Goal: Transaction & Acquisition: Purchase product/service

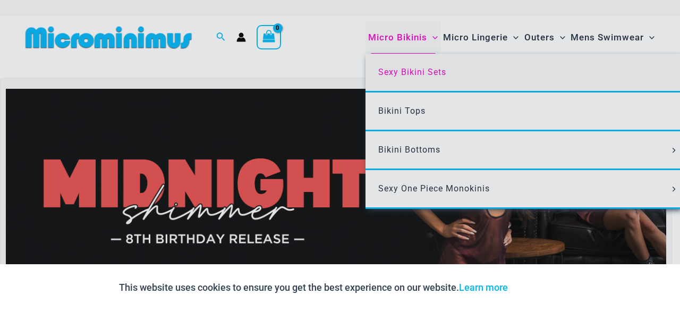
click at [0, 0] on span "Exclusive Looks. Private Drops. Only Our Inner Circle." at bounding box center [0, 0] width 0 height 0
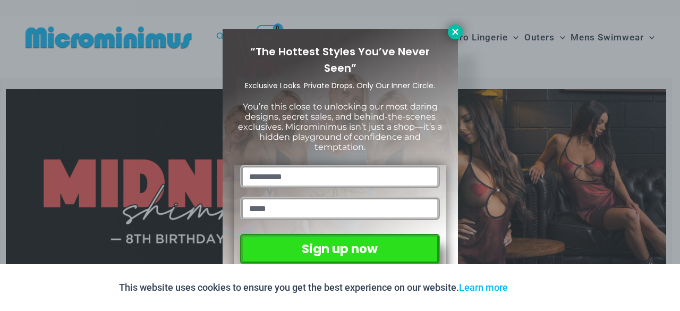
drag, startPoint x: 457, startPoint y: 31, endPoint x: 435, endPoint y: 40, distance: 23.1
click at [456, 31] on icon at bounding box center [455, 32] width 10 height 10
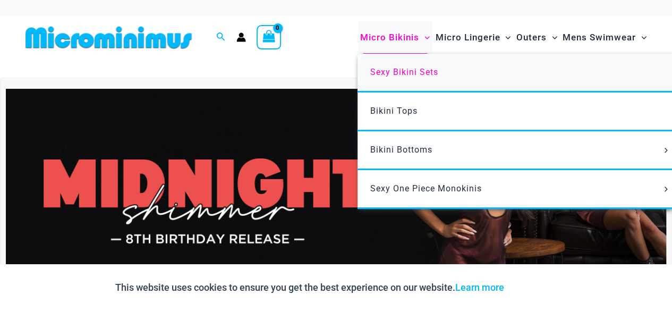
click at [397, 73] on span "Sexy Bikini Sets" at bounding box center [404, 72] width 68 height 10
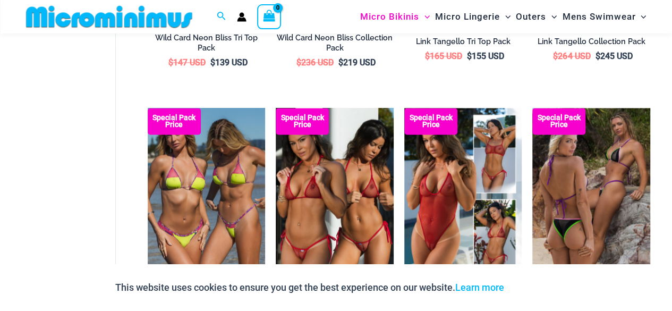
scroll to position [787, 0]
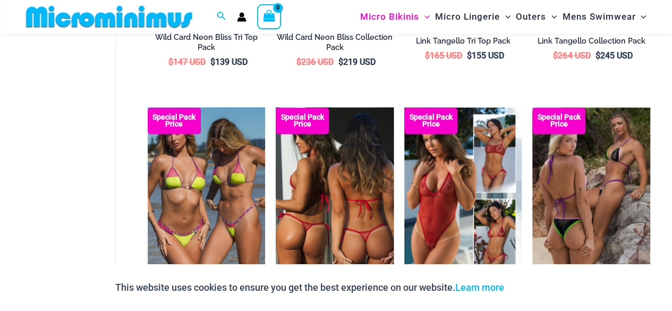
click at [337, 191] on img at bounding box center [335, 195] width 118 height 176
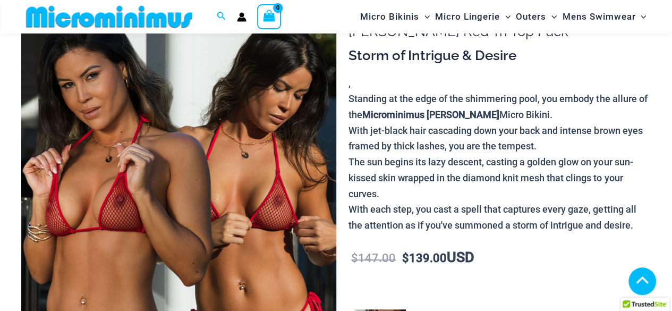
scroll to position [265, 0]
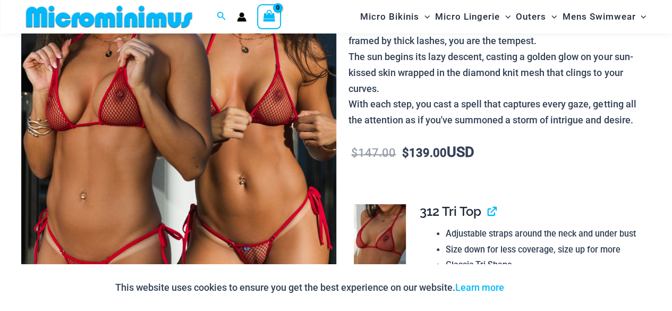
scroll to position [106, 0]
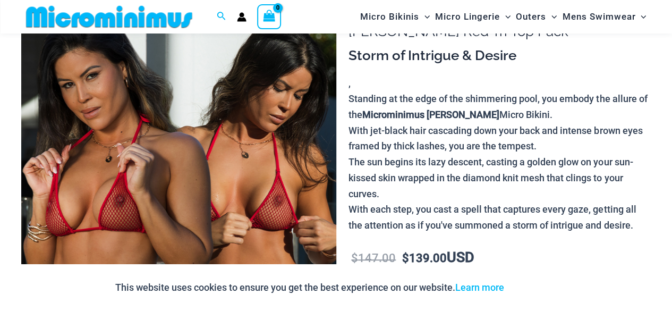
click at [196, 161] on img at bounding box center [178, 226] width 315 height 472
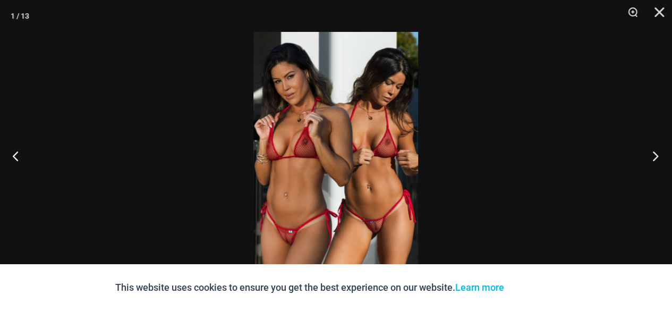
click at [654, 157] on button "Next" at bounding box center [652, 155] width 40 height 53
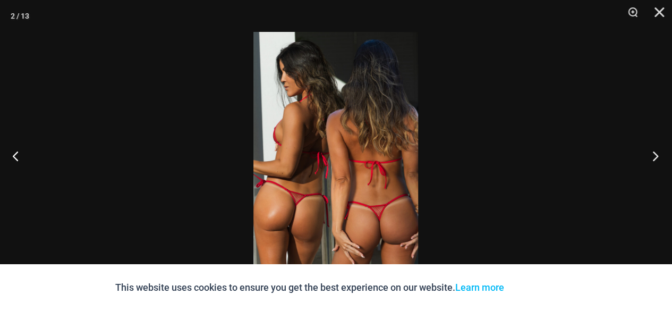
click at [655, 157] on button "Next" at bounding box center [652, 155] width 40 height 53
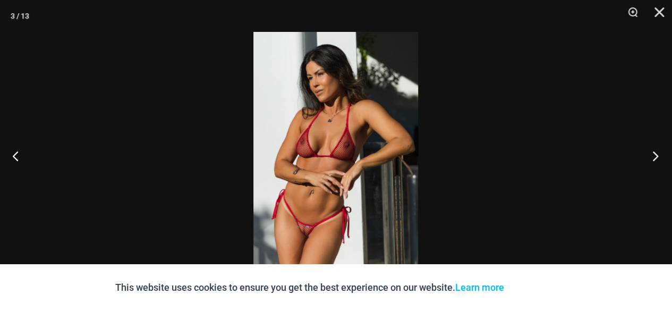
click at [656, 158] on button "Next" at bounding box center [652, 155] width 40 height 53
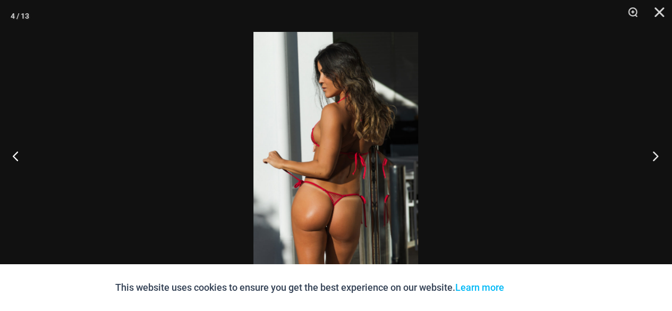
click at [656, 158] on button "Next" at bounding box center [652, 155] width 40 height 53
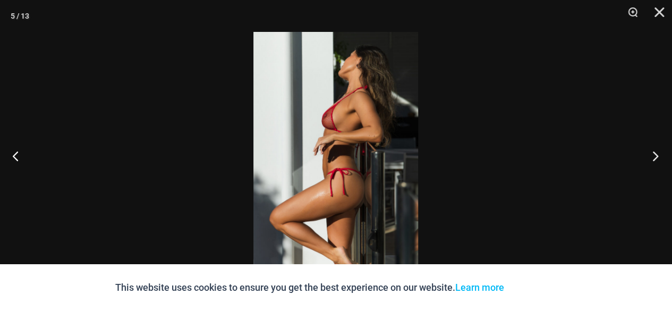
click at [656, 158] on button "Next" at bounding box center [652, 155] width 40 height 53
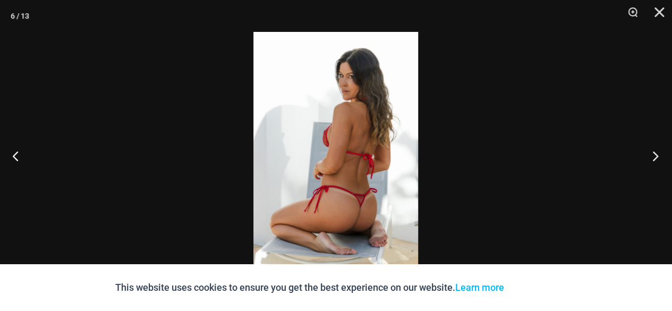
click at [656, 158] on button "Next" at bounding box center [652, 155] width 40 height 53
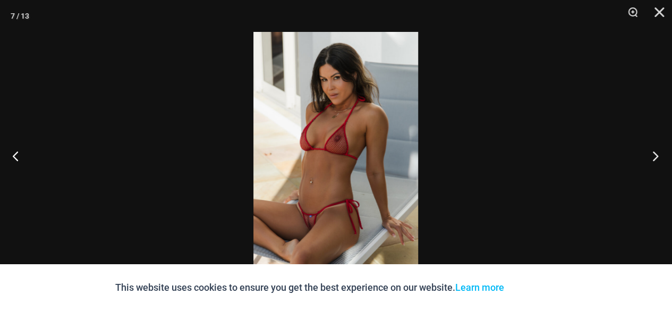
click at [656, 158] on button "Next" at bounding box center [652, 155] width 40 height 53
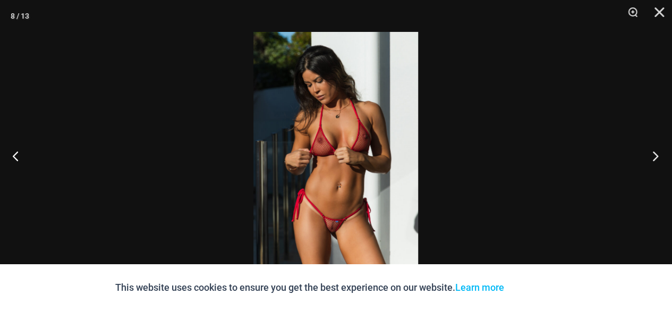
click at [656, 158] on button "Next" at bounding box center [652, 155] width 40 height 53
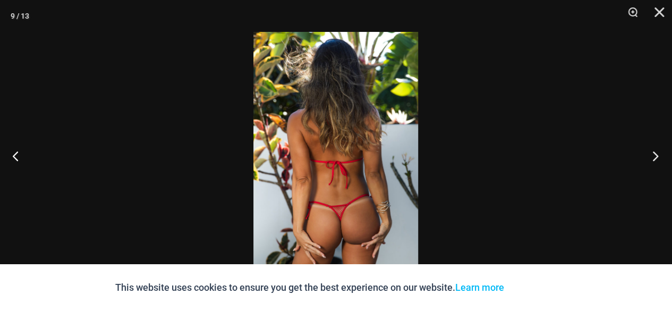
click at [656, 158] on button "Next" at bounding box center [652, 155] width 40 height 53
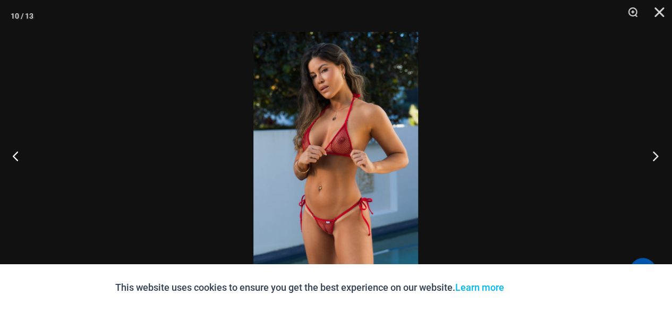
click at [656, 158] on button "Next" at bounding box center [652, 155] width 40 height 53
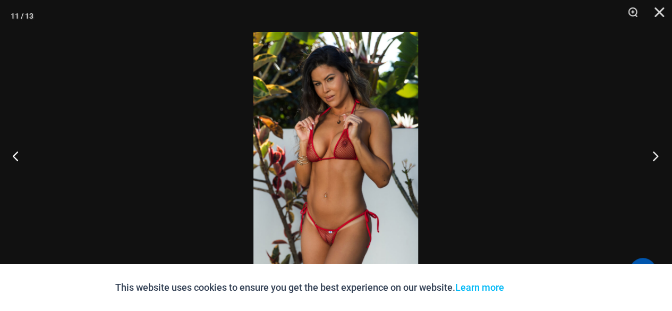
click at [656, 158] on button "Next" at bounding box center [652, 155] width 40 height 53
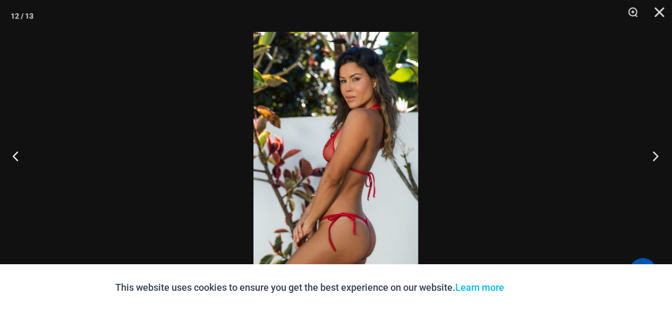
click at [656, 158] on button "Next" at bounding box center [652, 155] width 40 height 53
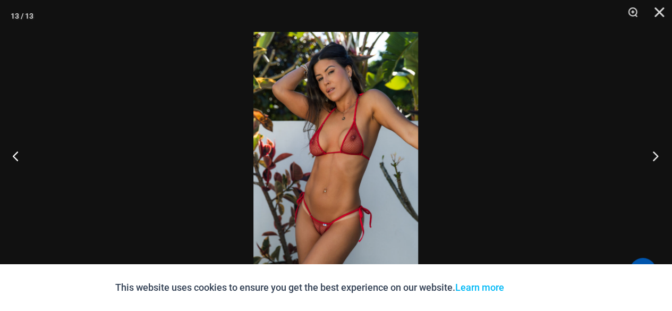
click at [656, 158] on button "Next" at bounding box center [652, 155] width 40 height 53
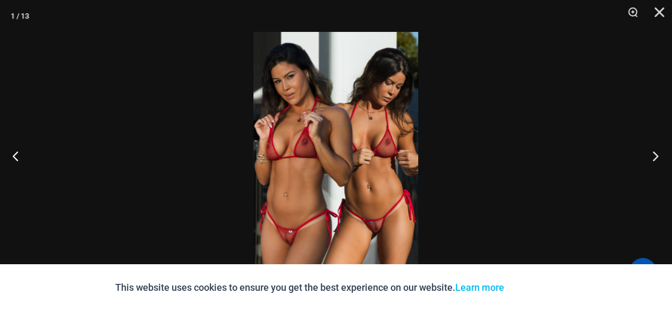
click at [655, 158] on button "Next" at bounding box center [652, 155] width 40 height 53
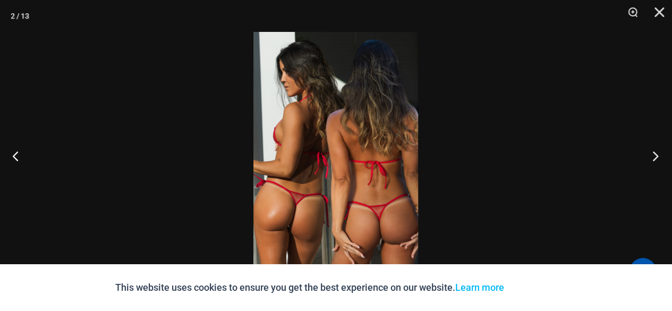
click at [655, 158] on button "Next" at bounding box center [652, 155] width 40 height 53
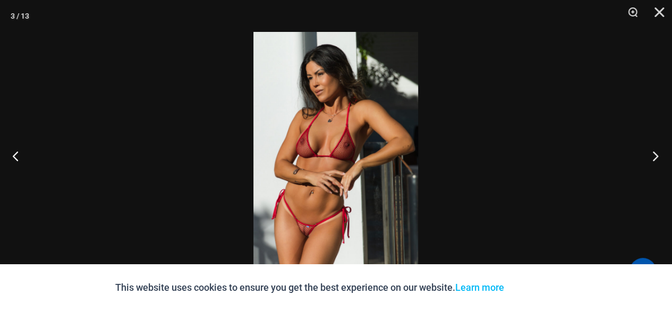
click at [655, 158] on button "Next" at bounding box center [652, 155] width 40 height 53
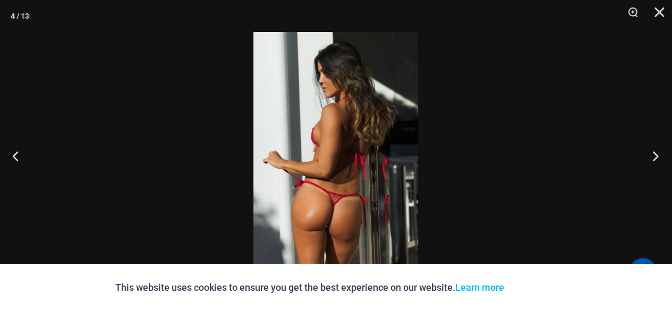
click at [656, 158] on button "Next" at bounding box center [652, 155] width 40 height 53
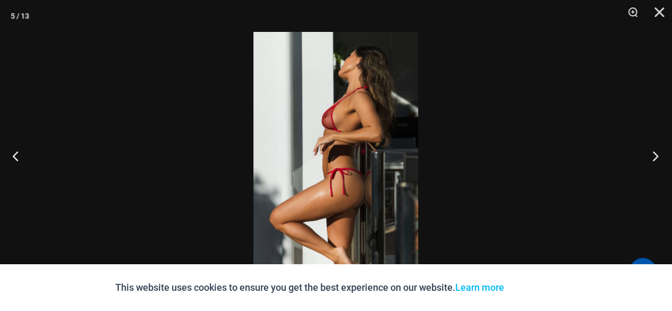
click at [656, 158] on button "Next" at bounding box center [652, 155] width 40 height 53
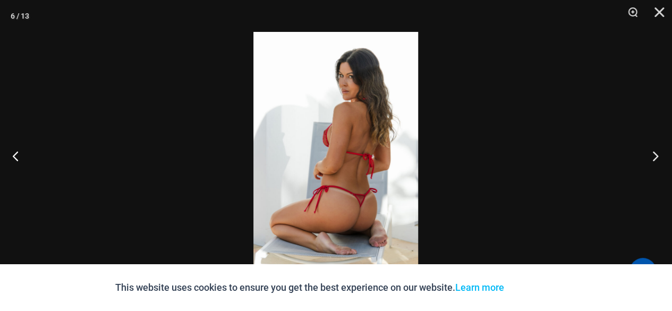
click at [656, 157] on button "Next" at bounding box center [652, 155] width 40 height 53
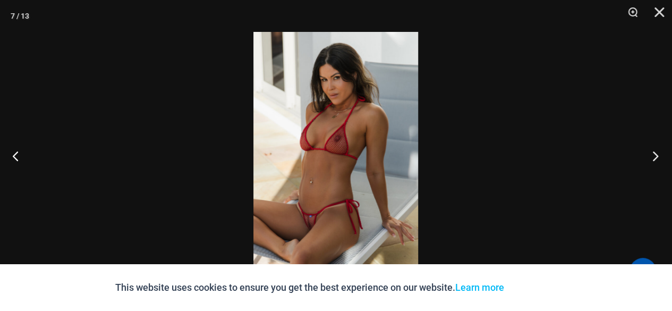
click at [657, 158] on button "Next" at bounding box center [652, 155] width 40 height 53
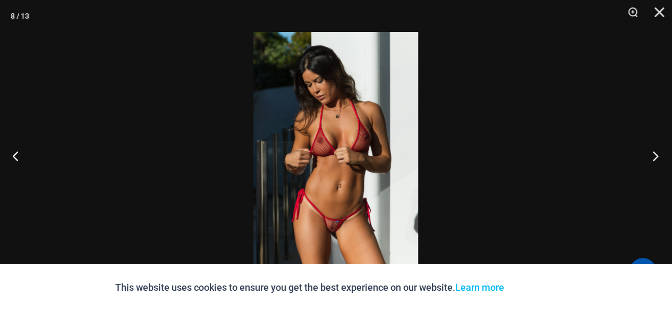
click at [656, 159] on button "Next" at bounding box center [652, 155] width 40 height 53
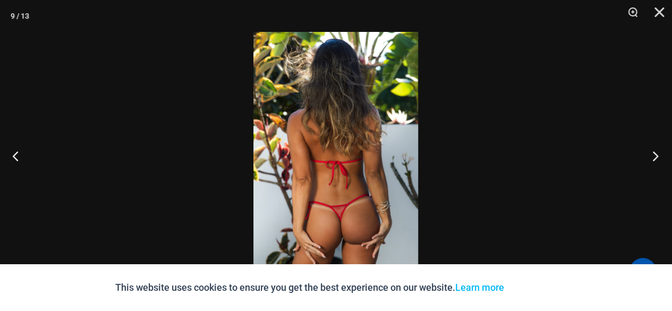
click at [656, 159] on button "Next" at bounding box center [652, 155] width 40 height 53
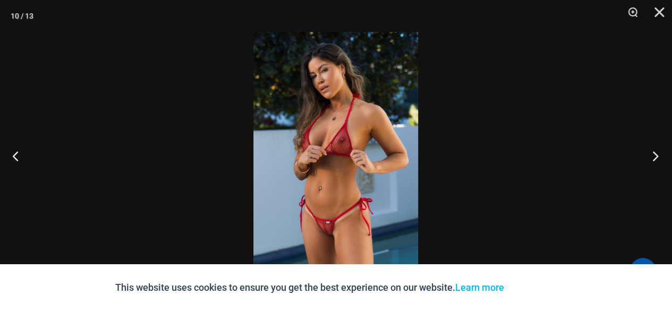
click at [656, 159] on button "Next" at bounding box center [652, 155] width 40 height 53
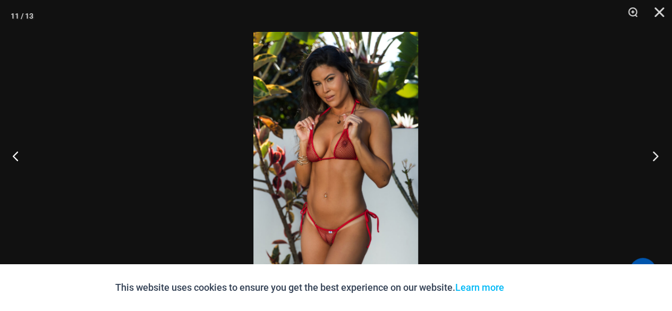
click at [656, 159] on button "Next" at bounding box center [652, 155] width 40 height 53
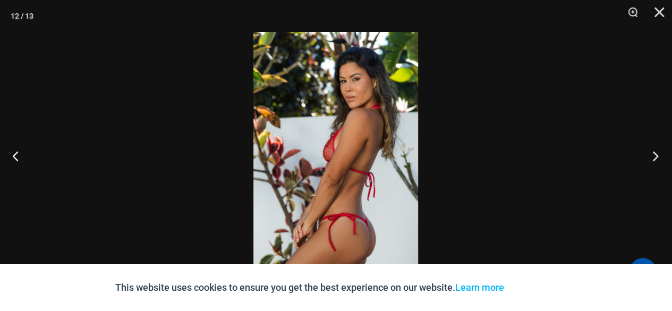
click at [656, 159] on button "Next" at bounding box center [652, 155] width 40 height 53
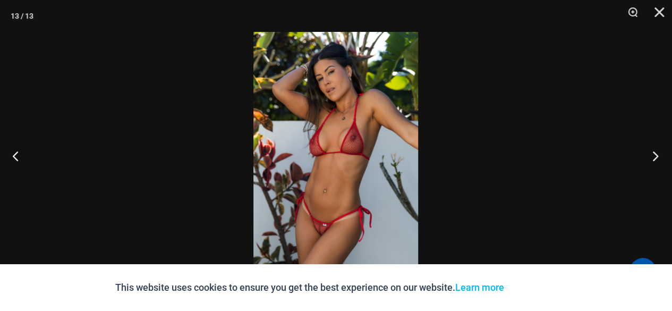
click at [656, 159] on button "Next" at bounding box center [652, 155] width 40 height 53
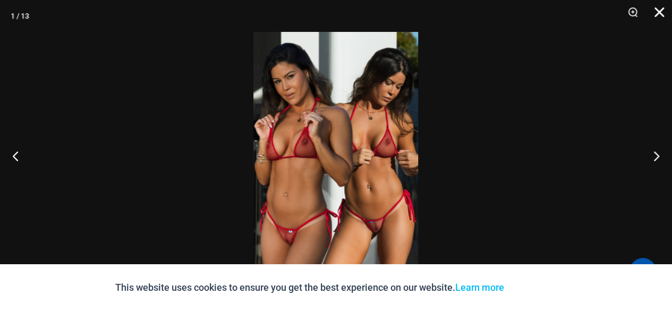
click at [657, 10] on button "Close" at bounding box center [655, 16] width 27 height 32
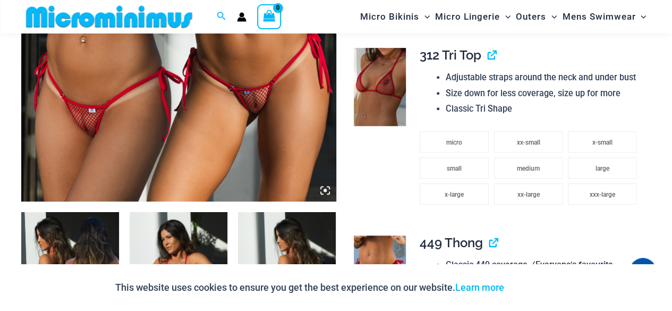
scroll to position [425, 0]
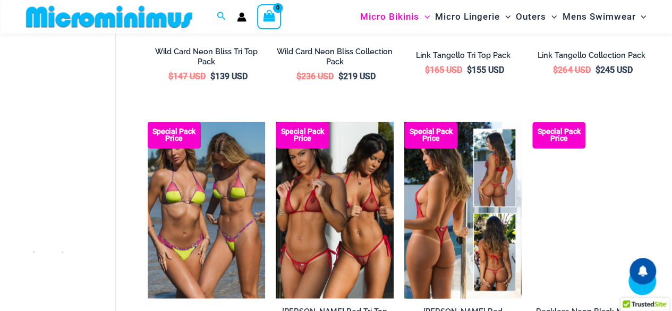
scroll to position [778, 0]
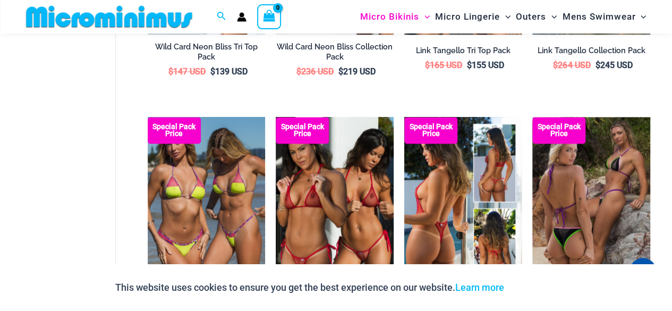
click at [454, 194] on img at bounding box center [463, 205] width 118 height 176
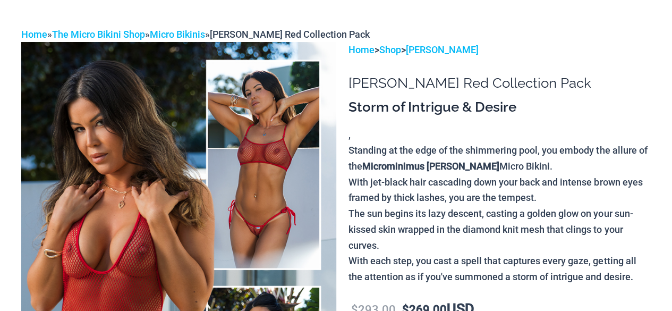
scroll to position [106, 0]
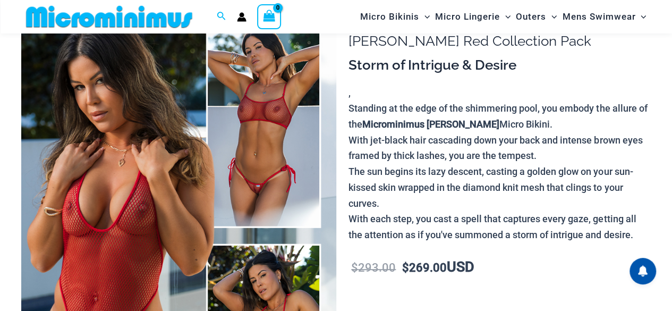
click at [141, 119] on img at bounding box center [178, 236] width 315 height 472
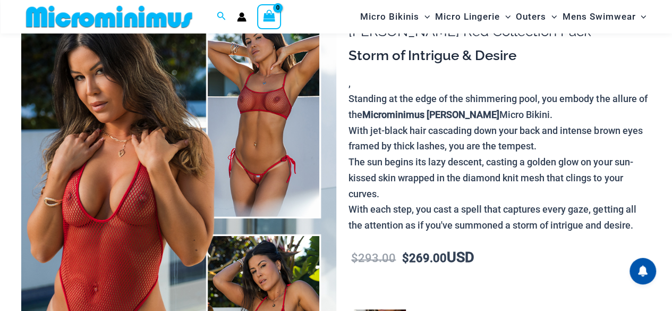
click at [129, 135] on img at bounding box center [178, 226] width 315 height 472
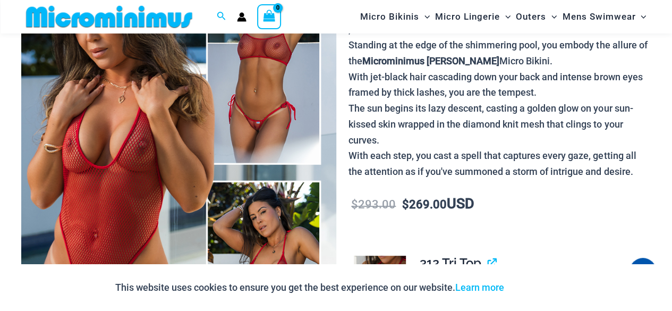
scroll to position [159, 0]
click at [184, 157] on img at bounding box center [178, 173] width 315 height 472
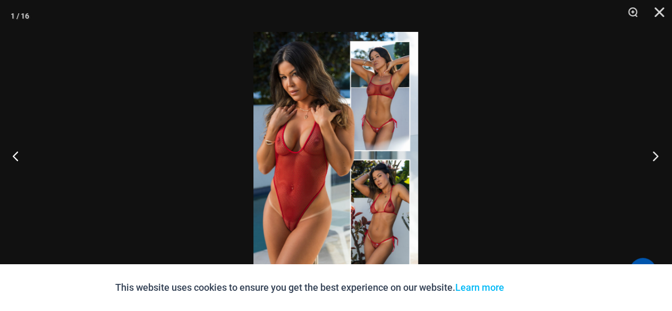
click at [656, 155] on button "Next" at bounding box center [652, 155] width 40 height 53
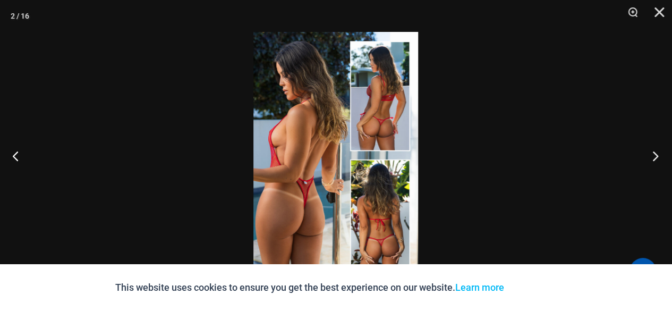
click at [656, 159] on button "Next" at bounding box center [652, 155] width 40 height 53
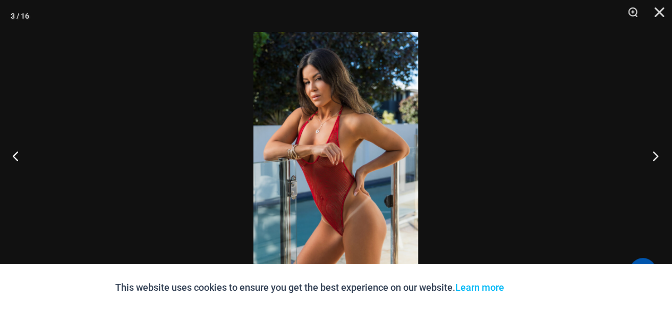
click at [656, 158] on button "Next" at bounding box center [652, 155] width 40 height 53
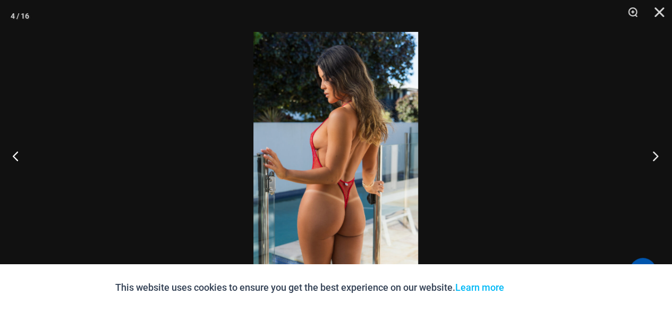
click at [656, 158] on button "Next" at bounding box center [652, 155] width 40 height 53
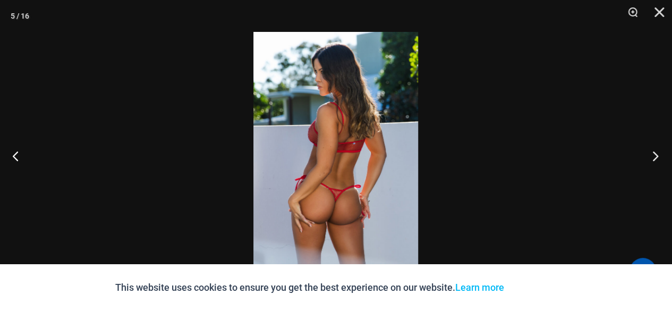
click at [656, 158] on button "Next" at bounding box center [652, 155] width 40 height 53
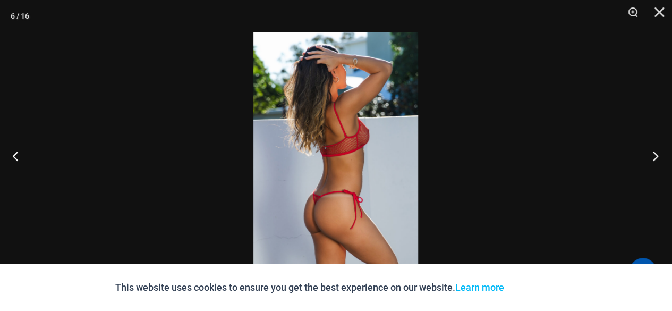
click at [656, 158] on button "Next" at bounding box center [652, 155] width 40 height 53
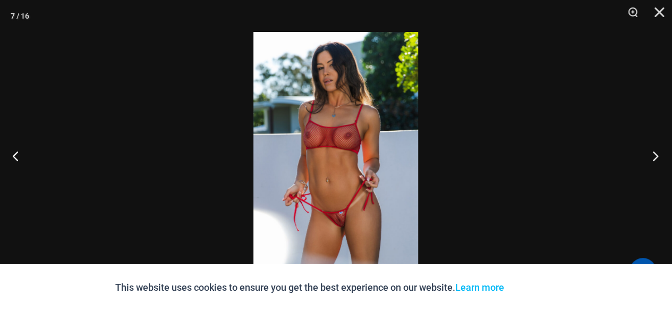
click at [656, 157] on button "Next" at bounding box center [652, 155] width 40 height 53
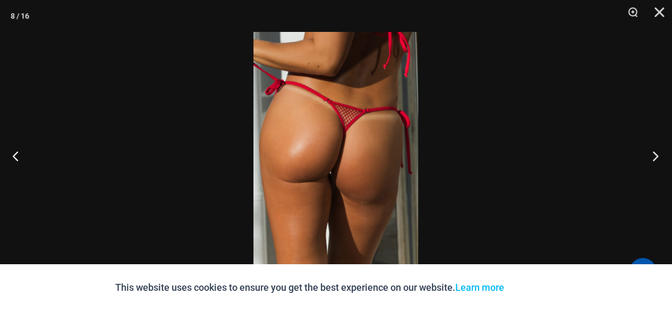
click at [656, 157] on button "Next" at bounding box center [652, 155] width 40 height 53
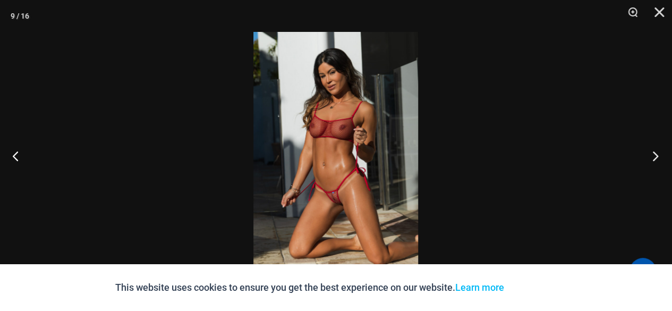
click at [656, 157] on button "Next" at bounding box center [652, 155] width 40 height 53
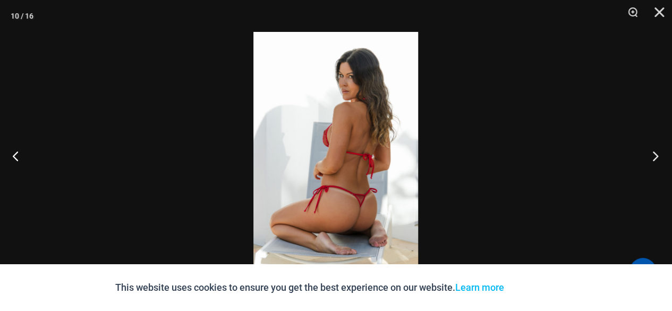
click at [656, 157] on button "Next" at bounding box center [652, 155] width 40 height 53
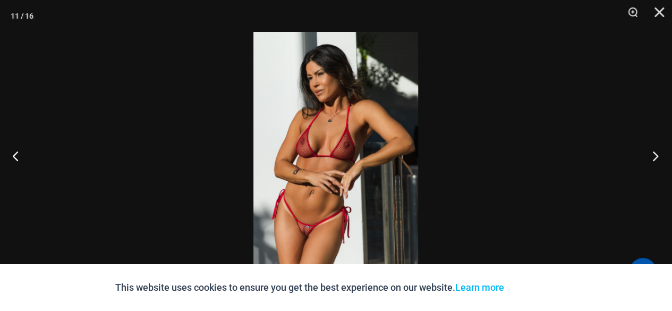
click at [656, 157] on button "Next" at bounding box center [652, 155] width 40 height 53
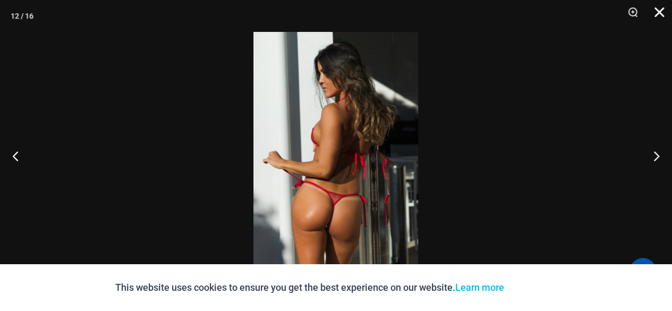
click at [659, 10] on button "Close" at bounding box center [655, 16] width 27 height 32
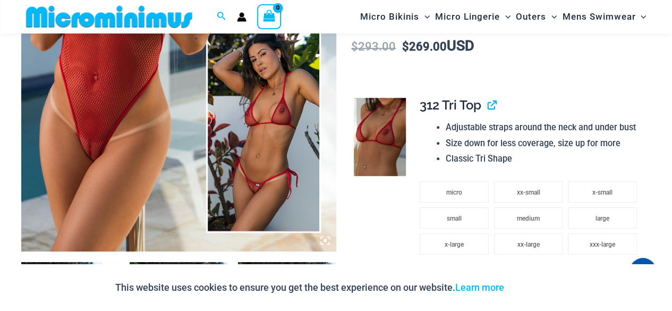
scroll to position [265, 0]
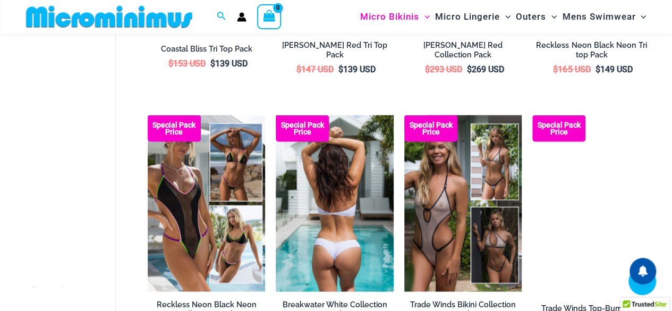
scroll to position [1082, 0]
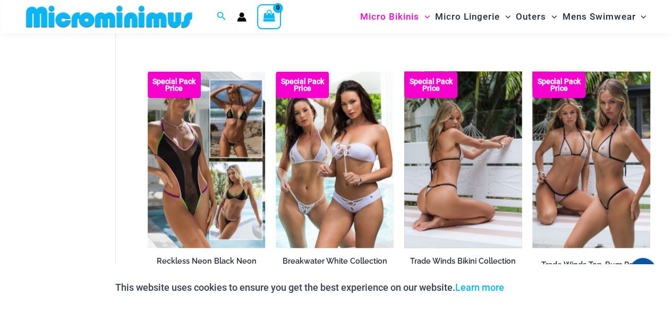
click at [441, 166] on img at bounding box center [463, 160] width 118 height 176
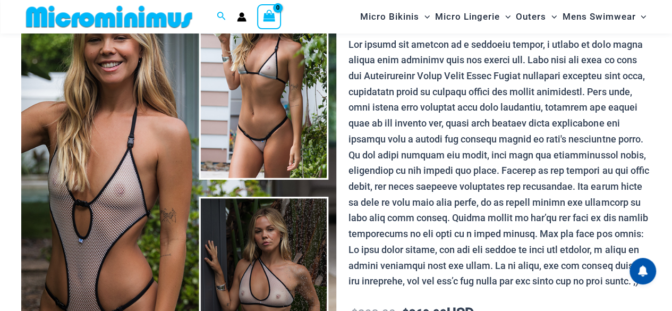
scroll to position [159, 0]
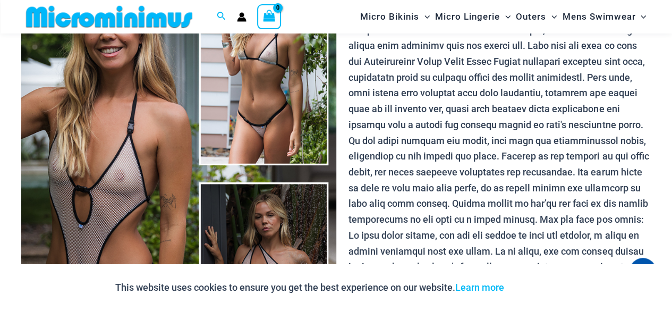
click at [185, 196] on img at bounding box center [178, 173] width 315 height 472
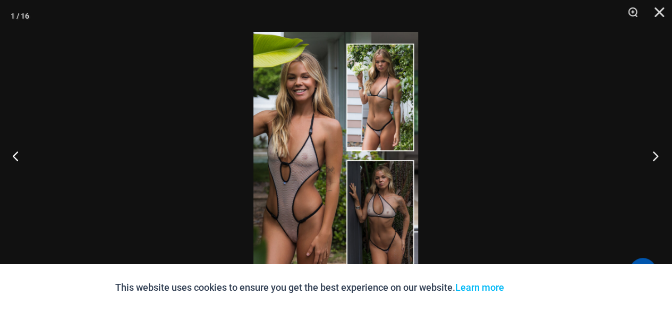
click at [654, 153] on button "Next" at bounding box center [652, 155] width 40 height 53
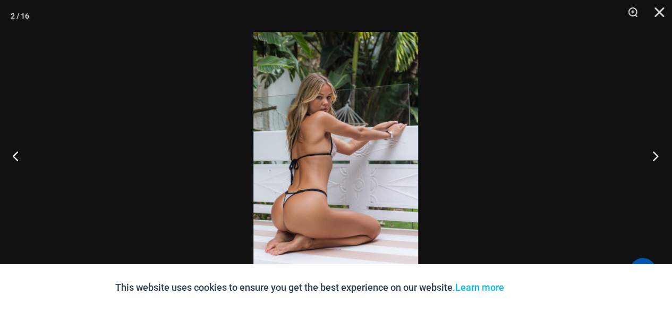
click at [655, 153] on button "Next" at bounding box center [652, 155] width 40 height 53
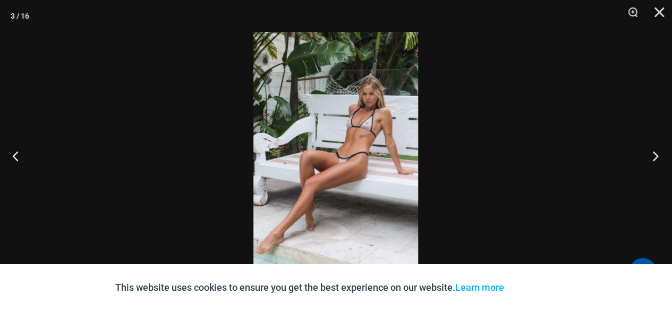
click at [655, 153] on button "Next" at bounding box center [652, 155] width 40 height 53
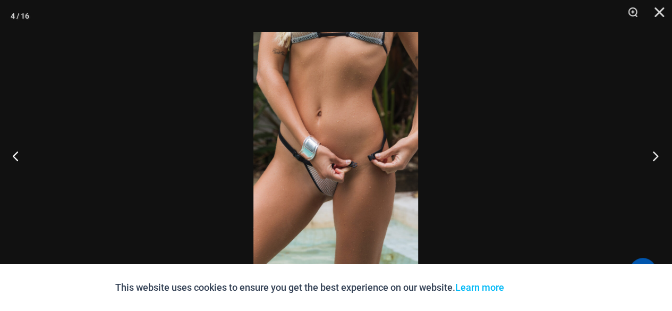
click at [654, 153] on button "Next" at bounding box center [652, 155] width 40 height 53
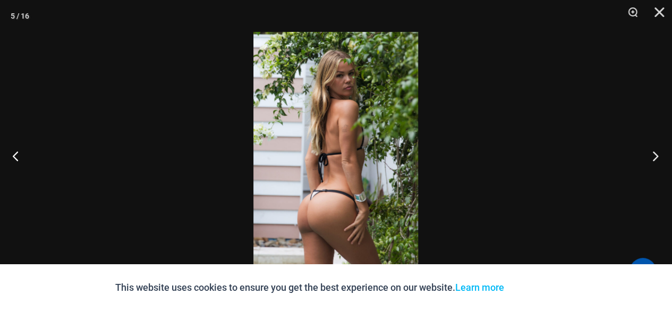
click at [654, 153] on button "Next" at bounding box center [652, 155] width 40 height 53
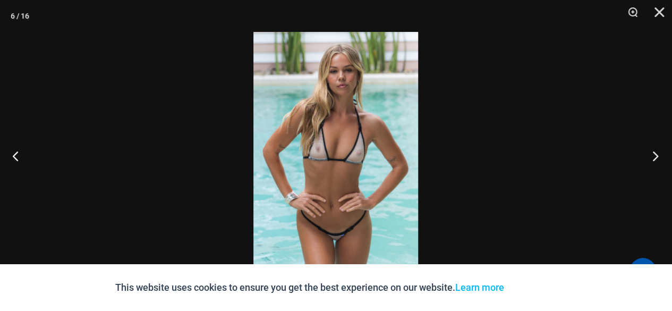
click at [654, 153] on button "Next" at bounding box center [652, 155] width 40 height 53
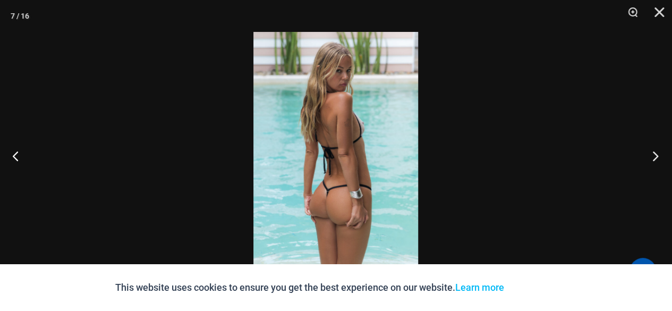
click at [654, 153] on button "Next" at bounding box center [652, 155] width 40 height 53
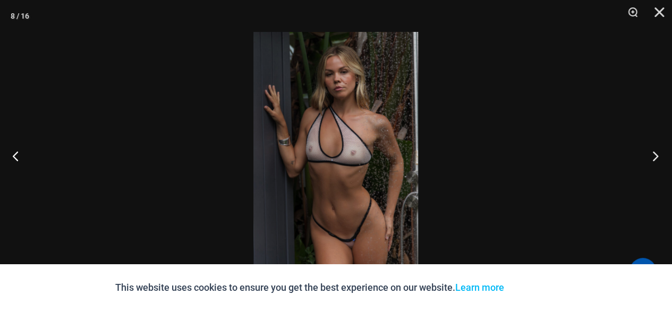
click at [654, 153] on button "Next" at bounding box center [652, 155] width 40 height 53
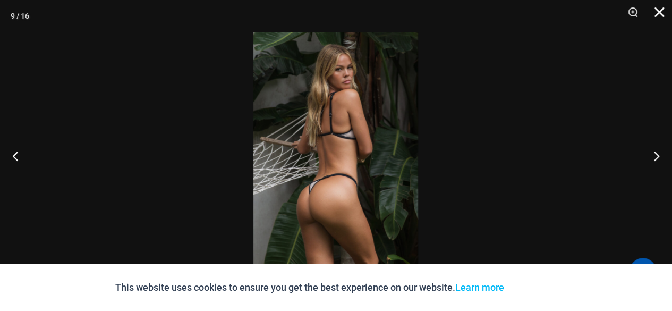
click at [659, 11] on button "Close" at bounding box center [655, 16] width 27 height 32
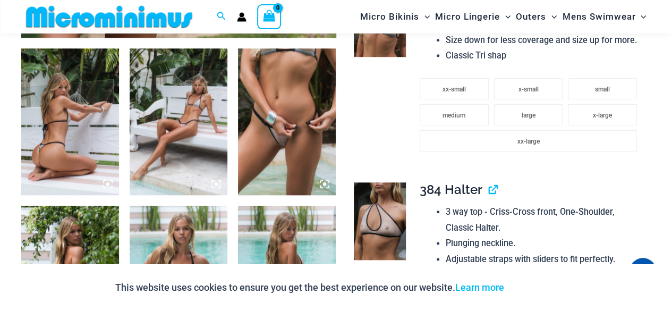
scroll to position [637, 0]
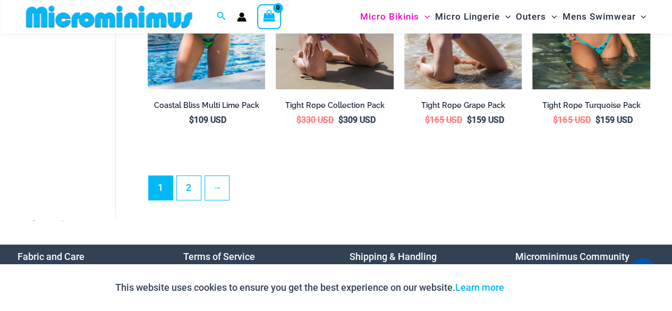
scroll to position [2071, 0]
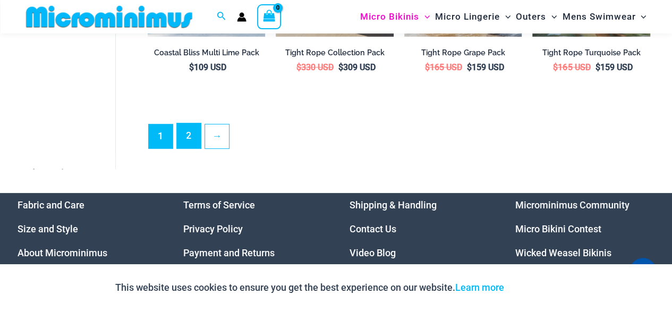
click at [192, 134] on link "2" at bounding box center [189, 135] width 24 height 25
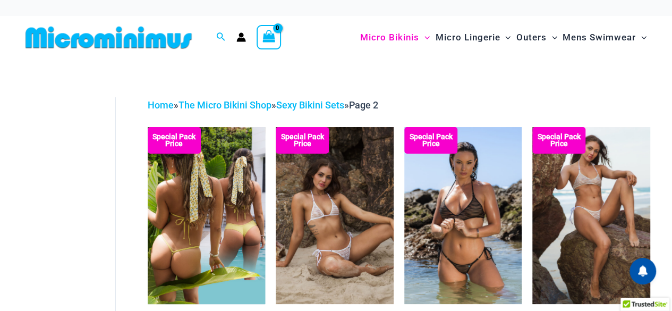
click at [228, 201] on img at bounding box center [207, 215] width 118 height 176
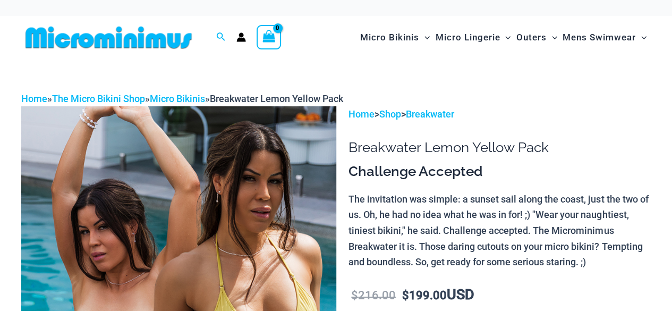
scroll to position [53, 0]
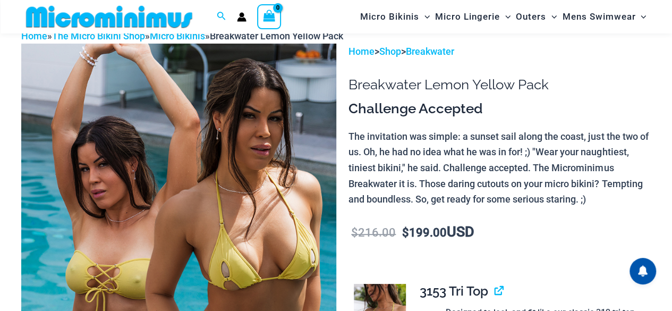
click at [203, 202] on img at bounding box center [178, 280] width 315 height 472
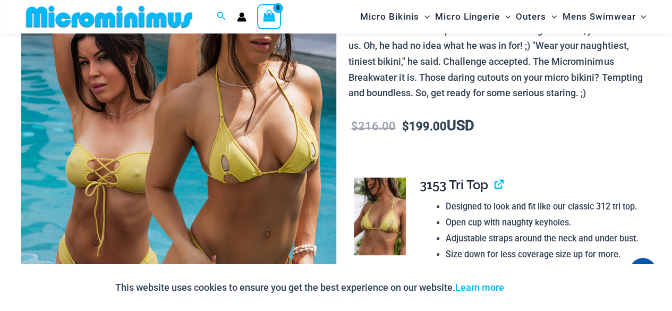
click at [205, 187] on img at bounding box center [178, 173] width 315 height 472
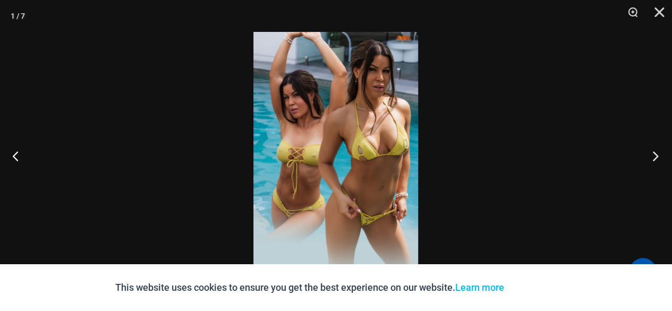
click at [655, 152] on button "Next" at bounding box center [652, 155] width 40 height 53
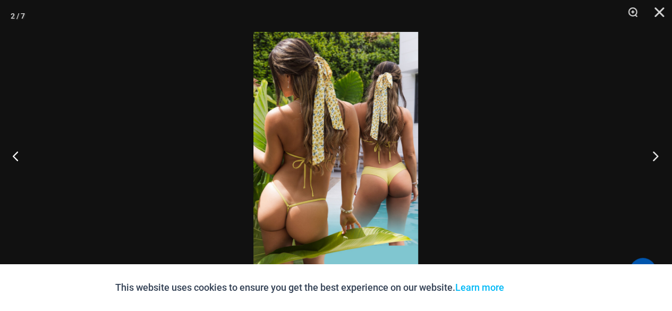
click at [655, 152] on button "Next" at bounding box center [652, 155] width 40 height 53
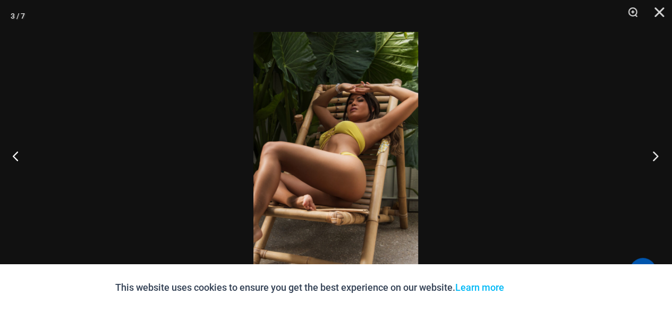
click at [655, 152] on button "Next" at bounding box center [652, 155] width 40 height 53
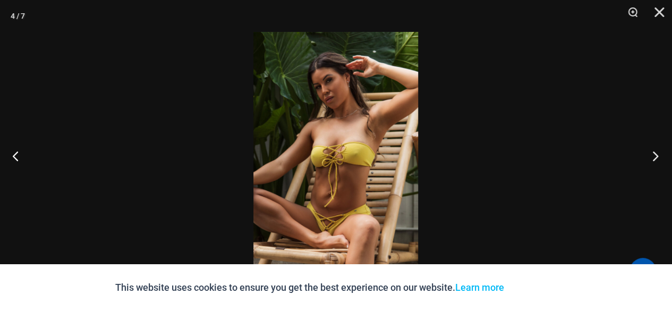
click at [655, 152] on button "Next" at bounding box center [652, 155] width 40 height 53
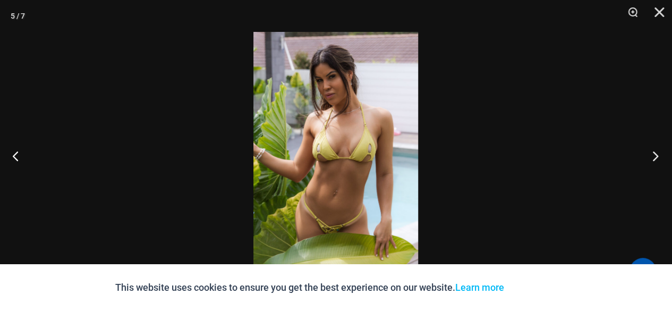
click at [655, 152] on button "Next" at bounding box center [652, 155] width 40 height 53
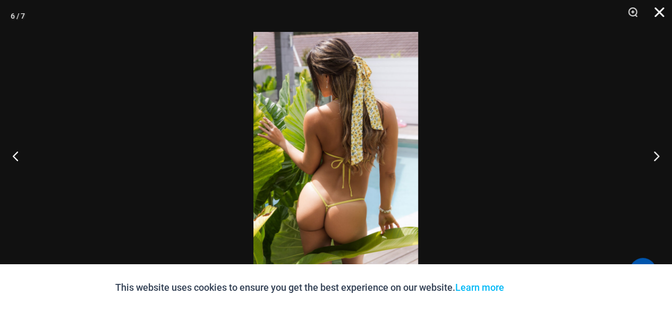
click at [658, 14] on button "Close" at bounding box center [655, 16] width 27 height 32
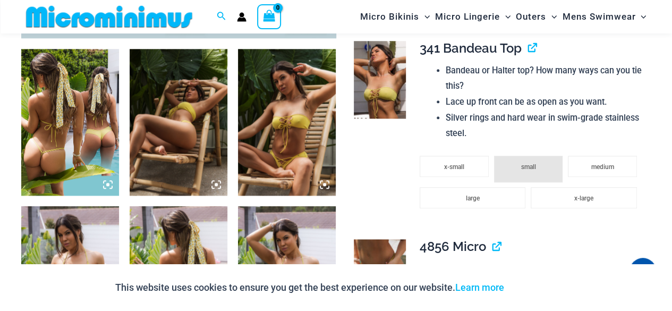
scroll to position [531, 0]
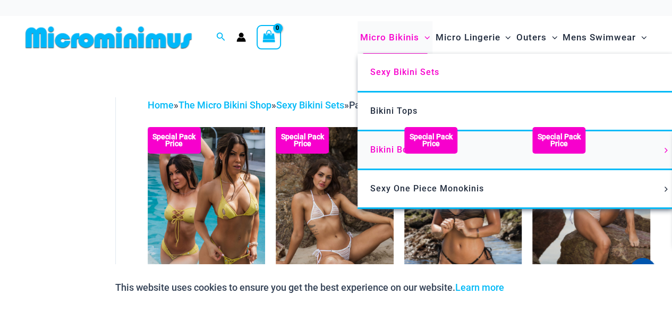
click at [380, 146] on span "Bikini Bottoms" at bounding box center [401, 149] width 62 height 10
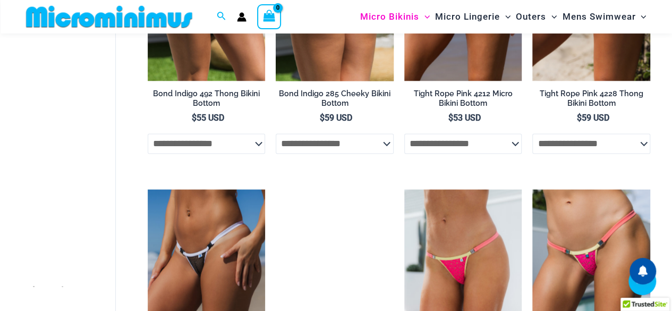
scroll to position [635, 0]
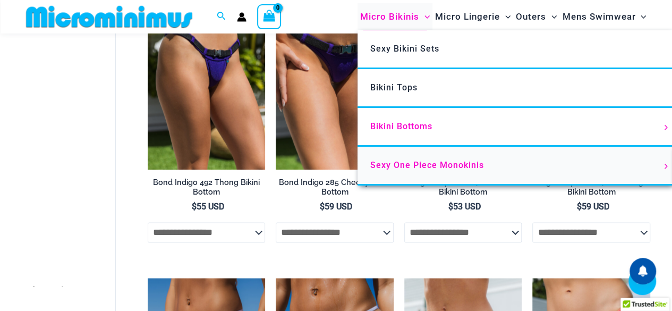
click at [411, 164] on span "Sexy One Piece Monokinis" at bounding box center [427, 165] width 114 height 10
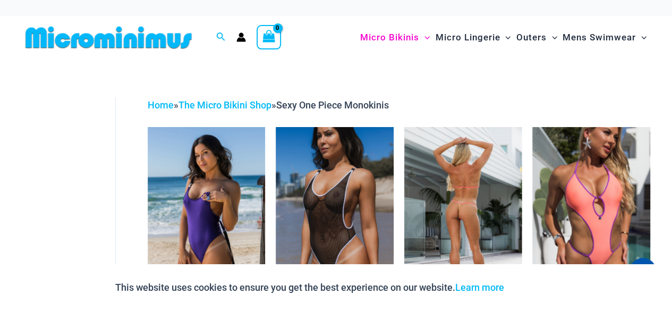
click at [475, 198] on img at bounding box center [463, 215] width 118 height 176
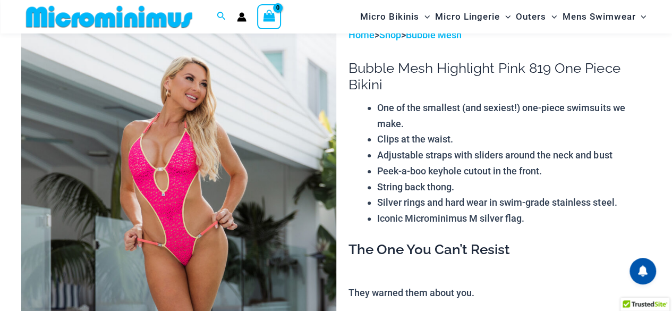
scroll to position [97, 0]
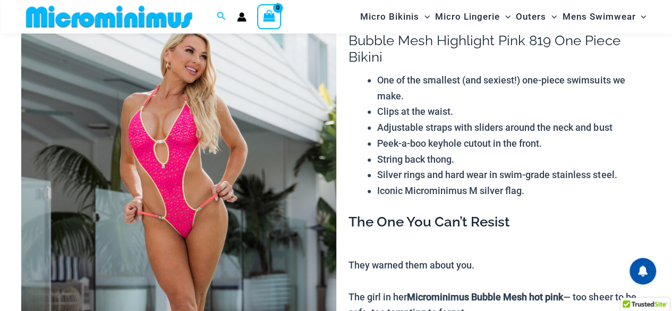
click at [176, 199] on img at bounding box center [178, 235] width 315 height 472
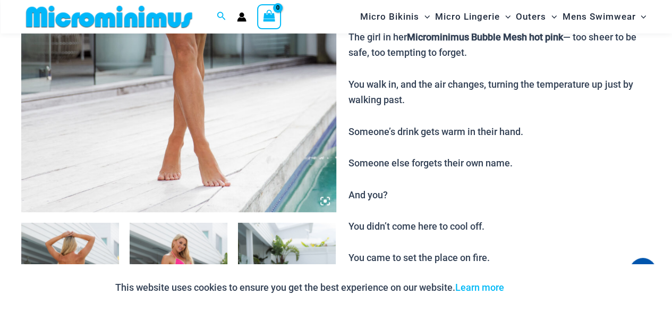
scroll to position [310, 0]
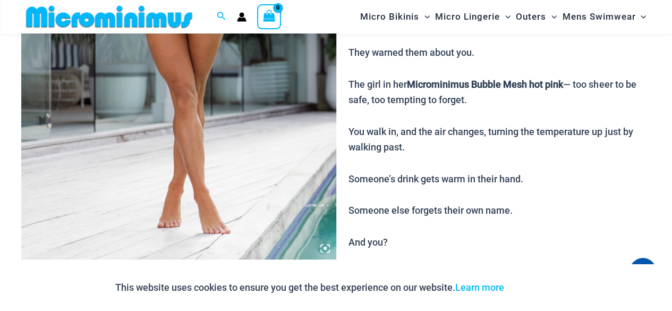
click at [195, 153] on img at bounding box center [178, 23] width 315 height 472
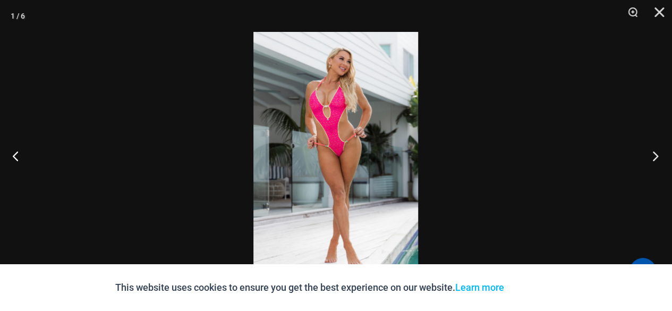
click at [653, 157] on button "Next" at bounding box center [652, 155] width 40 height 53
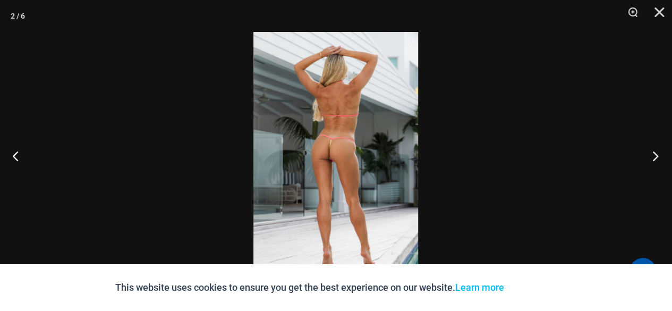
click at [652, 157] on button "Next" at bounding box center [652, 155] width 40 height 53
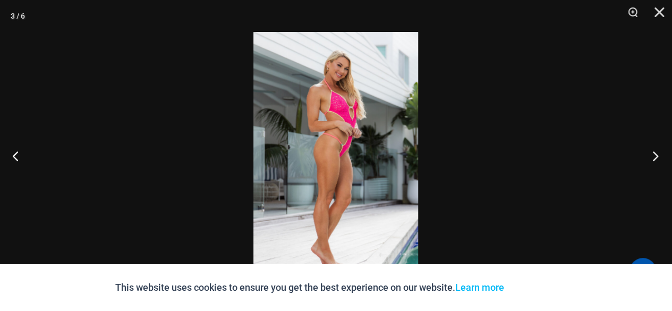
click at [652, 157] on button "Next" at bounding box center [652, 155] width 40 height 53
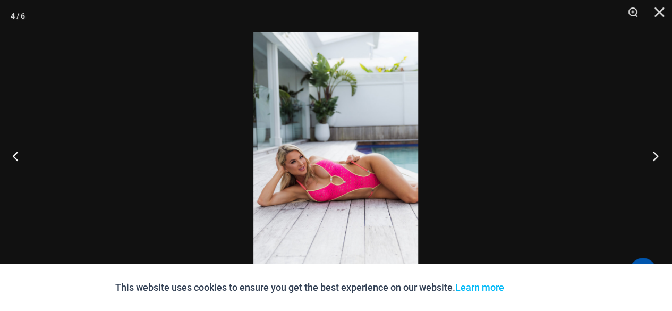
click at [652, 157] on button "Next" at bounding box center [652, 155] width 40 height 53
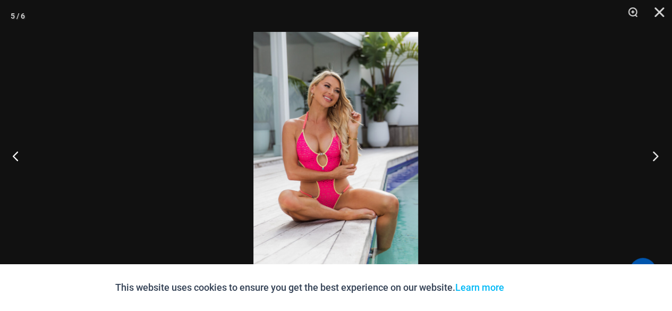
click at [652, 157] on button "Next" at bounding box center [652, 155] width 40 height 53
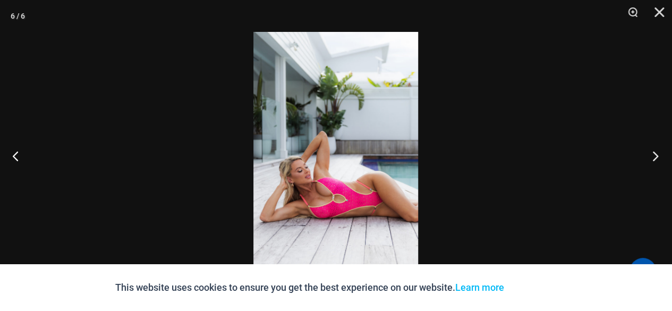
click at [652, 157] on button "Next" at bounding box center [652, 155] width 40 height 53
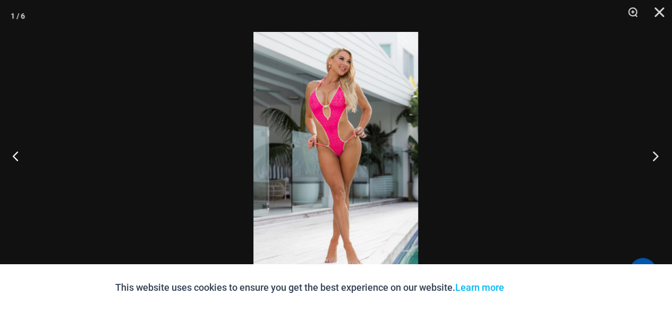
click at [652, 157] on button "Next" at bounding box center [652, 155] width 40 height 53
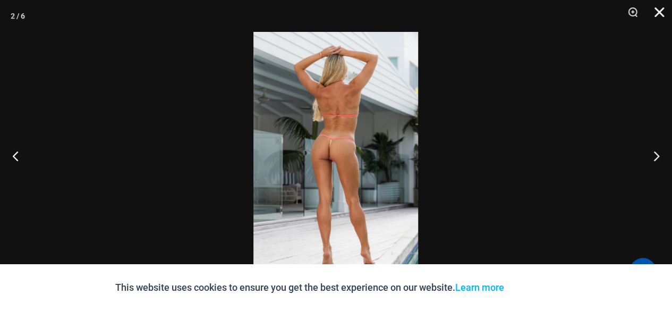
click at [655, 22] on button "Close" at bounding box center [655, 16] width 27 height 32
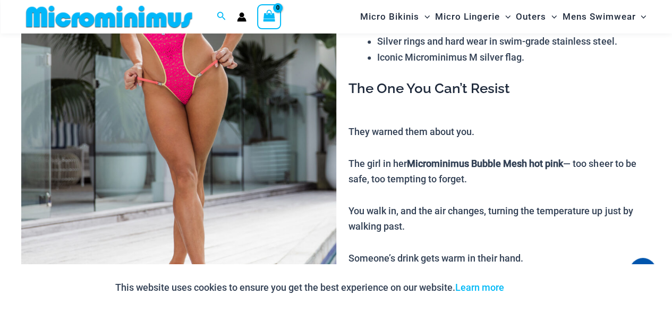
scroll to position [150, 0]
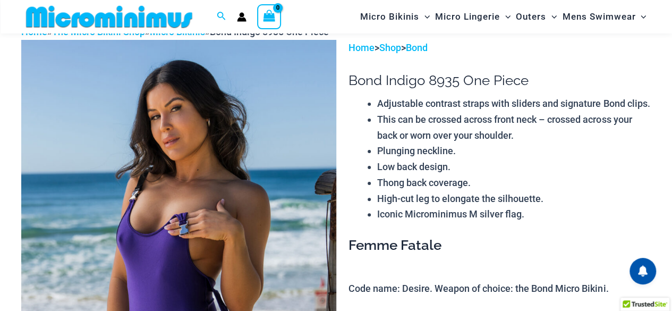
scroll to position [97, 0]
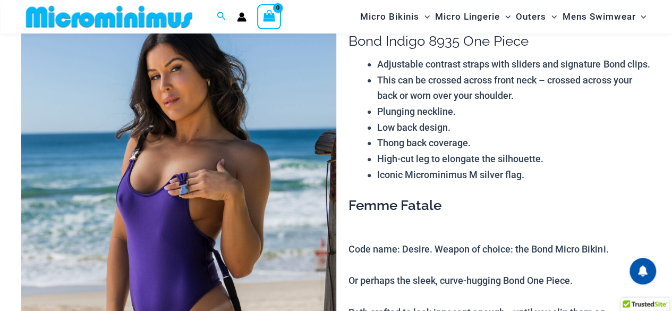
click at [167, 190] on img at bounding box center [178, 236] width 315 height 472
click at [187, 208] on img at bounding box center [178, 236] width 315 height 472
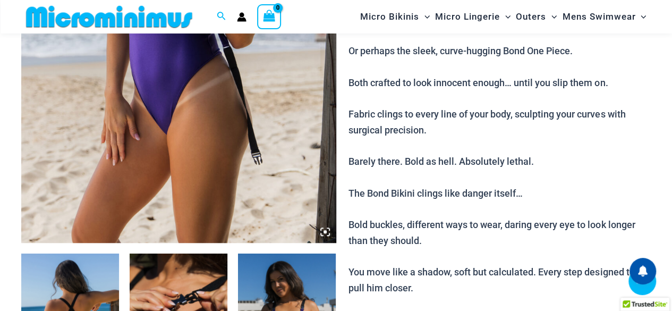
scroll to position [256, 0]
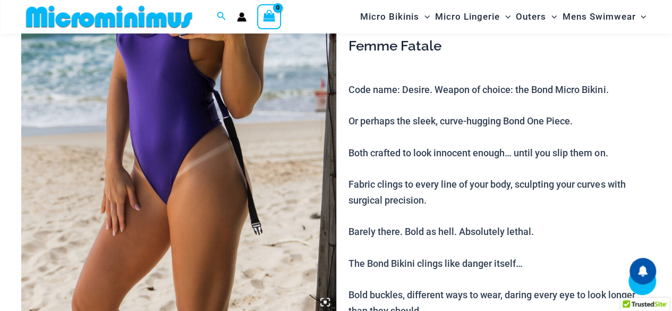
click at [178, 153] on img at bounding box center [178, 77] width 315 height 472
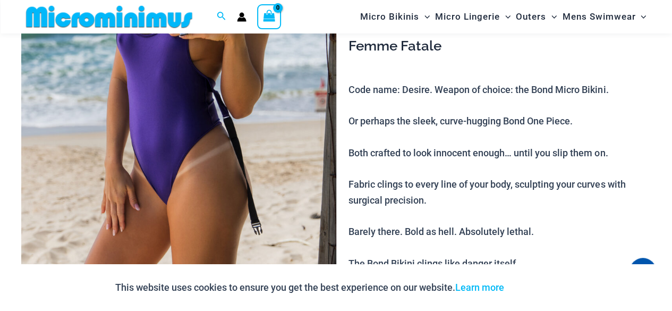
click at [205, 168] on img at bounding box center [178, 77] width 315 height 472
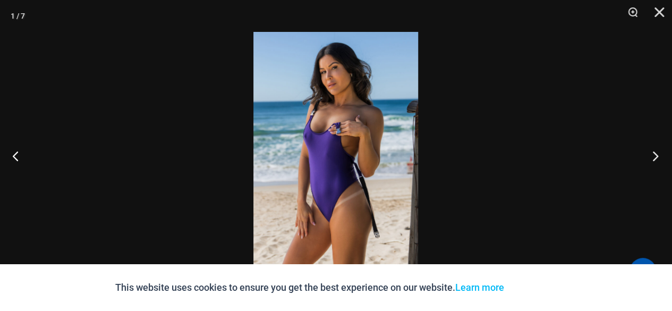
click at [651, 151] on button "Next" at bounding box center [652, 155] width 40 height 53
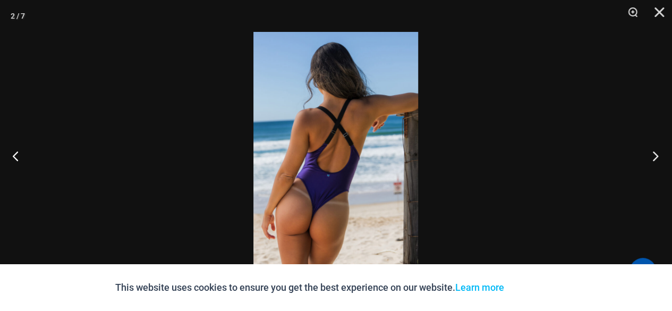
click at [651, 151] on button "Next" at bounding box center [652, 155] width 40 height 53
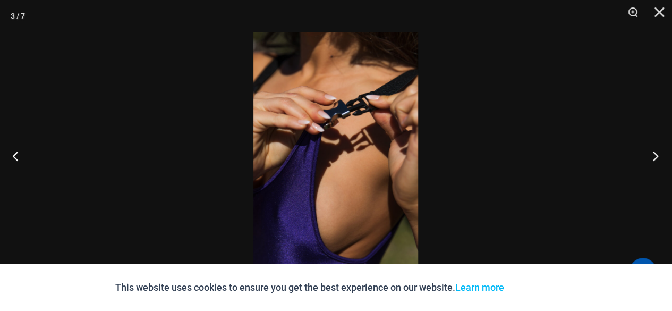
click at [651, 151] on button "Next" at bounding box center [652, 155] width 40 height 53
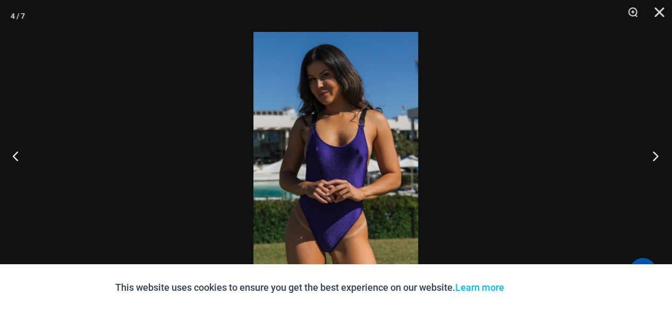
click at [651, 151] on button "Next" at bounding box center [652, 155] width 40 height 53
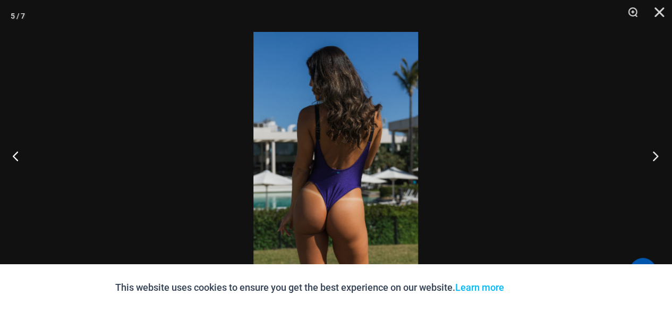
click at [651, 151] on button "Next" at bounding box center [652, 155] width 40 height 53
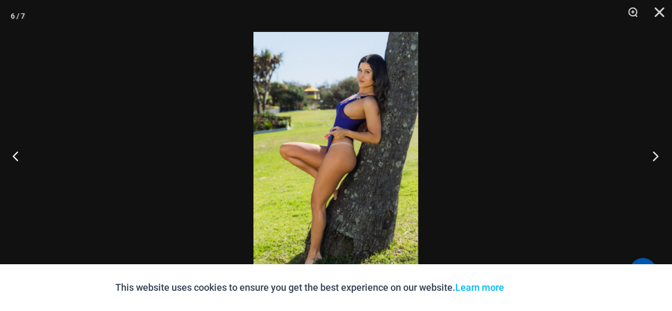
click at [651, 151] on button "Next" at bounding box center [652, 155] width 40 height 53
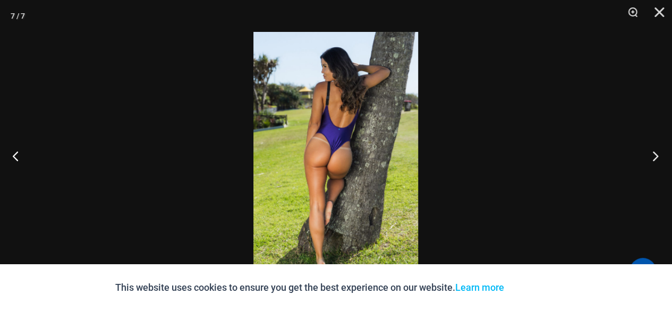
click at [651, 151] on button "Next" at bounding box center [652, 155] width 40 height 53
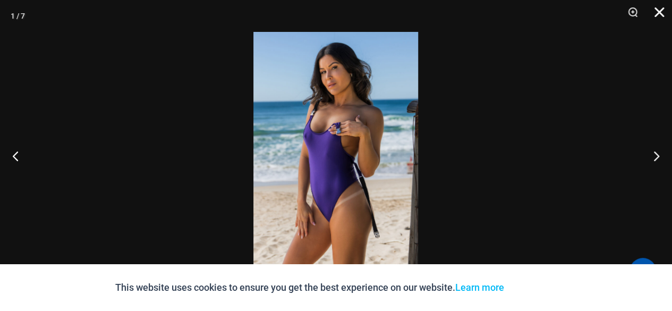
click at [659, 10] on button "Close" at bounding box center [655, 16] width 27 height 32
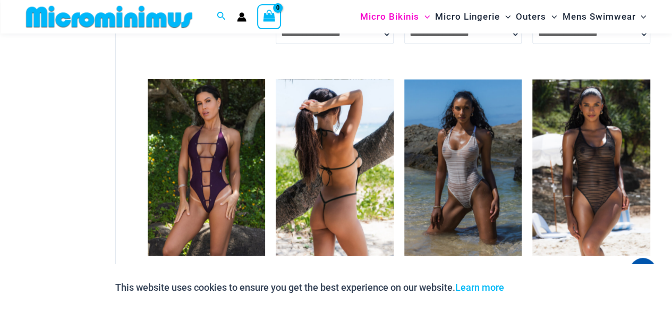
scroll to position [893, 0]
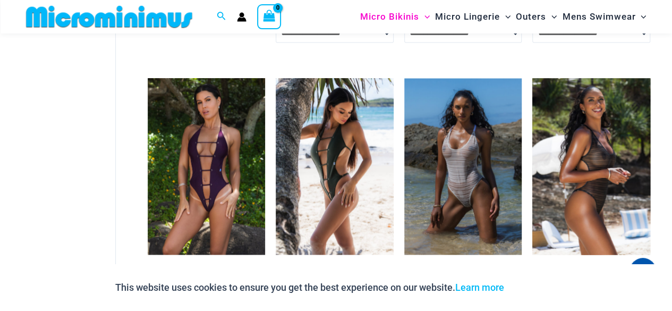
click at [603, 200] on img at bounding box center [591, 166] width 118 height 176
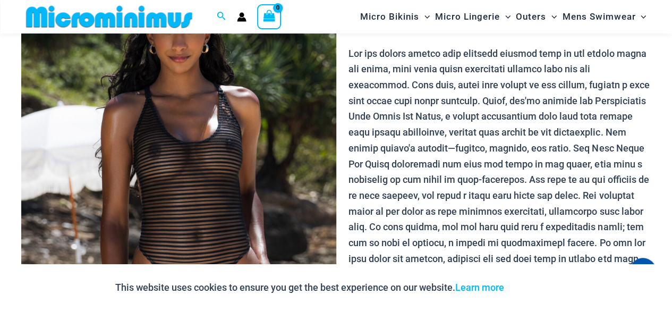
scroll to position [203, 0]
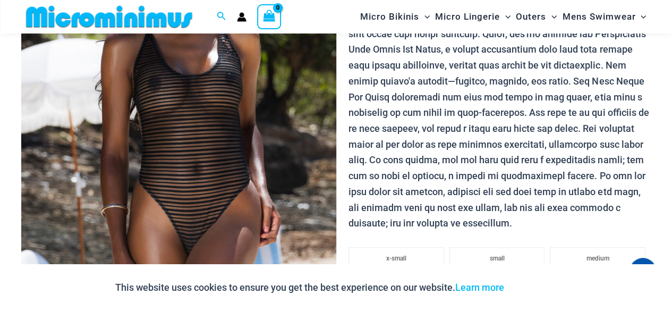
click at [200, 143] on img at bounding box center [178, 130] width 315 height 472
click at [200, 143] on div at bounding box center [336, 155] width 672 height 311
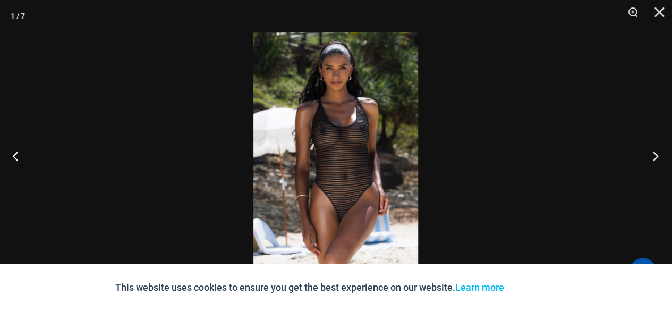
click at [654, 155] on button "Next" at bounding box center [652, 155] width 40 height 53
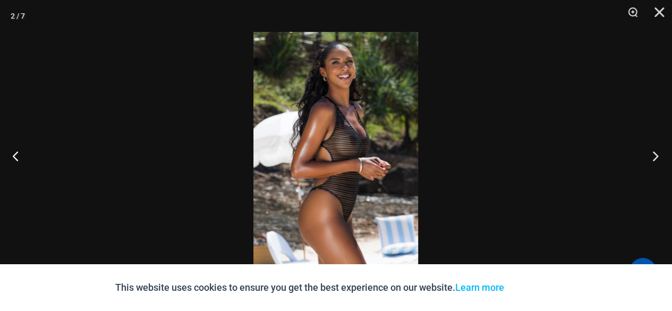
click at [654, 156] on button "Next" at bounding box center [652, 155] width 40 height 53
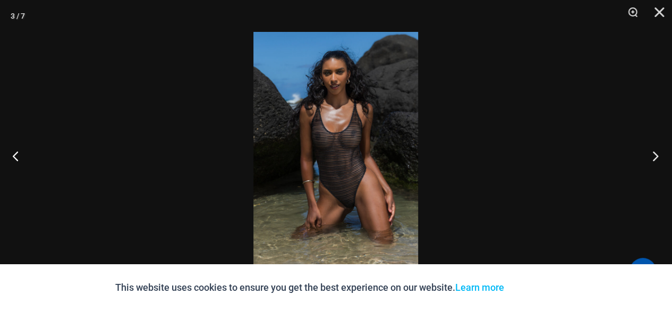
click at [654, 157] on button "Next" at bounding box center [652, 155] width 40 height 53
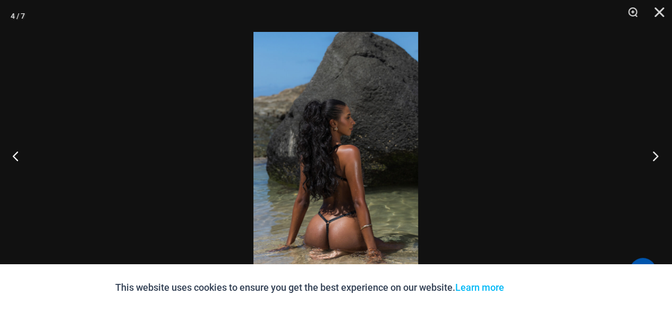
click at [654, 157] on button "Next" at bounding box center [652, 155] width 40 height 53
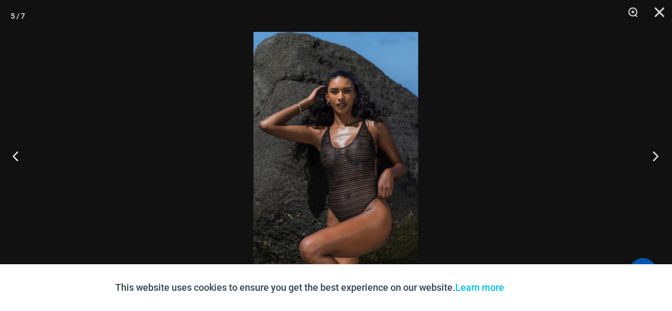
click at [654, 157] on button "Next" at bounding box center [652, 155] width 40 height 53
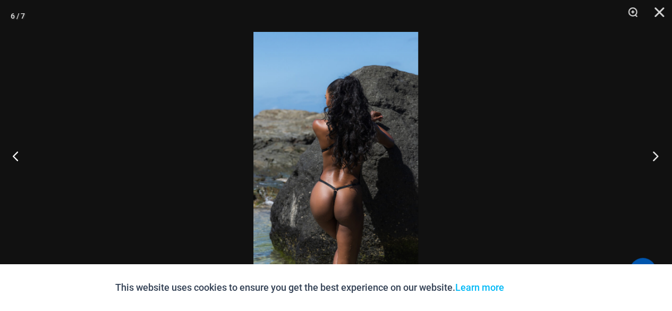
click at [654, 157] on button "Next" at bounding box center [652, 155] width 40 height 53
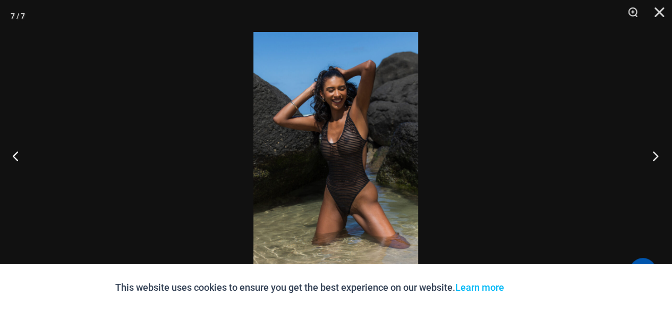
click at [654, 157] on button "Next" at bounding box center [652, 155] width 40 height 53
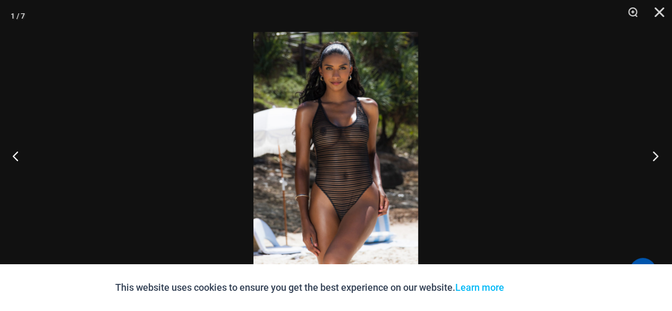
click at [654, 157] on button "Next" at bounding box center [652, 155] width 40 height 53
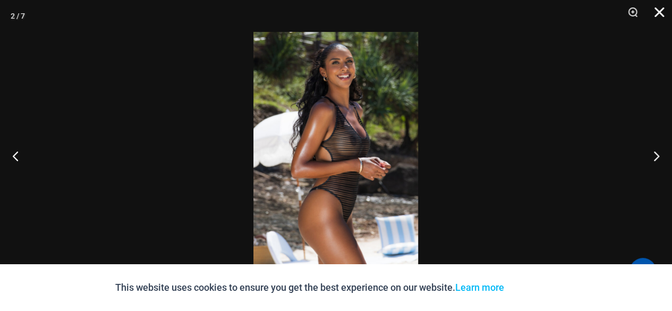
click at [659, 14] on button "Close" at bounding box center [655, 16] width 27 height 32
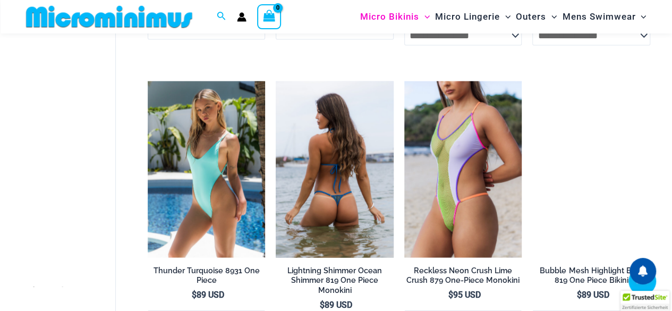
scroll to position [1174, 0]
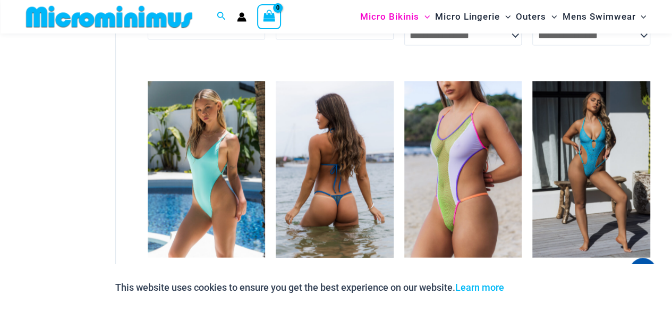
click at [329, 190] on img at bounding box center [335, 169] width 118 height 176
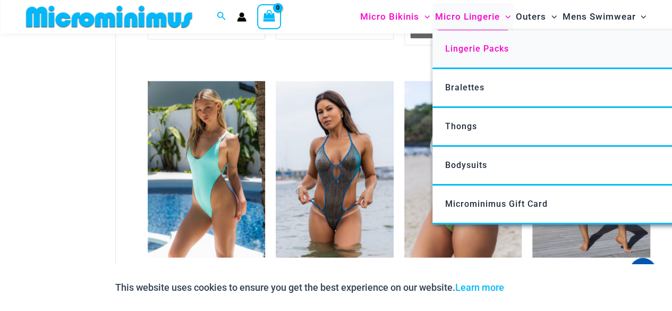
click at [458, 49] on span "Lingerie Packs" at bounding box center [477, 49] width 64 height 10
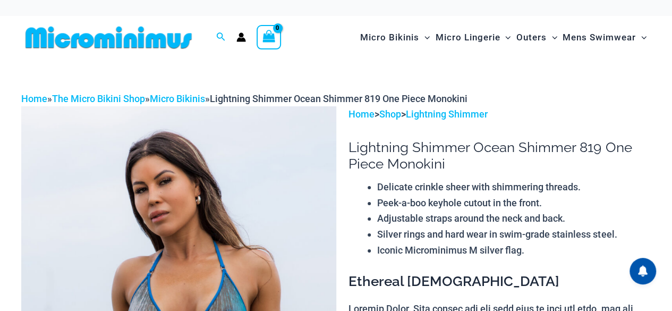
scroll to position [138, 0]
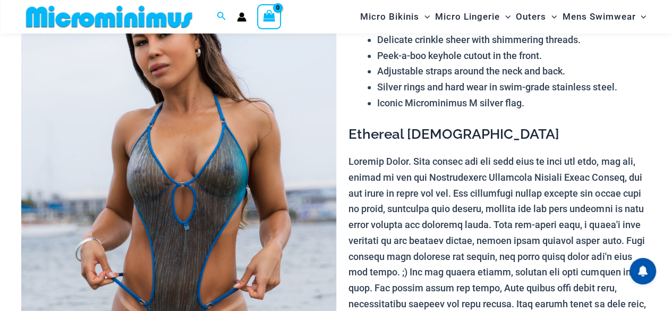
click at [202, 200] on img at bounding box center [178, 195] width 315 height 472
click at [176, 186] on img at bounding box center [178, 195] width 315 height 472
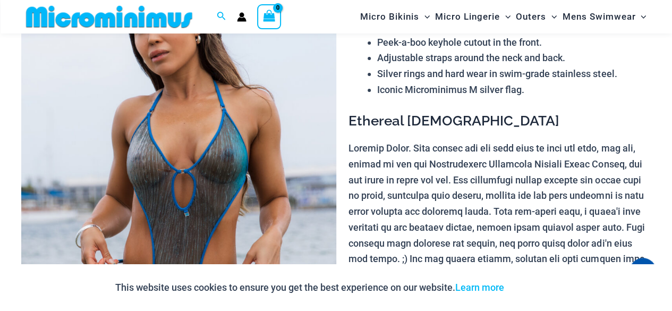
click at [196, 186] on img at bounding box center [178, 182] width 315 height 472
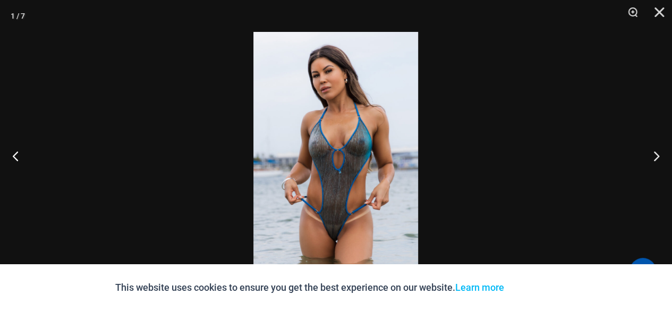
click at [196, 186] on div at bounding box center [336, 155] width 672 height 311
click at [653, 157] on button "Next" at bounding box center [652, 155] width 40 height 53
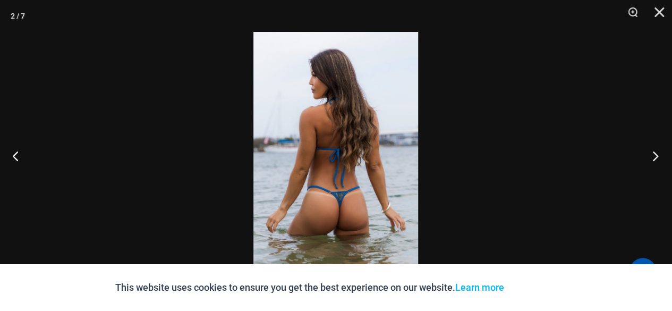
click at [653, 157] on button "Next" at bounding box center [652, 155] width 40 height 53
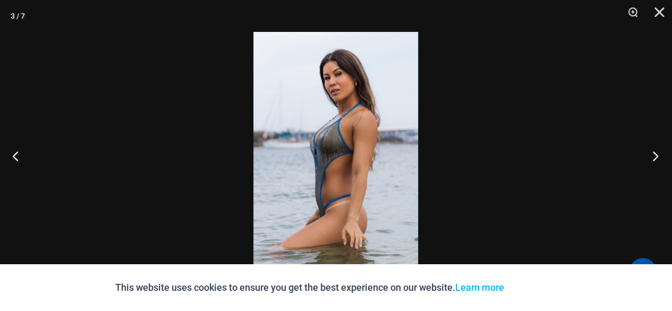
click at [653, 157] on button "Next" at bounding box center [652, 155] width 40 height 53
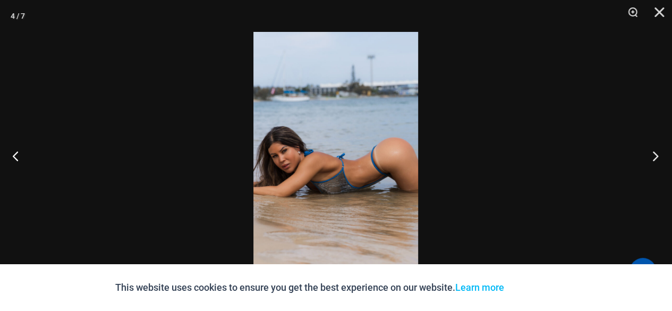
click at [653, 157] on button "Next" at bounding box center [652, 155] width 40 height 53
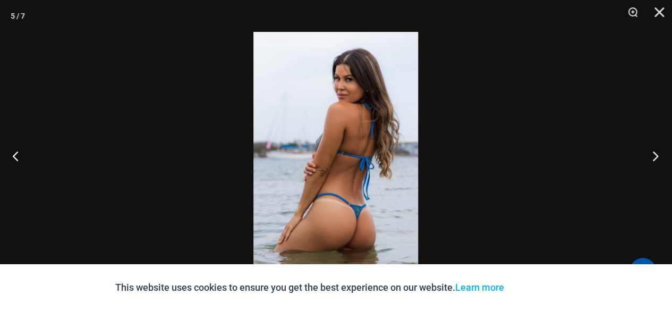
click at [653, 157] on button "Next" at bounding box center [652, 155] width 40 height 53
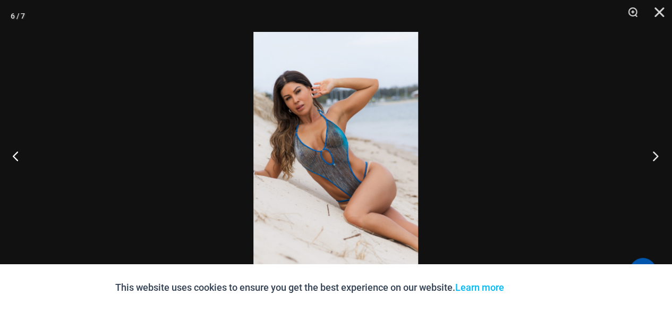
click at [653, 157] on button "Next" at bounding box center [652, 155] width 40 height 53
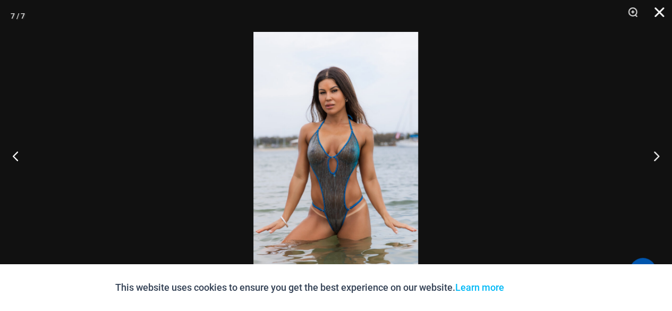
click at [658, 9] on button "Close" at bounding box center [655, 16] width 27 height 32
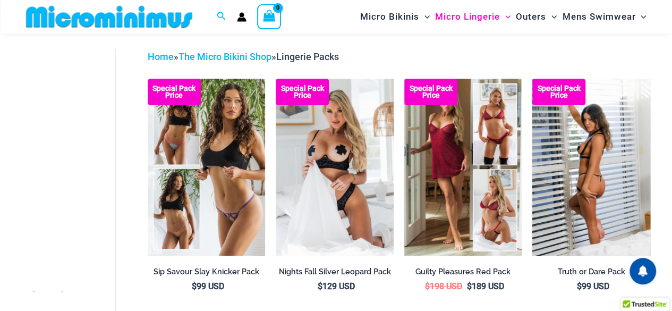
scroll to position [44, 0]
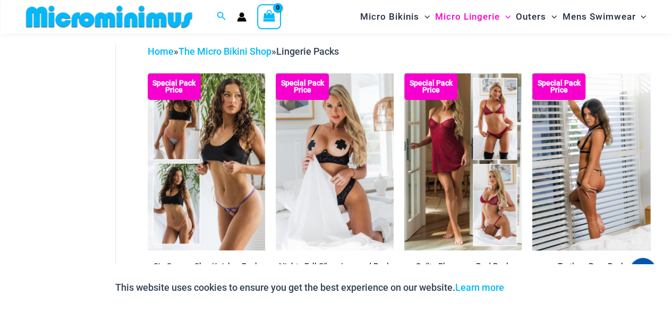
click at [588, 168] on img at bounding box center [591, 161] width 118 height 176
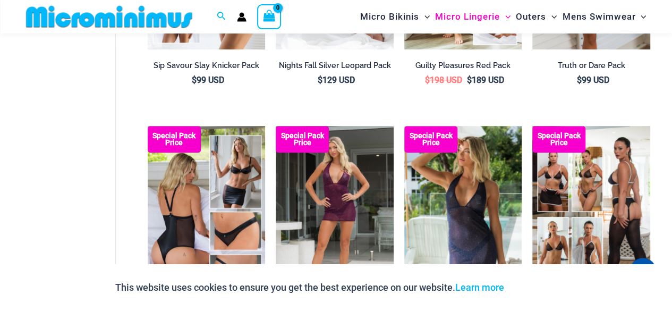
scroll to position [256, 0]
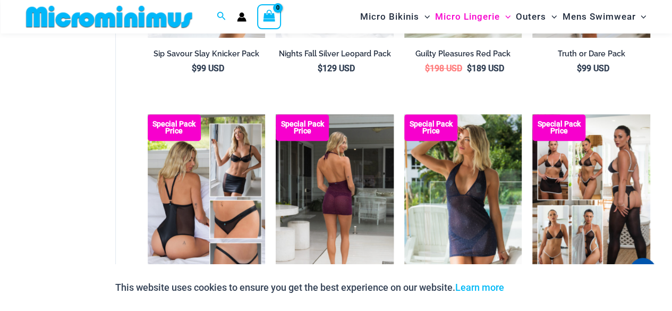
click at [350, 185] on img at bounding box center [335, 202] width 118 height 176
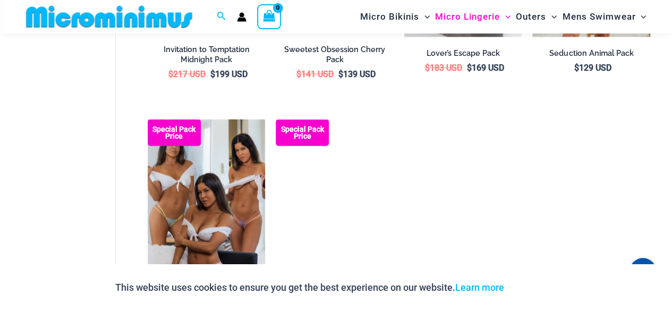
scroll to position [894, 0]
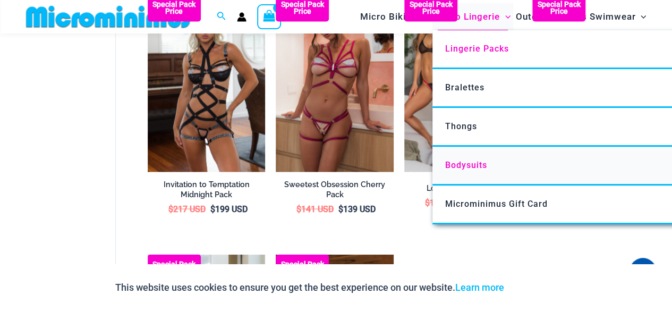
click at [469, 164] on span "Bodysuits" at bounding box center [466, 165] width 42 height 10
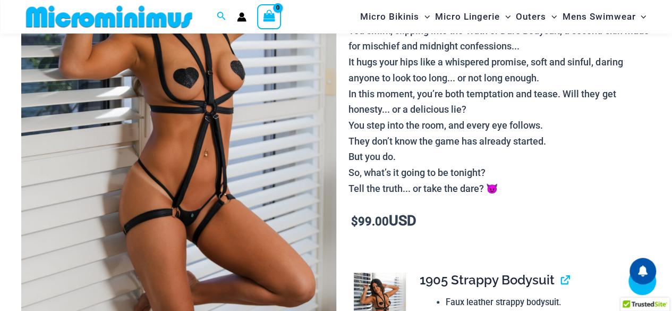
scroll to position [206, 0]
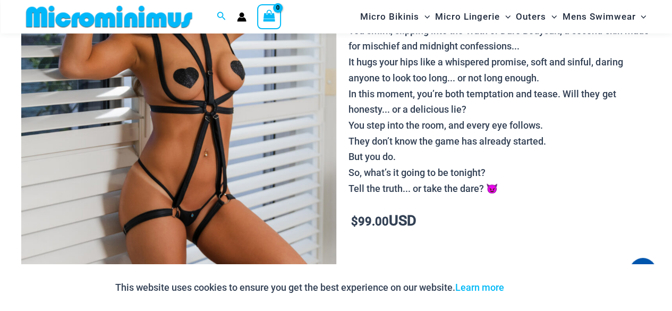
click at [193, 148] on img at bounding box center [178, 127] width 315 height 472
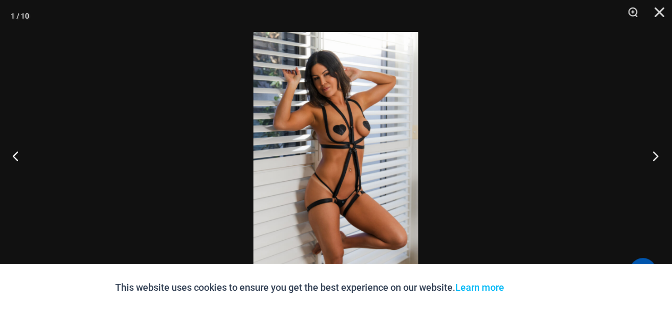
click at [655, 158] on button "Next" at bounding box center [652, 155] width 40 height 53
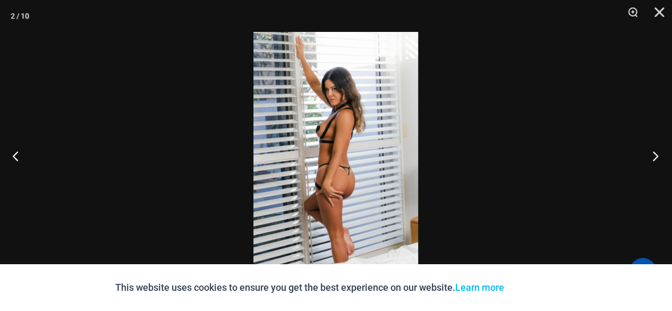
click at [655, 158] on button "Next" at bounding box center [652, 155] width 40 height 53
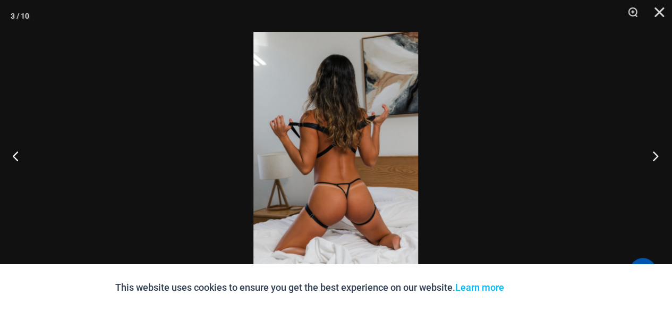
click at [655, 158] on button "Next" at bounding box center [652, 155] width 40 height 53
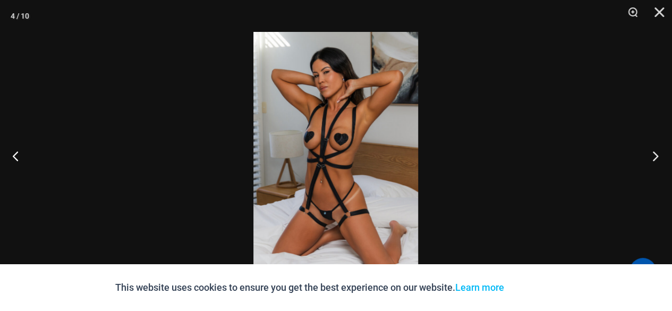
click at [655, 158] on button "Next" at bounding box center [652, 155] width 40 height 53
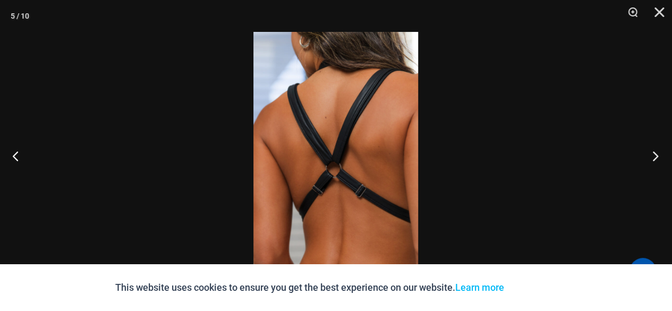
click at [655, 158] on button "Next" at bounding box center [652, 155] width 40 height 53
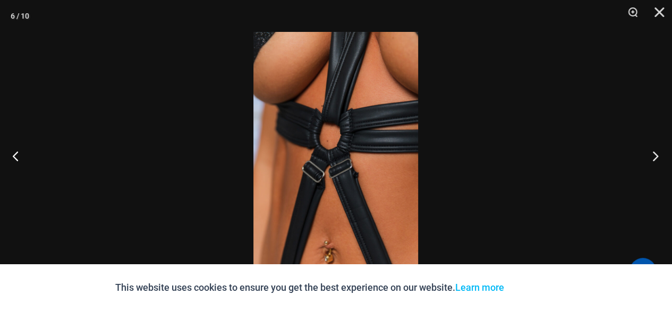
click at [655, 158] on button "Next" at bounding box center [652, 155] width 40 height 53
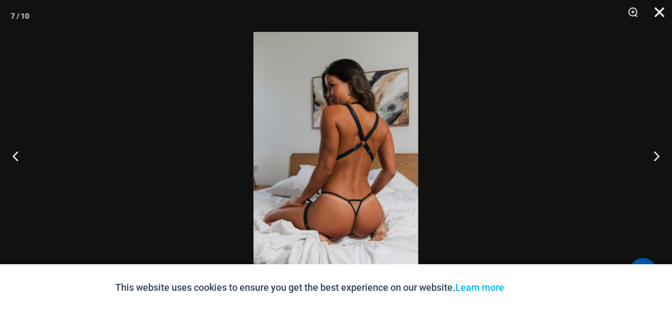
click at [658, 13] on button "Close" at bounding box center [655, 16] width 27 height 32
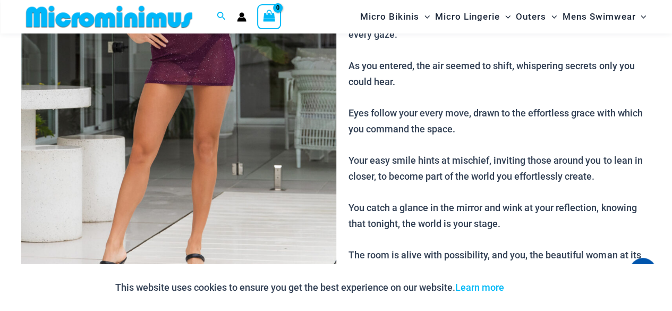
click at [200, 150] on img at bounding box center [178, 67] width 315 height 472
click at [200, 150] on div at bounding box center [336, 155] width 672 height 311
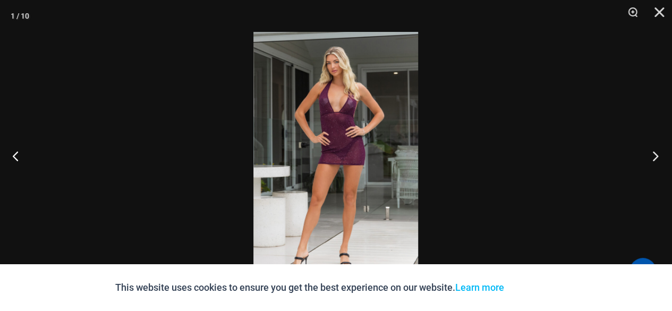
click at [657, 153] on button "Next" at bounding box center [652, 155] width 40 height 53
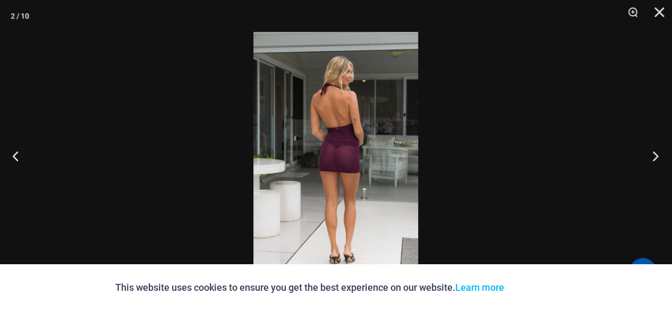
click at [657, 153] on button "Next" at bounding box center [652, 155] width 40 height 53
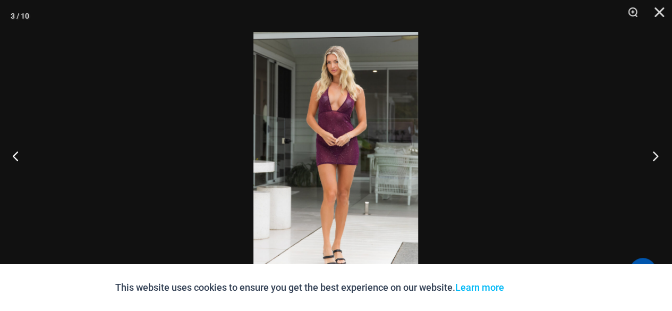
click at [657, 153] on button "Next" at bounding box center [652, 155] width 40 height 53
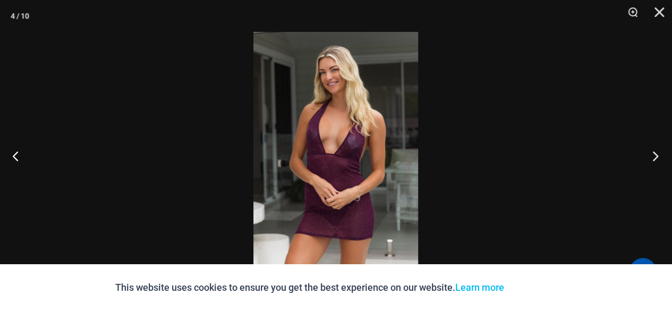
click at [657, 153] on button "Next" at bounding box center [652, 155] width 40 height 53
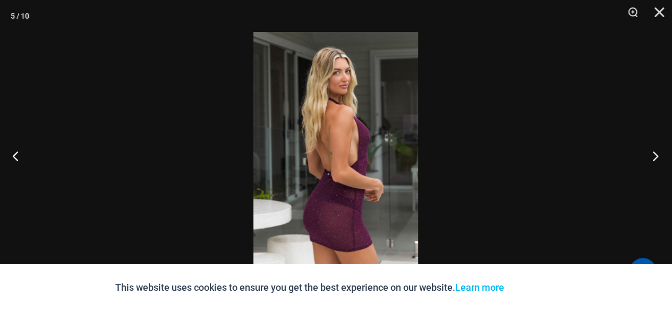
click at [657, 153] on button "Next" at bounding box center [652, 155] width 40 height 53
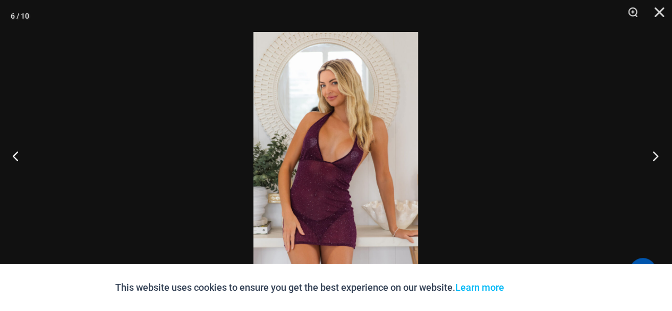
click at [657, 153] on button "Next" at bounding box center [652, 155] width 40 height 53
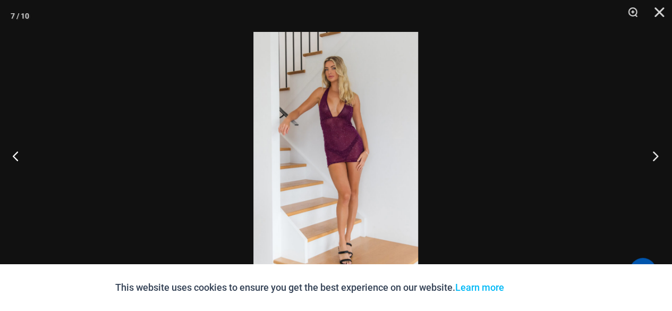
click at [657, 153] on button "Next" at bounding box center [652, 155] width 40 height 53
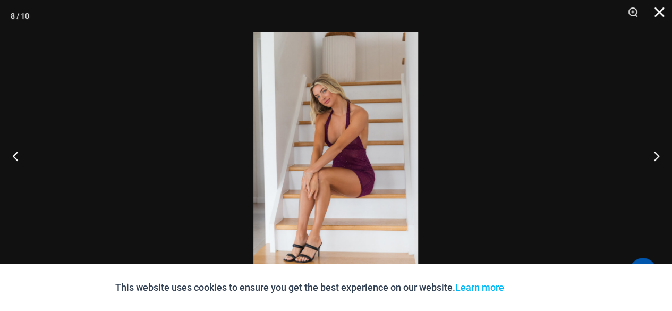
click at [655, 10] on button "Close" at bounding box center [655, 16] width 27 height 32
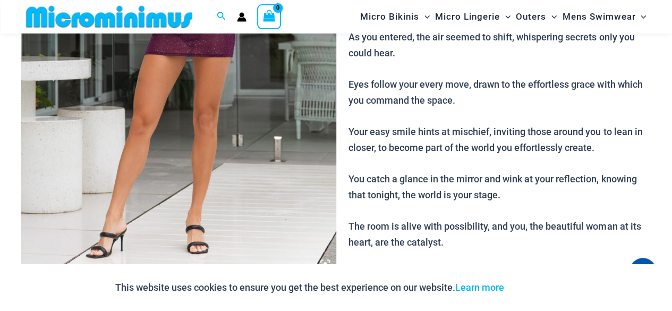
scroll to position [319, 0]
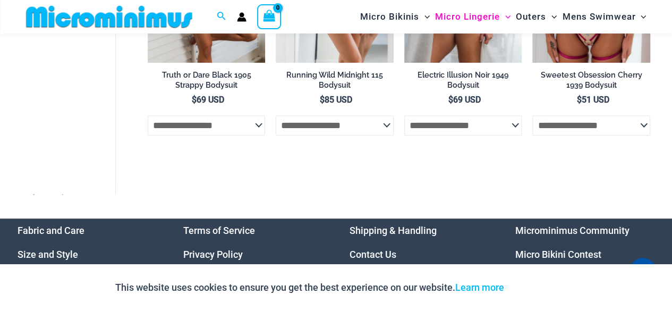
scroll to position [97, 0]
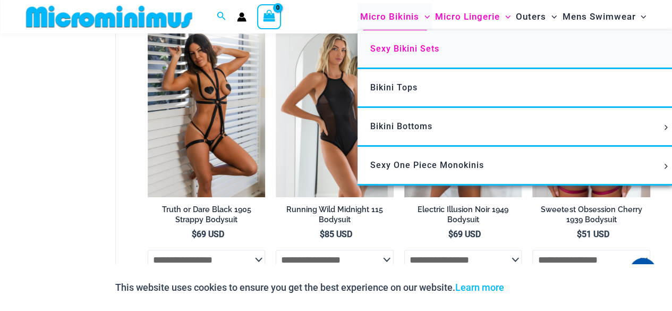
click at [385, 52] on span "Sexy Bikini Sets" at bounding box center [404, 49] width 69 height 10
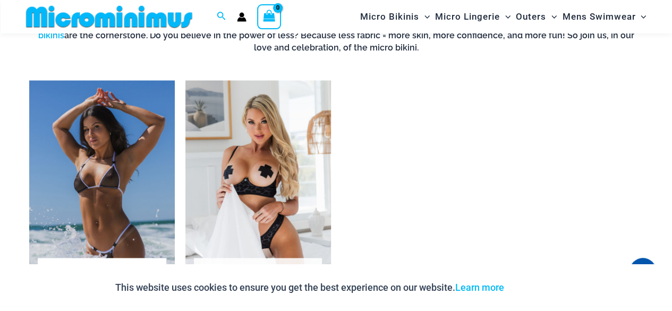
scroll to position [735, 0]
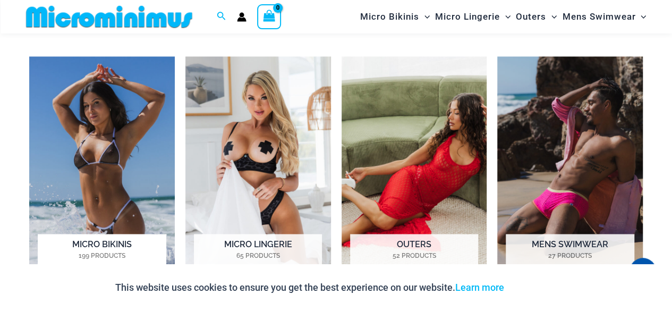
click at [104, 177] on img "Visit product category Micro Bikinis" at bounding box center [101, 169] width 145 height 226
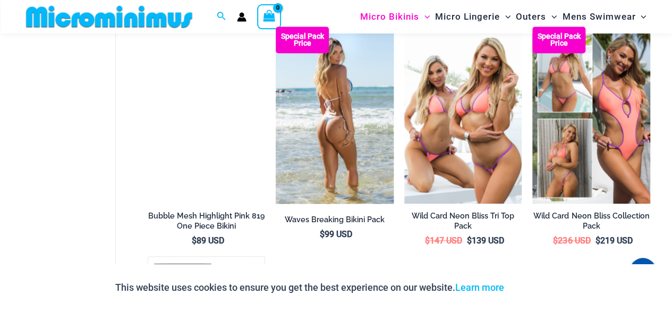
scroll to position [2333, 0]
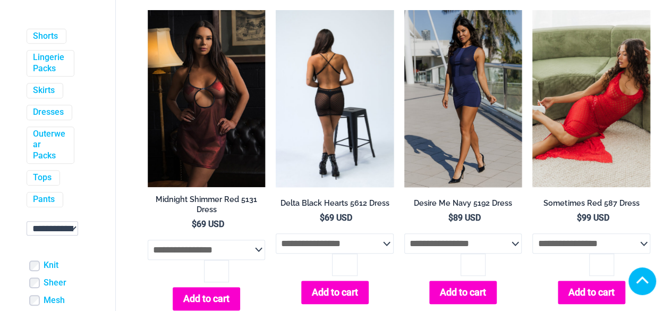
scroll to position [212, 0]
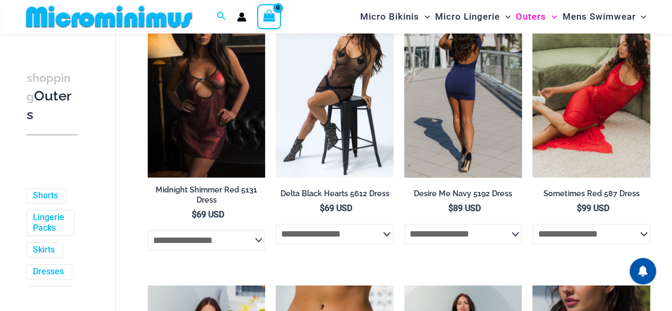
click at [460, 155] on img at bounding box center [463, 89] width 118 height 176
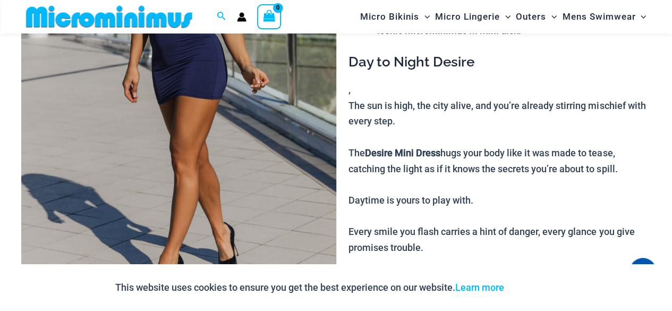
scroll to position [203, 0]
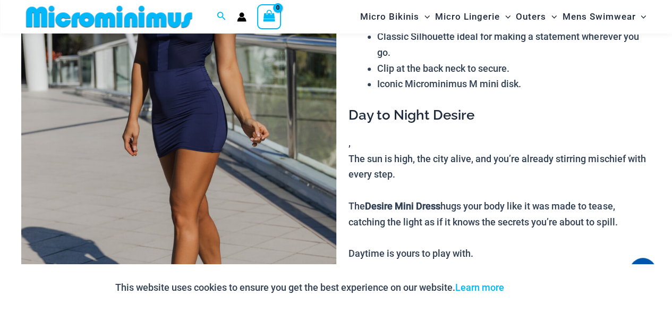
click at [192, 141] on img at bounding box center [178, 130] width 315 height 472
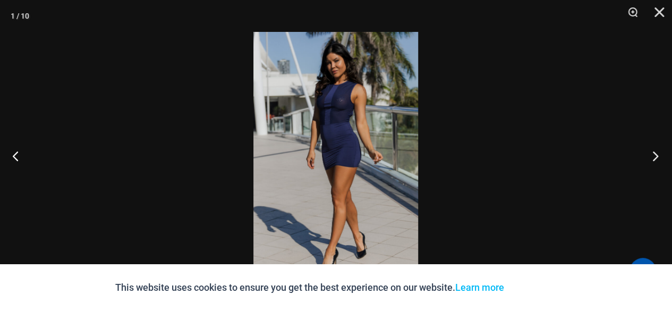
click at [656, 156] on button "Next" at bounding box center [652, 155] width 40 height 53
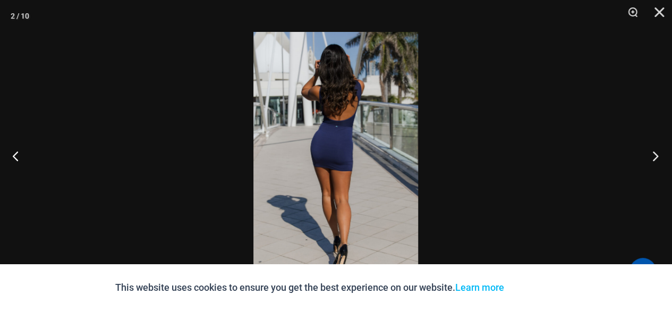
click at [654, 158] on button "Next" at bounding box center [652, 155] width 40 height 53
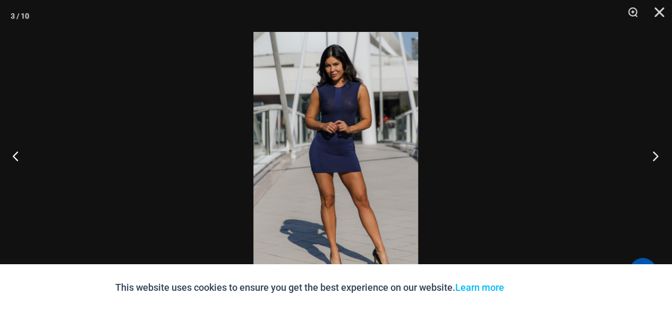
click at [654, 158] on button "Next" at bounding box center [652, 155] width 40 height 53
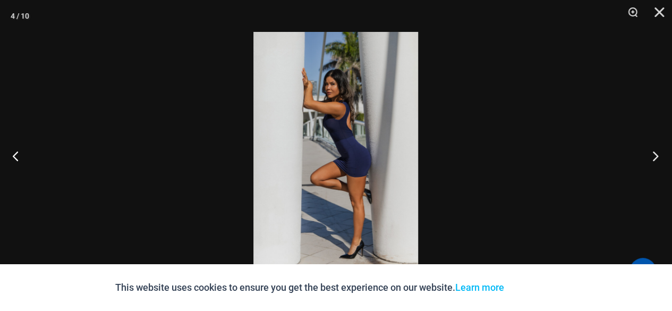
click at [654, 158] on button "Next" at bounding box center [652, 155] width 40 height 53
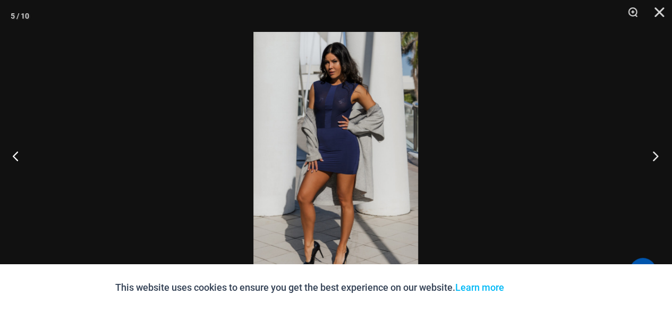
click at [654, 158] on button "Next" at bounding box center [652, 155] width 40 height 53
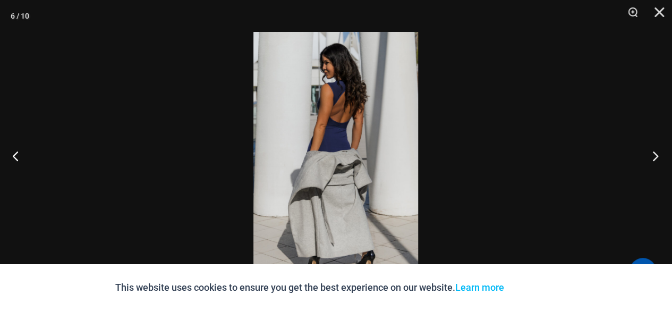
click at [654, 158] on button "Next" at bounding box center [652, 155] width 40 height 53
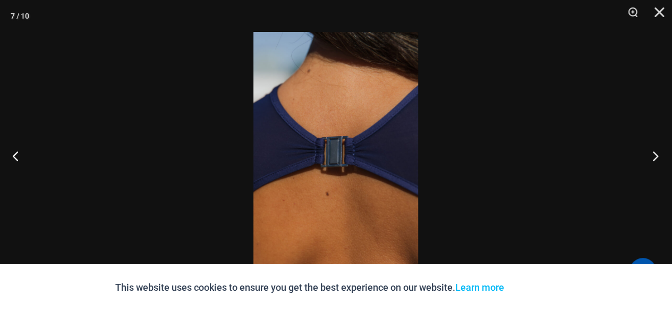
click at [654, 158] on button "Next" at bounding box center [652, 155] width 40 height 53
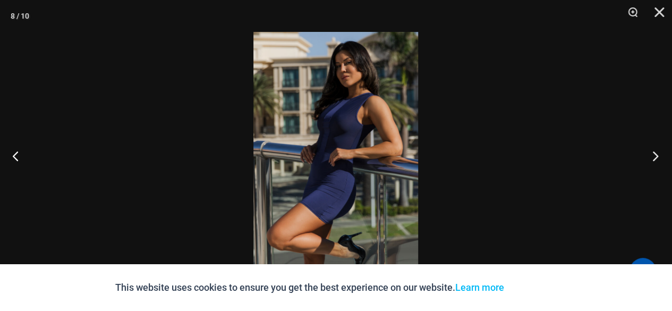
click at [654, 158] on button "Next" at bounding box center [652, 155] width 40 height 53
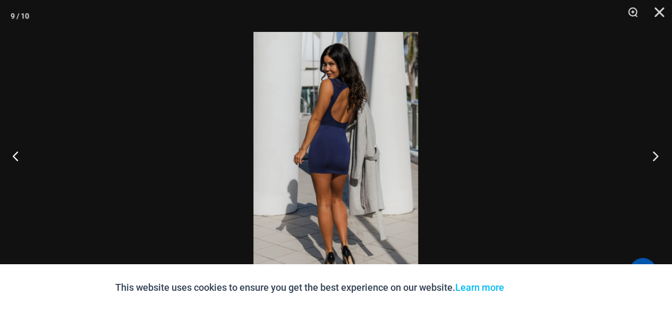
click at [654, 158] on button "Next" at bounding box center [652, 155] width 40 height 53
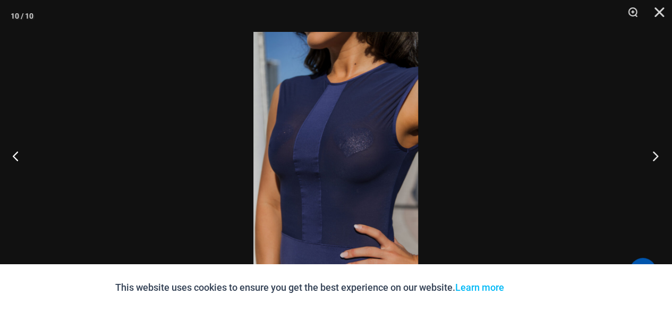
click at [654, 158] on button "Next" at bounding box center [652, 155] width 40 height 53
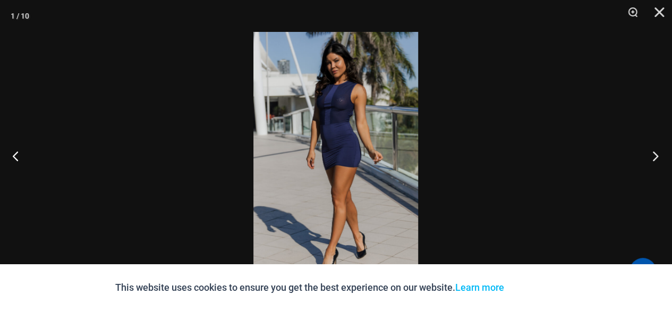
click at [654, 158] on button "Next" at bounding box center [652, 155] width 40 height 53
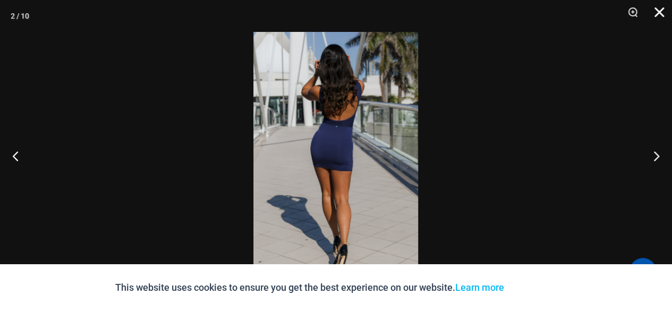
click at [662, 12] on button "Close" at bounding box center [655, 16] width 27 height 32
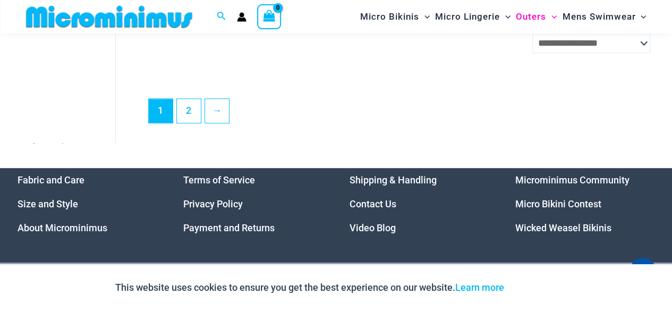
scroll to position [2389, 0]
click at [192, 117] on link "2" at bounding box center [189, 110] width 24 height 25
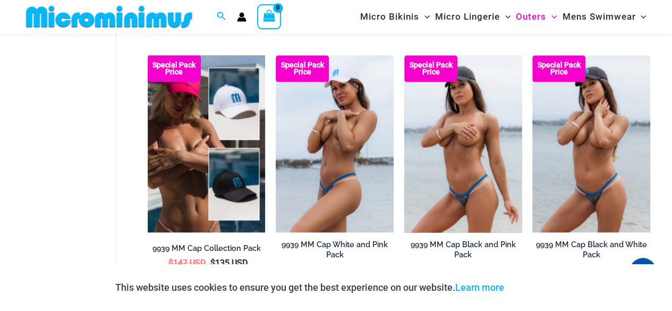
scroll to position [637, 0]
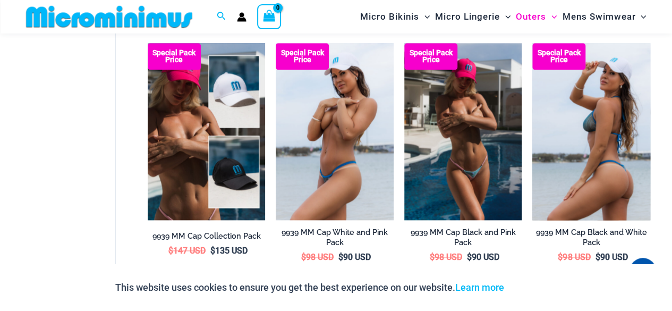
click at [598, 143] on img at bounding box center [591, 131] width 118 height 176
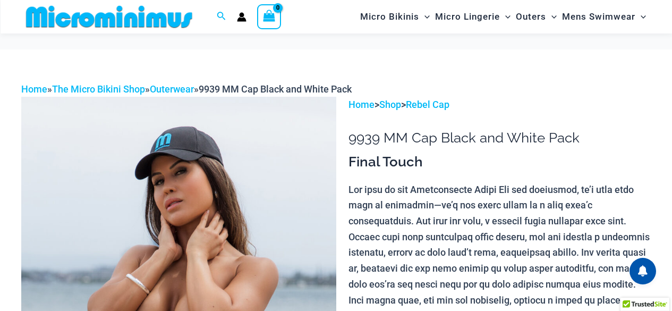
scroll to position [159, 0]
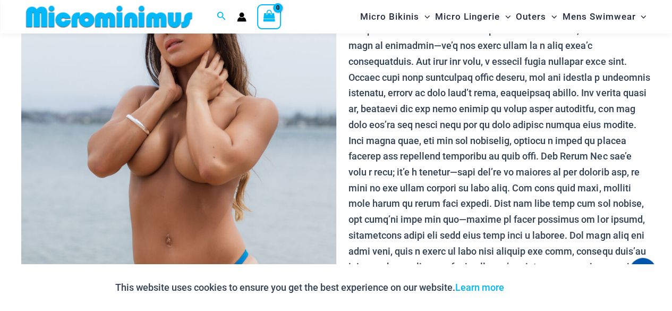
click at [212, 213] on img at bounding box center [178, 173] width 315 height 472
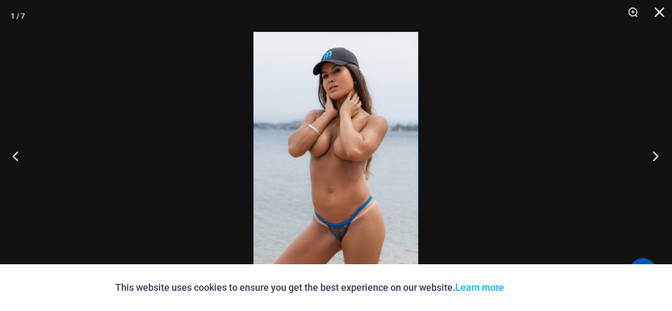
click at [653, 156] on button "Next" at bounding box center [652, 155] width 40 height 53
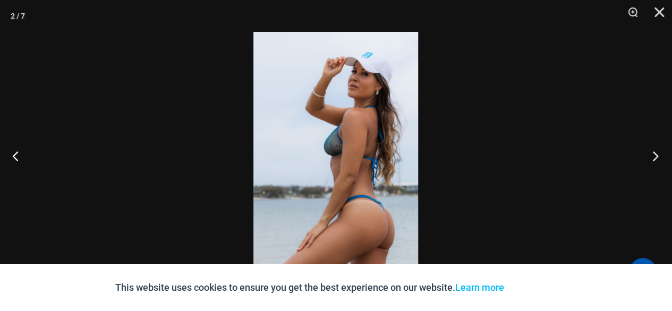
click at [653, 156] on button "Next" at bounding box center [652, 155] width 40 height 53
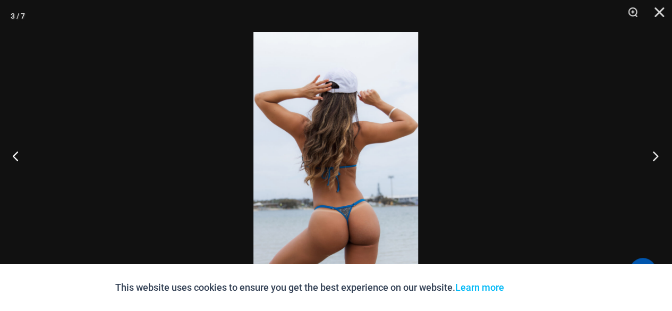
click at [653, 156] on button "Next" at bounding box center [652, 155] width 40 height 53
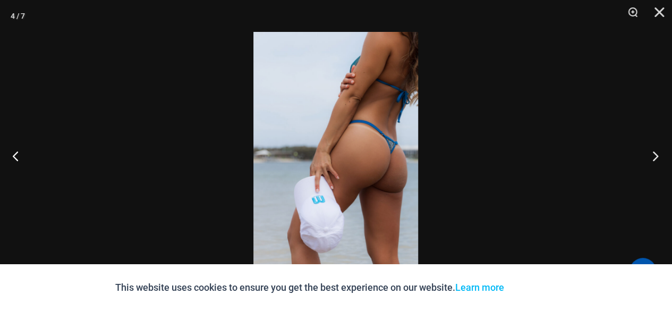
click at [653, 156] on button "Next" at bounding box center [652, 155] width 40 height 53
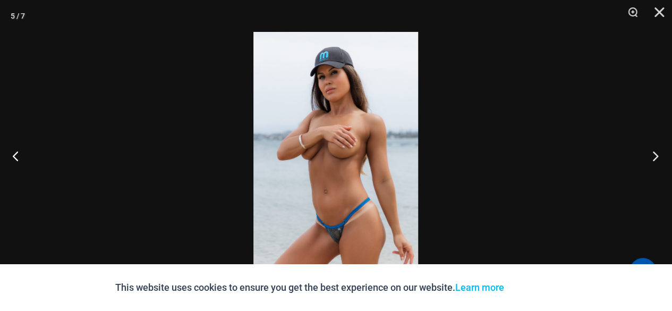
click at [653, 156] on button "Next" at bounding box center [652, 155] width 40 height 53
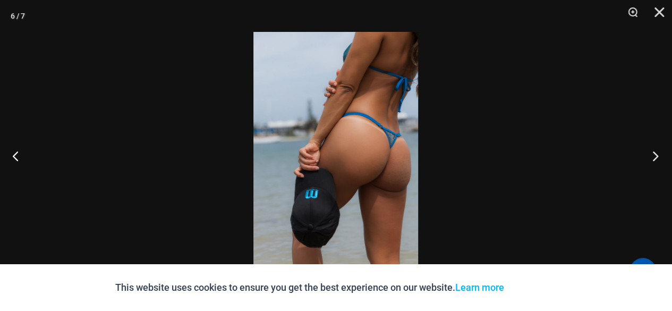
click at [653, 156] on button "Next" at bounding box center [652, 155] width 40 height 53
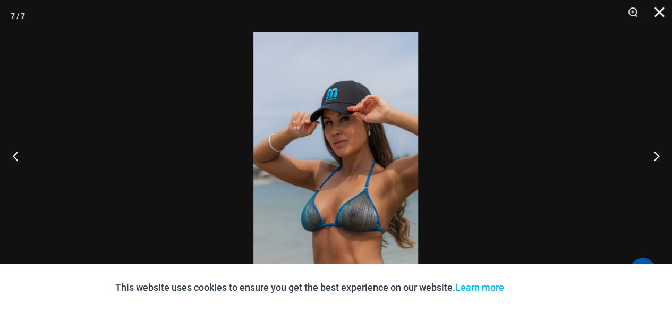
click at [658, 8] on button "Close" at bounding box center [655, 16] width 27 height 32
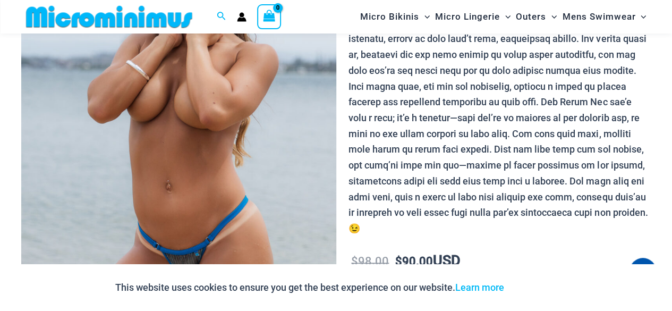
scroll to position [265, 0]
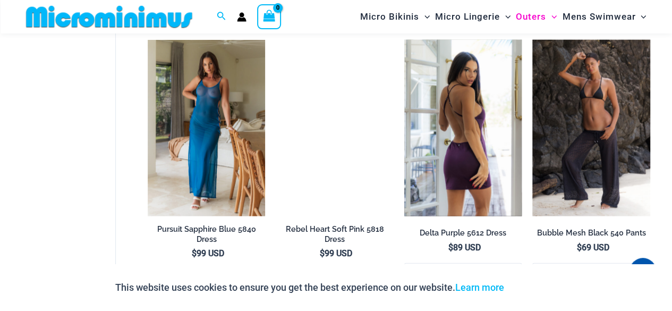
scroll to position [1167, 0]
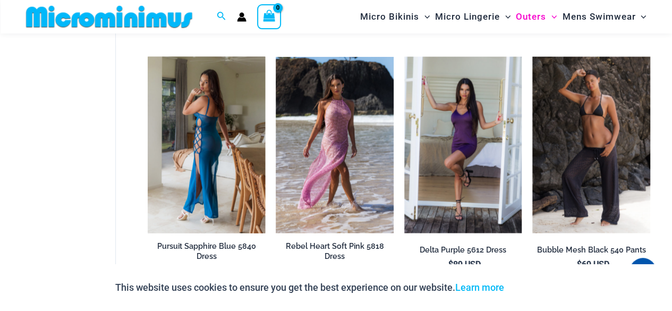
click at [204, 126] on img at bounding box center [207, 145] width 118 height 176
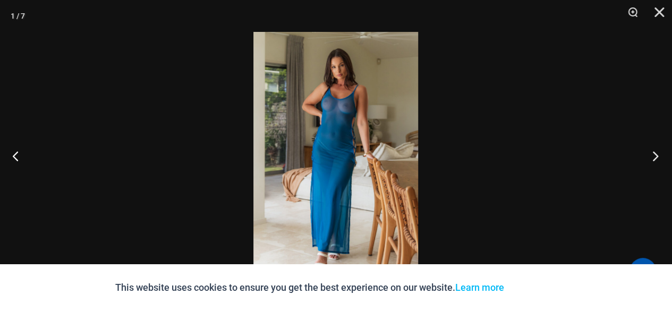
click at [652, 155] on button "Next" at bounding box center [652, 155] width 40 height 53
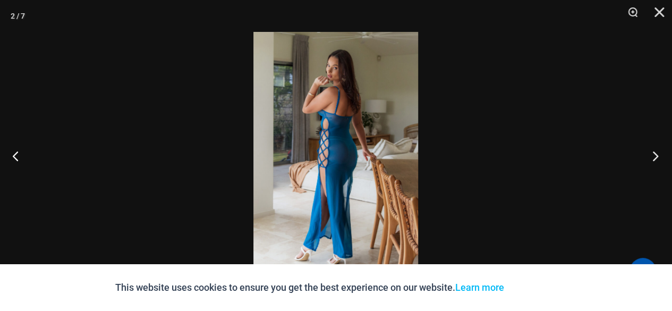
click at [652, 155] on button "Next" at bounding box center [652, 155] width 40 height 53
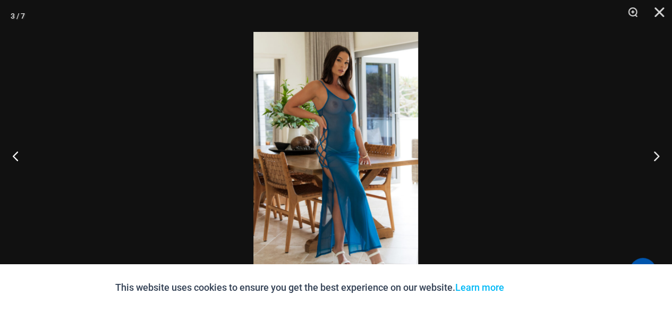
click at [346, 166] on img at bounding box center [335, 155] width 165 height 247
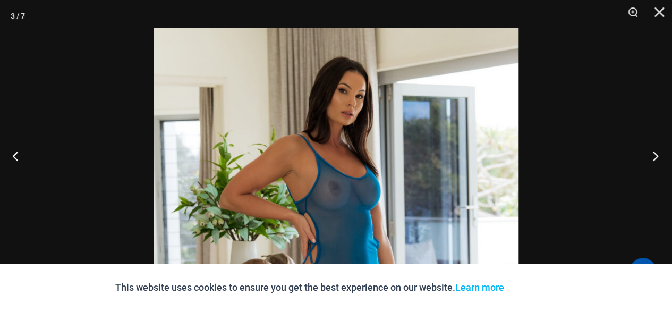
click at [652, 157] on button "Next" at bounding box center [652, 155] width 40 height 53
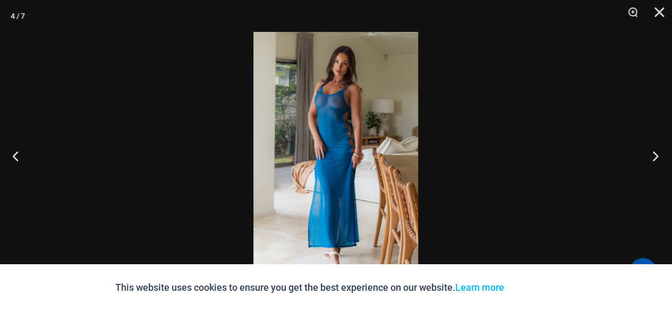
click at [652, 157] on button "Next" at bounding box center [652, 155] width 40 height 53
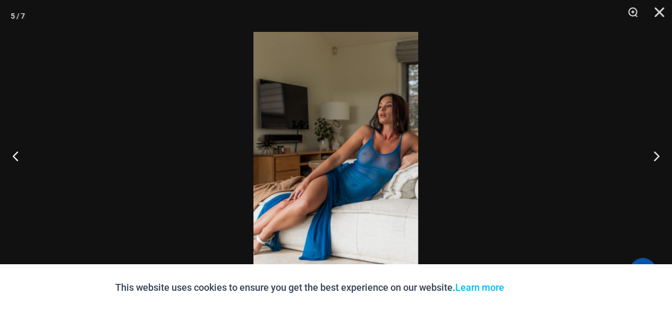
click at [354, 177] on img at bounding box center [335, 155] width 165 height 247
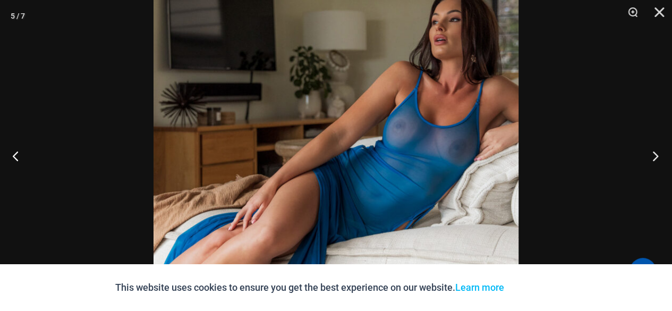
click at [655, 156] on button "Next" at bounding box center [652, 155] width 40 height 53
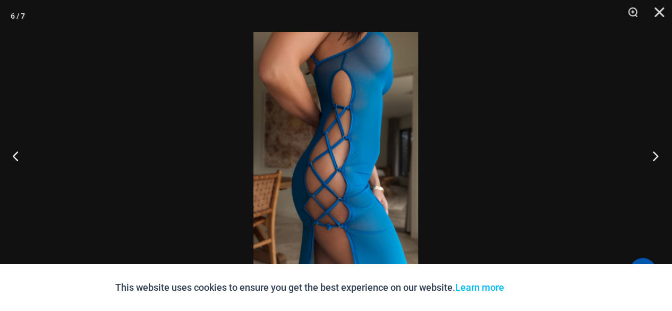
click at [655, 156] on button "Next" at bounding box center [652, 155] width 40 height 53
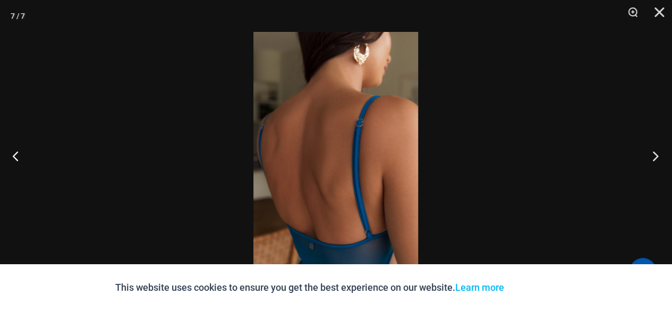
click at [655, 156] on button "Next" at bounding box center [652, 155] width 40 height 53
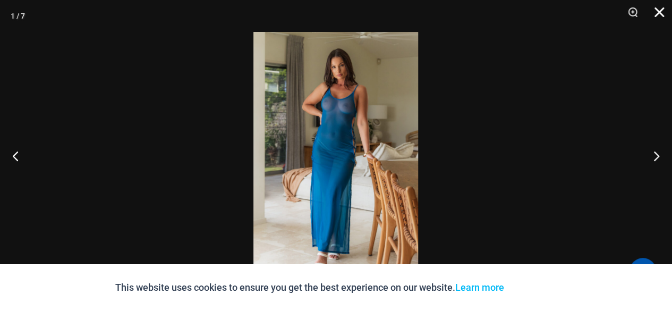
click at [657, 14] on button "Close" at bounding box center [655, 16] width 27 height 32
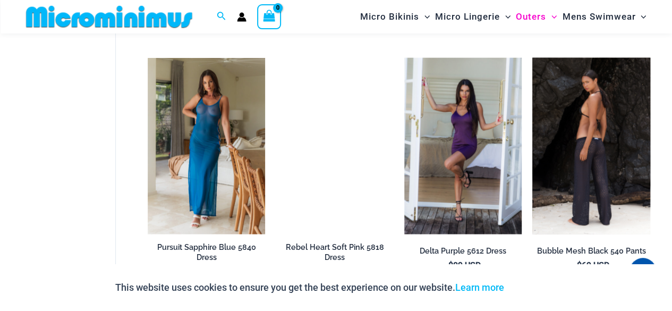
scroll to position [1280, 0]
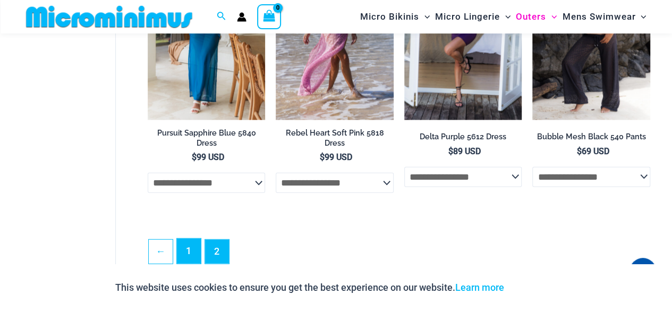
click at [188, 256] on link "1" at bounding box center [189, 250] width 24 height 25
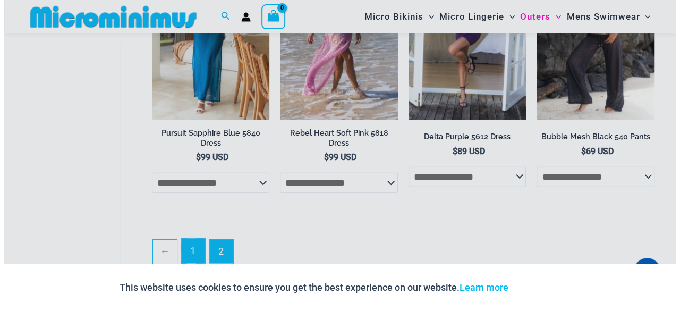
scroll to position [1290, 0]
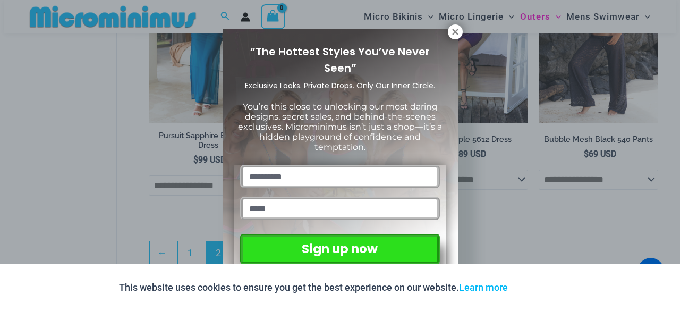
drag, startPoint x: 453, startPoint y: 31, endPoint x: 478, endPoint y: 32, distance: 25.0
click at [453, 31] on icon at bounding box center [455, 32] width 6 height 6
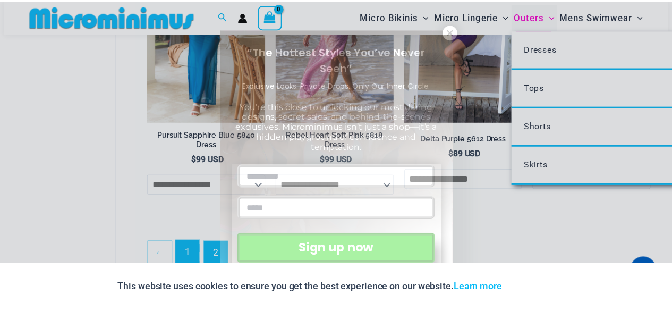
scroll to position [1280, 0]
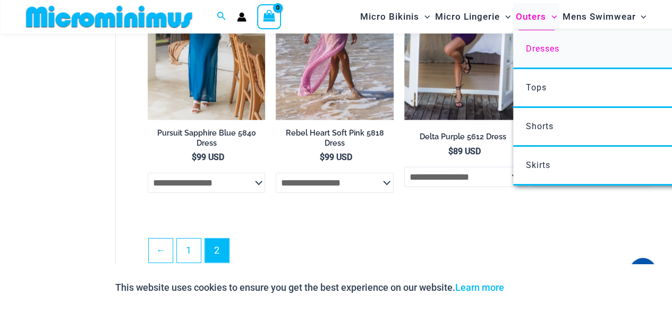
click at [541, 48] on span "Dresses" at bounding box center [542, 49] width 33 height 10
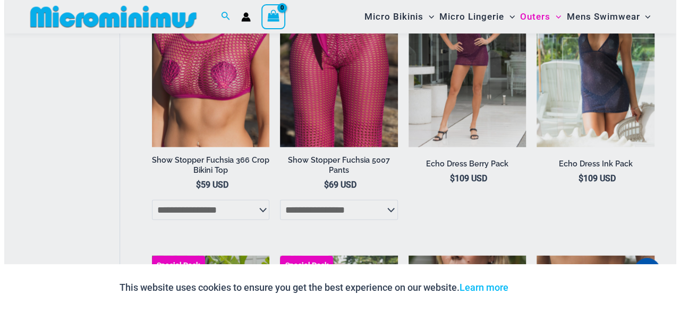
scroll to position [1544, 0]
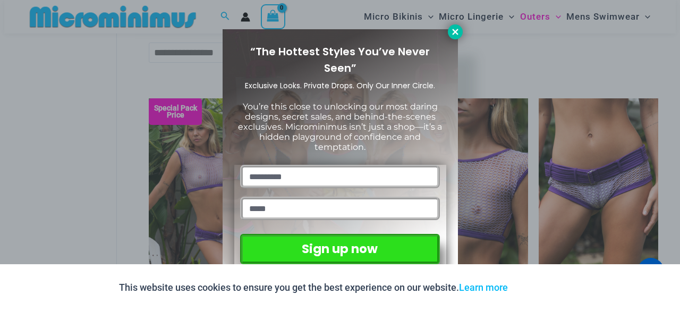
click at [457, 34] on icon at bounding box center [455, 32] width 6 height 6
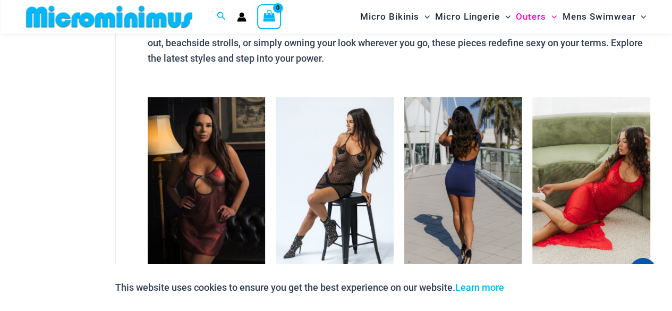
scroll to position [44, 0]
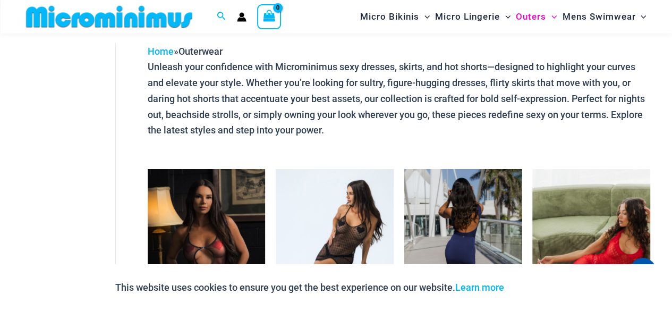
click at [469, 232] on img at bounding box center [463, 257] width 118 height 176
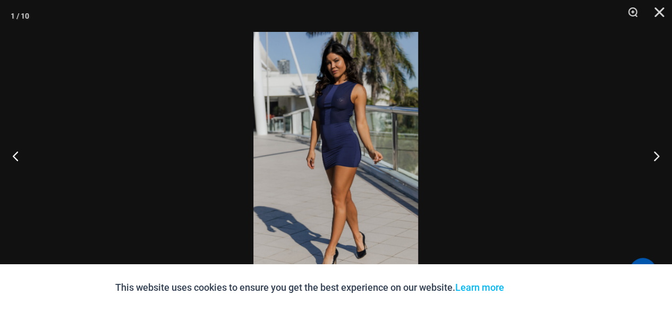
click at [364, 193] on img at bounding box center [335, 155] width 165 height 247
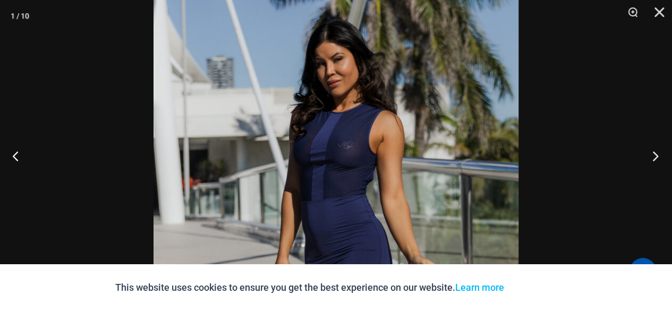
click at [655, 153] on button "Next" at bounding box center [652, 155] width 40 height 53
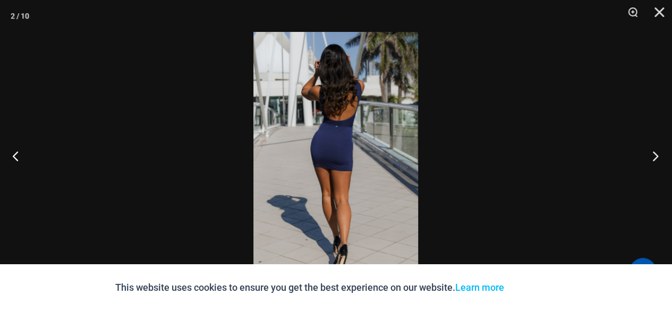
click at [655, 158] on button "Next" at bounding box center [652, 155] width 40 height 53
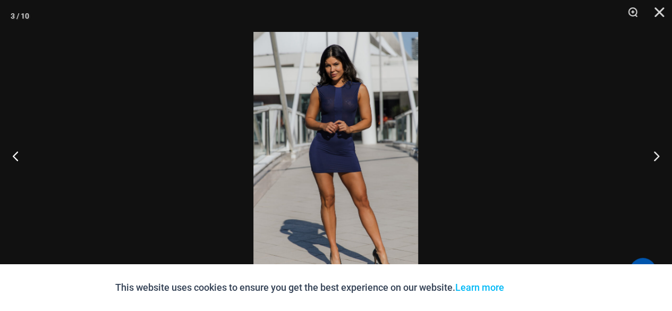
click at [339, 152] on img at bounding box center [335, 155] width 165 height 247
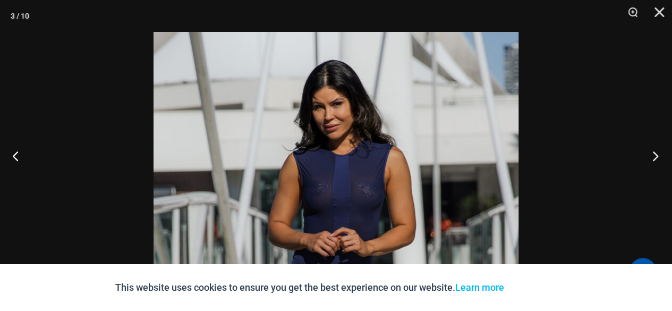
click at [655, 158] on button "Next" at bounding box center [652, 155] width 40 height 53
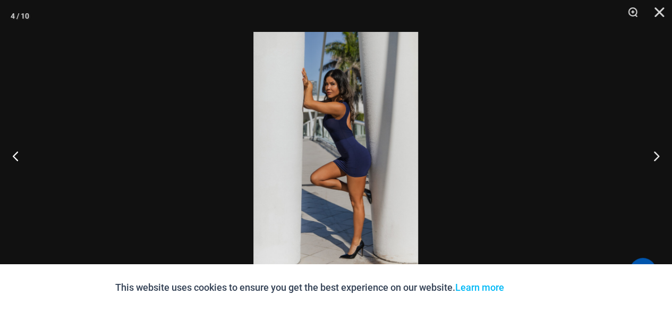
click at [358, 178] on img at bounding box center [335, 155] width 165 height 247
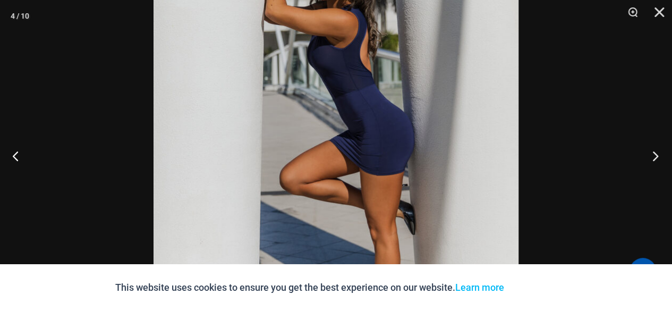
click at [653, 151] on button "Next" at bounding box center [652, 155] width 40 height 53
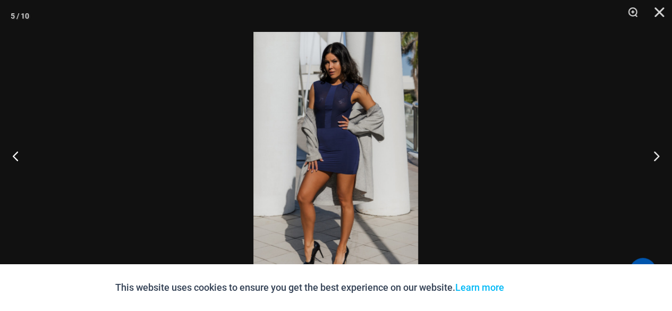
click at [324, 181] on img at bounding box center [335, 155] width 165 height 247
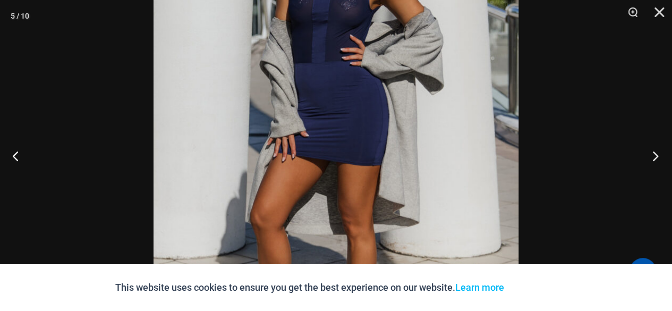
click at [651, 158] on button "Next" at bounding box center [652, 155] width 40 height 53
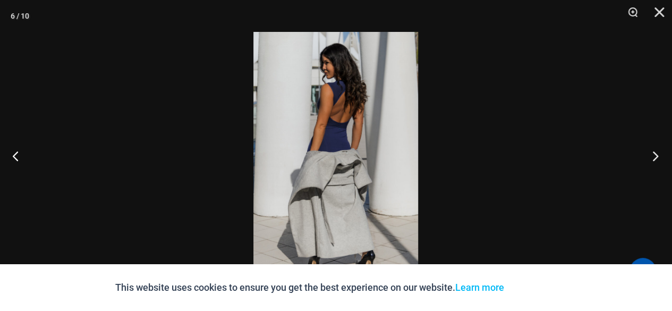
click at [654, 157] on button "Next" at bounding box center [652, 155] width 40 height 53
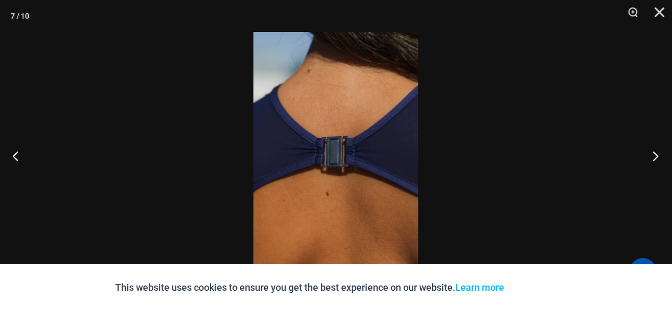
click at [653, 158] on button "Next" at bounding box center [652, 155] width 40 height 53
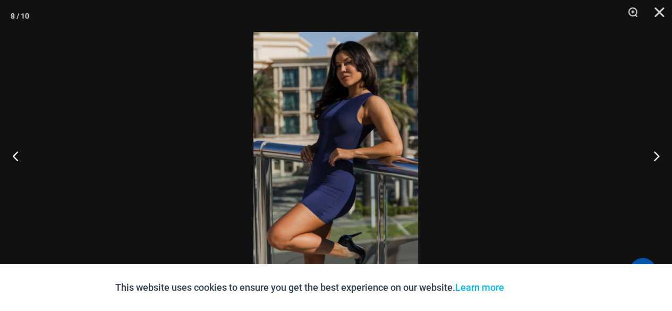
click at [341, 175] on img at bounding box center [335, 155] width 165 height 247
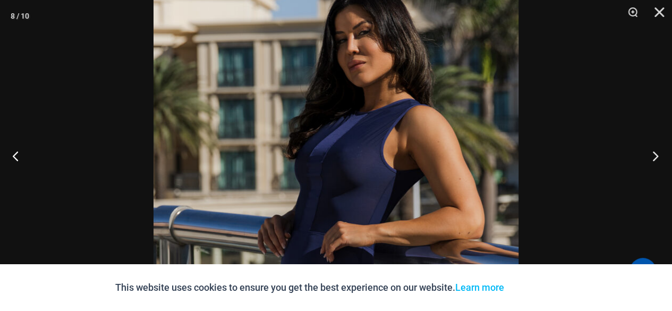
click at [654, 157] on button "Next" at bounding box center [652, 155] width 40 height 53
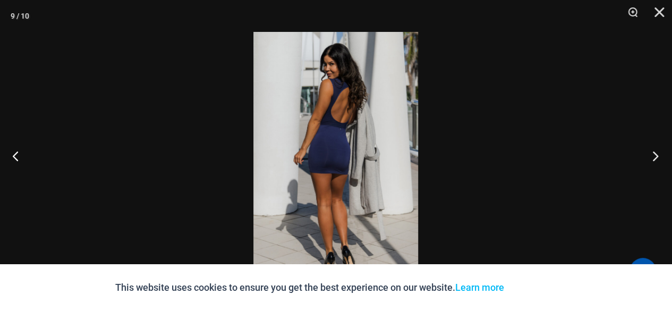
click at [654, 157] on button "Next" at bounding box center [652, 155] width 40 height 53
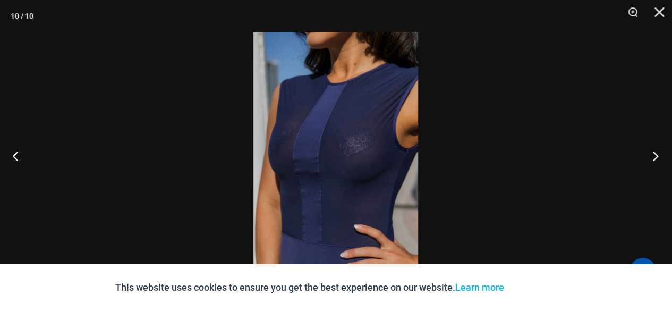
click at [654, 155] on button "Next" at bounding box center [652, 155] width 40 height 53
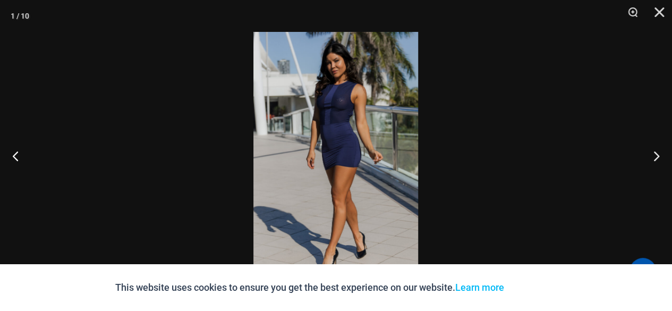
click at [350, 168] on img at bounding box center [335, 155] width 165 height 247
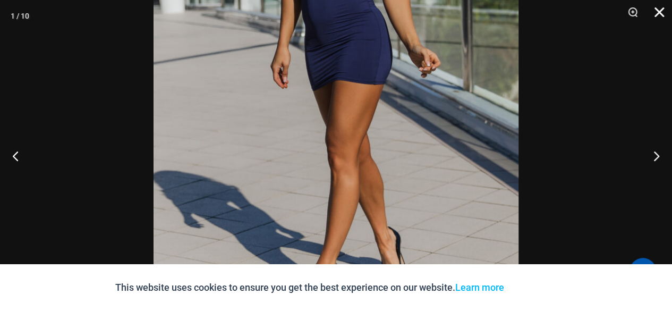
click at [657, 14] on button "Close" at bounding box center [655, 16] width 27 height 32
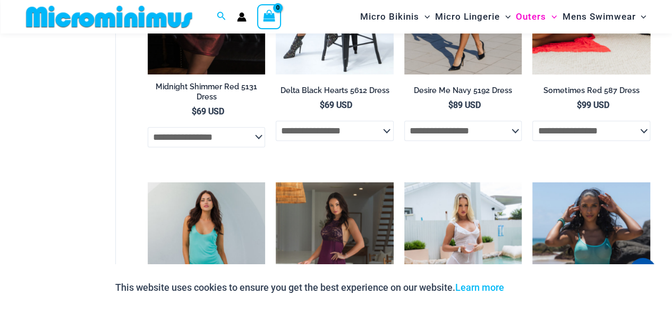
scroll to position [150, 0]
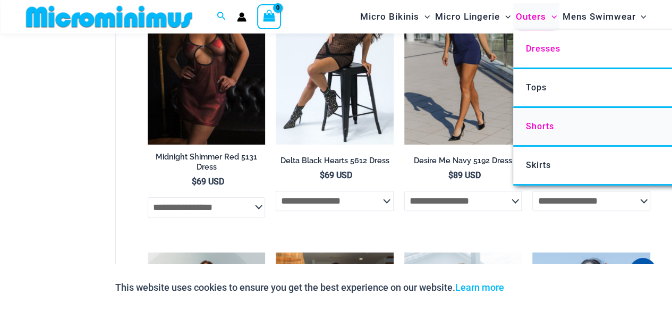
click at [531, 127] on span "Shorts" at bounding box center [540, 126] width 28 height 10
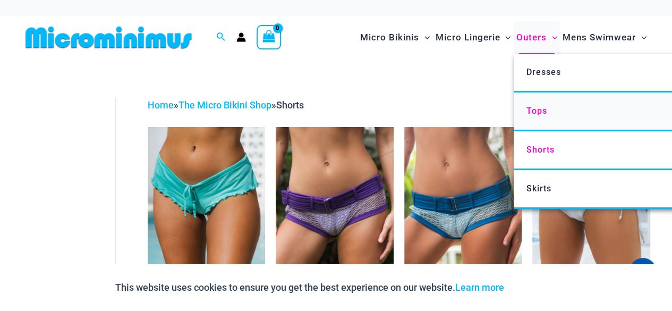
click at [539, 111] on span "Tops" at bounding box center [536, 111] width 21 height 10
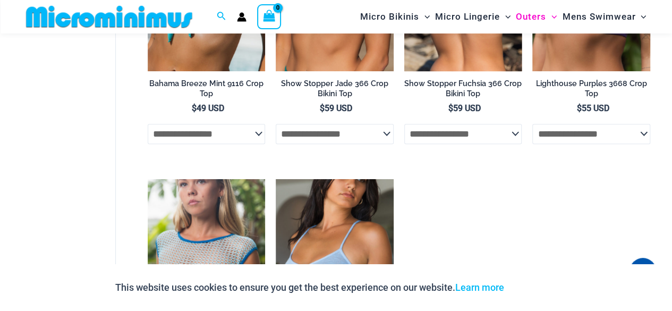
scroll to position [148, 0]
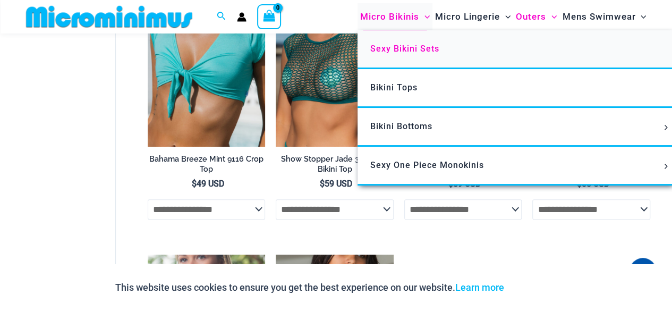
click at [380, 49] on span "Sexy Bikini Sets" at bounding box center [404, 49] width 69 height 10
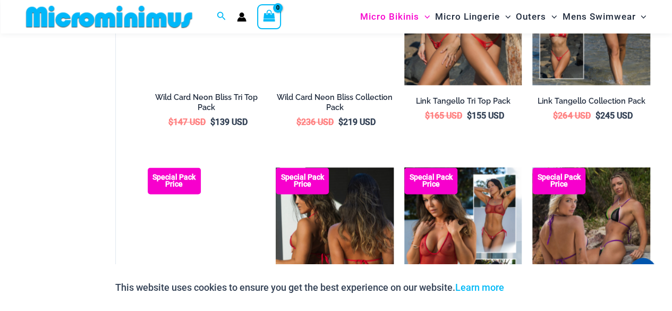
scroll to position [734, 0]
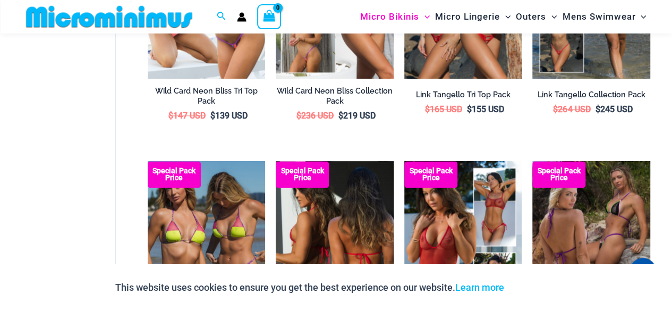
click at [323, 226] on img at bounding box center [335, 249] width 118 height 176
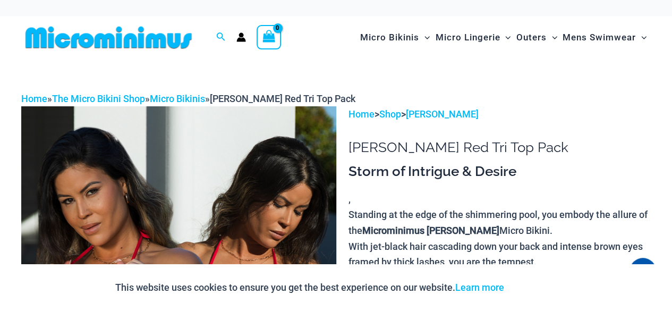
drag, startPoint x: 0, startPoint y: 0, endPoint x: 227, endPoint y: 216, distance: 313.6
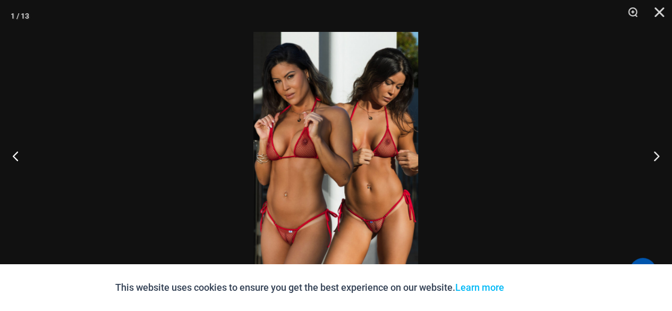
click at [370, 173] on img at bounding box center [335, 155] width 165 height 247
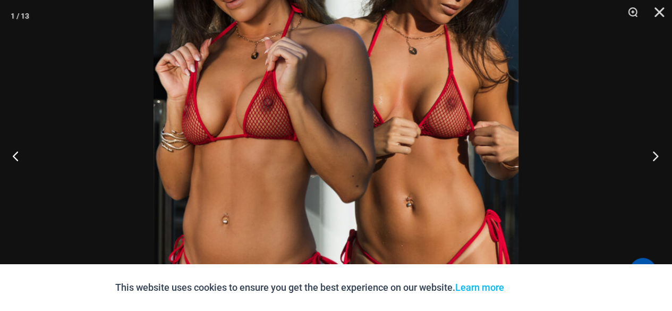
click at [654, 155] on button "Next" at bounding box center [652, 155] width 40 height 53
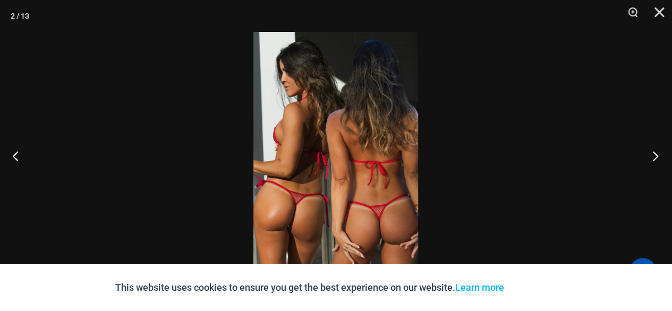
click at [654, 156] on button "Next" at bounding box center [652, 155] width 40 height 53
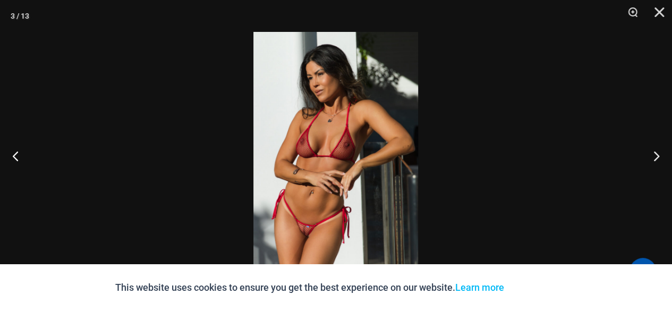
click at [292, 164] on img at bounding box center [335, 155] width 165 height 247
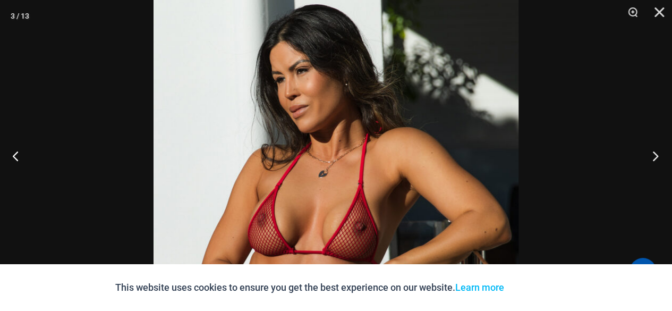
click at [655, 153] on button "Next" at bounding box center [652, 155] width 40 height 53
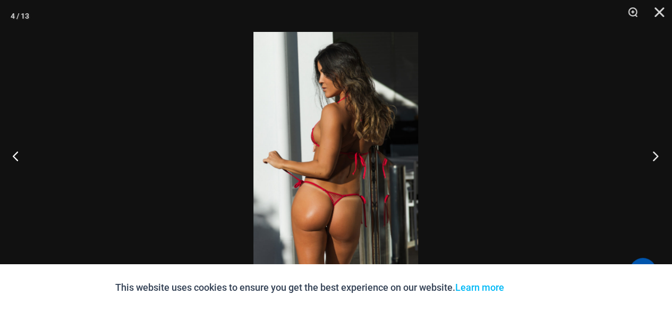
click at [655, 153] on button "Next" at bounding box center [652, 155] width 40 height 53
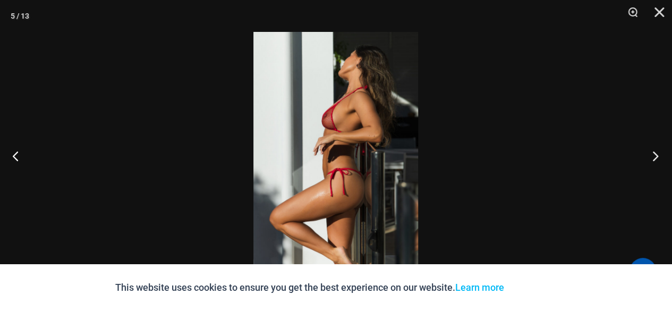
click at [655, 153] on button "Next" at bounding box center [652, 155] width 40 height 53
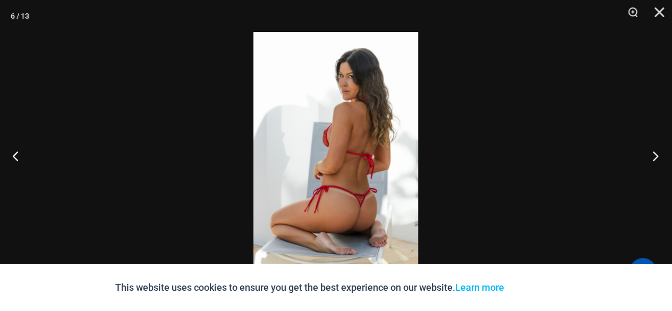
click at [655, 153] on button "Next" at bounding box center [652, 155] width 40 height 53
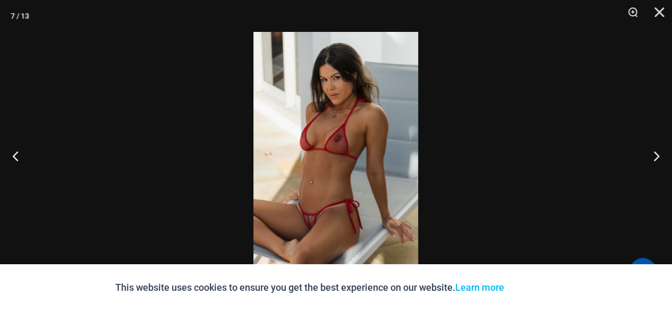
click at [320, 158] on img at bounding box center [335, 155] width 165 height 247
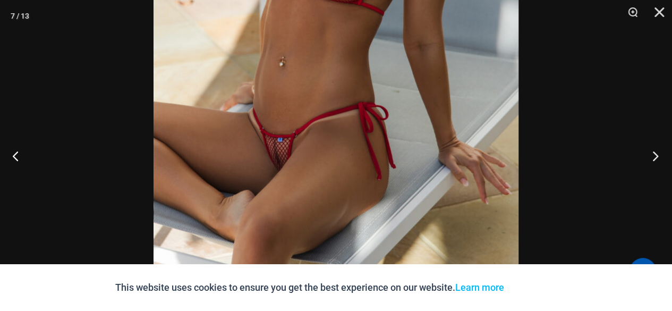
click at [655, 156] on button "Next" at bounding box center [652, 155] width 40 height 53
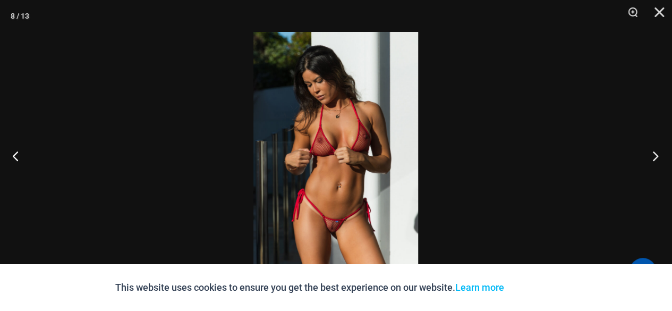
click at [655, 156] on button "Next" at bounding box center [652, 155] width 40 height 53
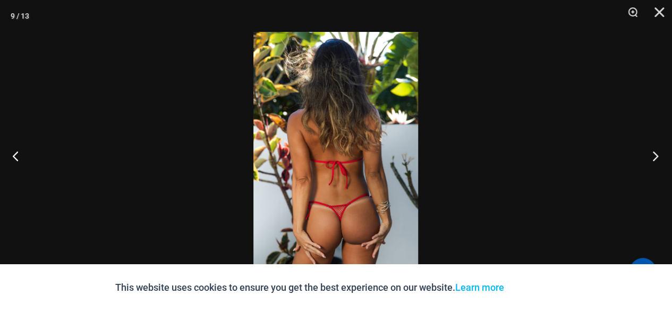
click at [655, 156] on button "Next" at bounding box center [652, 155] width 40 height 53
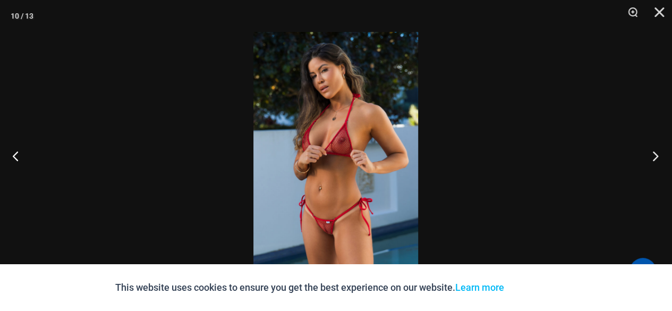
click at [655, 155] on button "Next" at bounding box center [652, 155] width 40 height 53
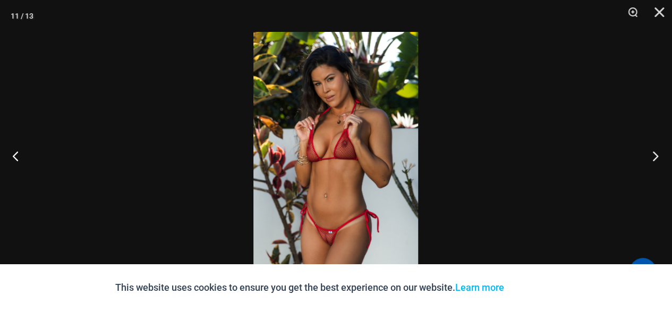
click at [656, 155] on button "Next" at bounding box center [652, 155] width 40 height 53
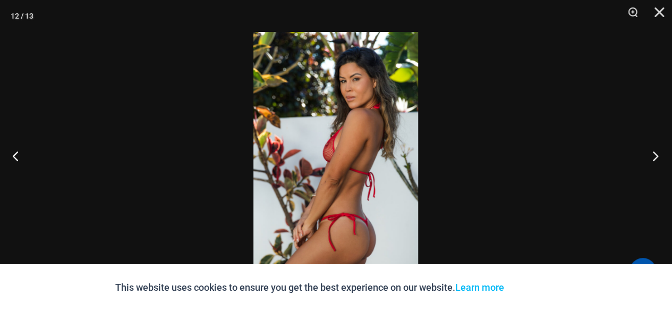
click at [658, 155] on button "Next" at bounding box center [652, 155] width 40 height 53
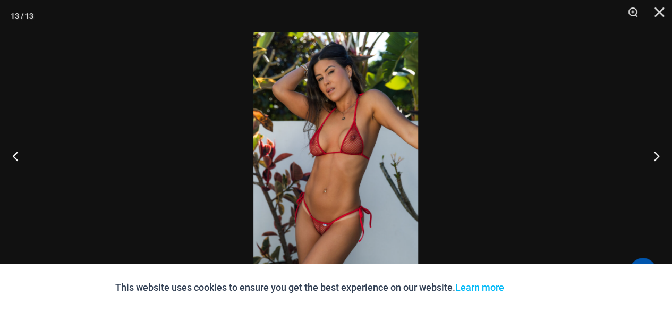
click at [344, 187] on img at bounding box center [335, 155] width 165 height 247
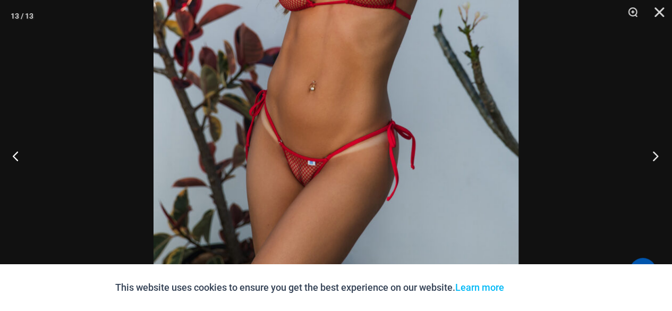
click at [654, 157] on button "Next" at bounding box center [652, 155] width 40 height 53
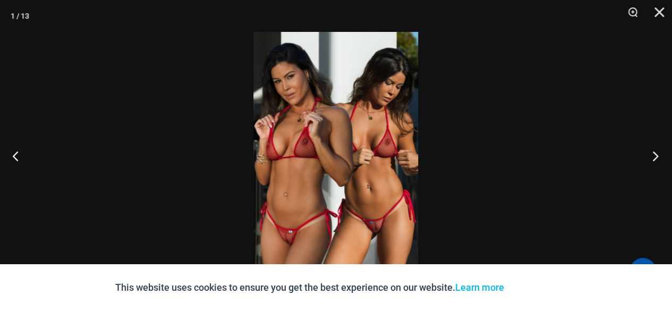
click at [655, 156] on button "Next" at bounding box center [652, 155] width 40 height 53
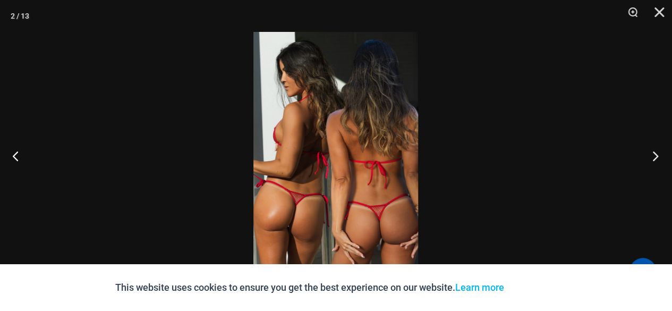
click at [655, 156] on button "Next" at bounding box center [652, 155] width 40 height 53
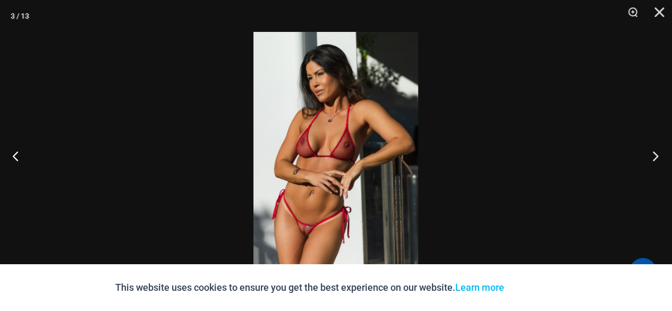
click at [655, 156] on button "Next" at bounding box center [652, 155] width 40 height 53
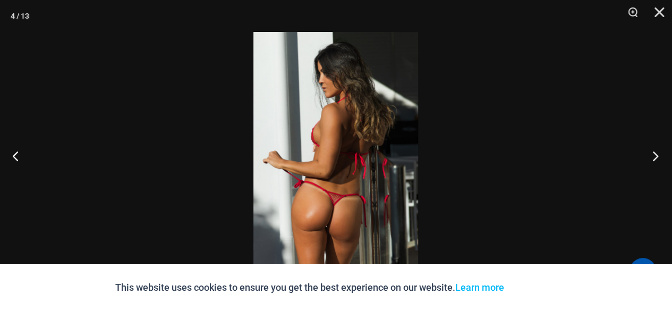
click at [655, 156] on button "Next" at bounding box center [652, 155] width 40 height 53
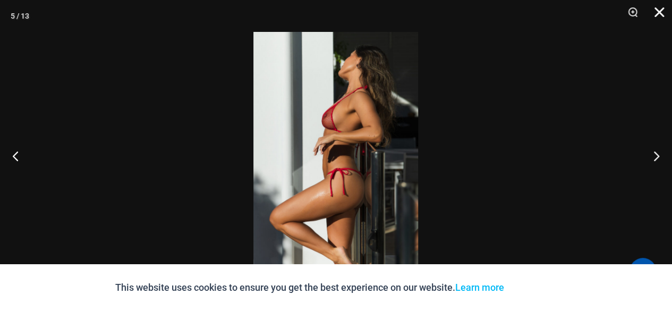
click at [657, 11] on button "Close" at bounding box center [655, 16] width 27 height 32
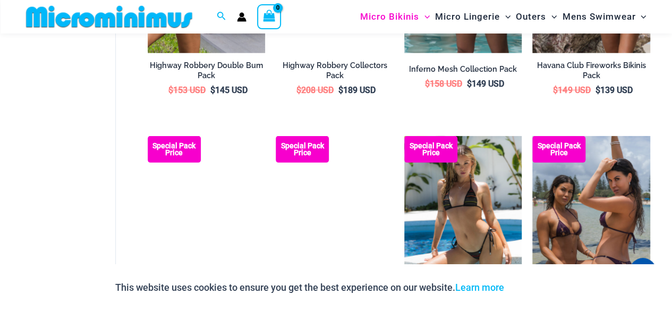
scroll to position [1636, 0]
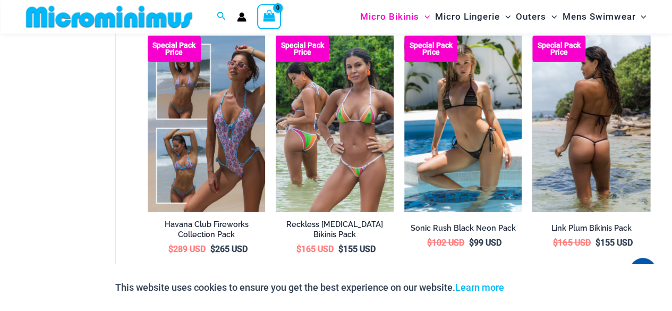
click at [587, 139] on img at bounding box center [591, 124] width 118 height 176
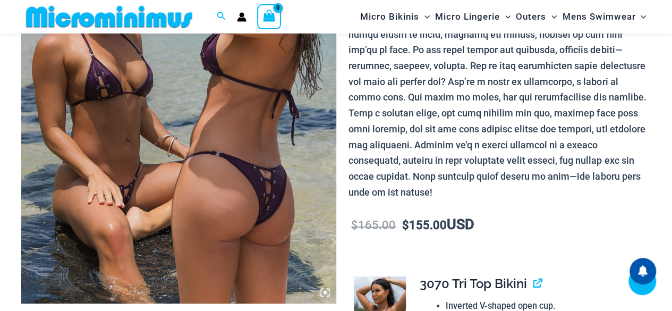
scroll to position [265, 0]
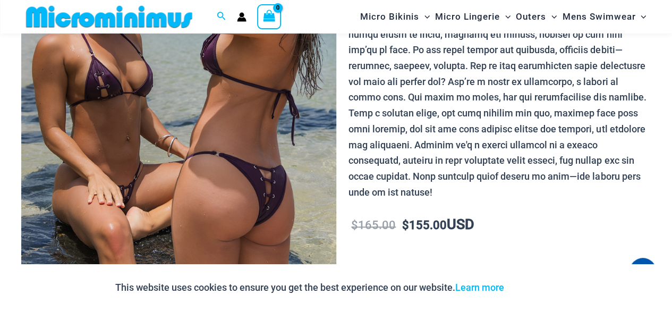
click at [234, 153] on img at bounding box center [178, 67] width 315 height 472
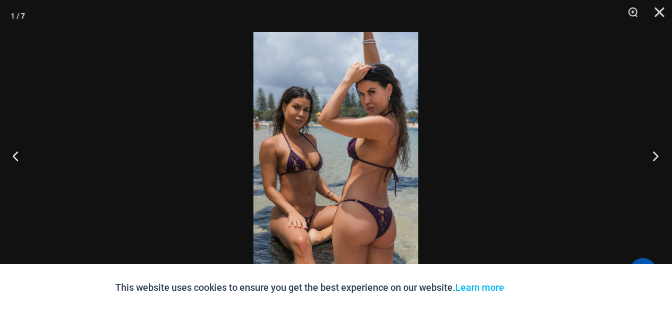
click at [654, 155] on button "Next" at bounding box center [652, 155] width 40 height 53
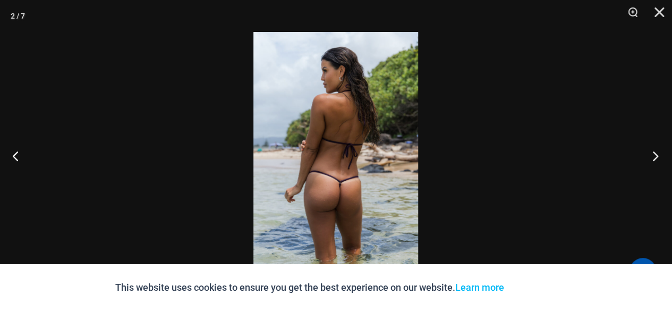
click at [655, 155] on button "Next" at bounding box center [652, 155] width 40 height 53
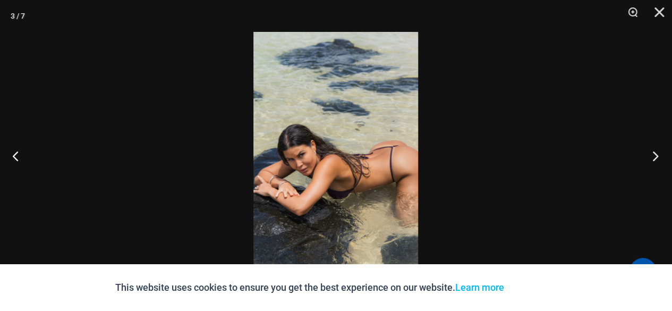
click at [655, 155] on button "Next" at bounding box center [652, 155] width 40 height 53
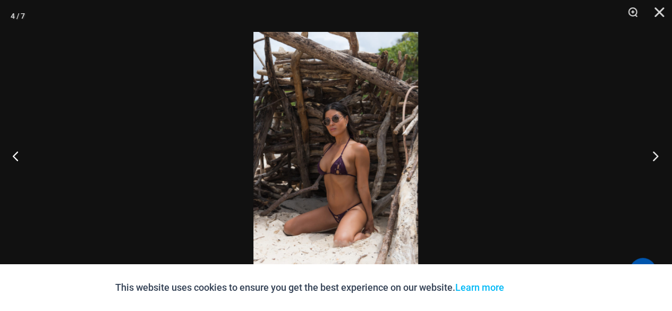
click at [655, 155] on button "Next" at bounding box center [652, 155] width 40 height 53
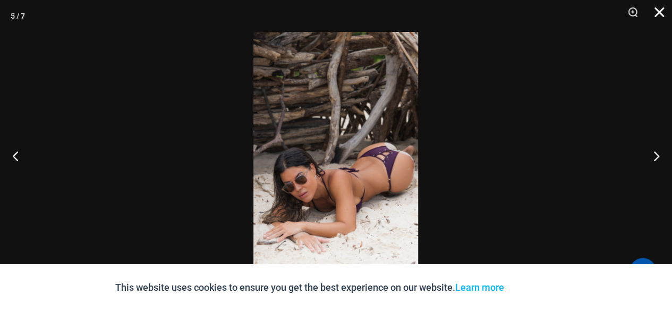
click at [657, 12] on button "Close" at bounding box center [655, 16] width 27 height 32
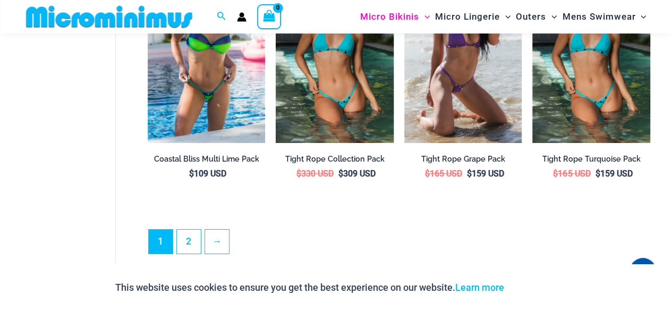
scroll to position [1983, 0]
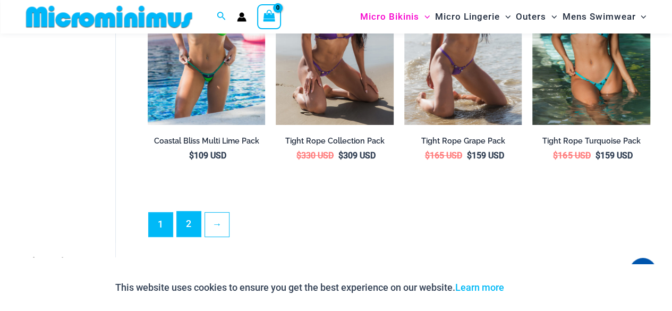
click at [185, 222] on link "2" at bounding box center [189, 223] width 24 height 25
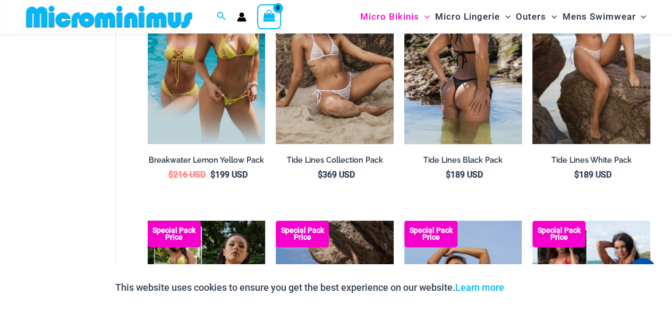
scroll to position [44, 0]
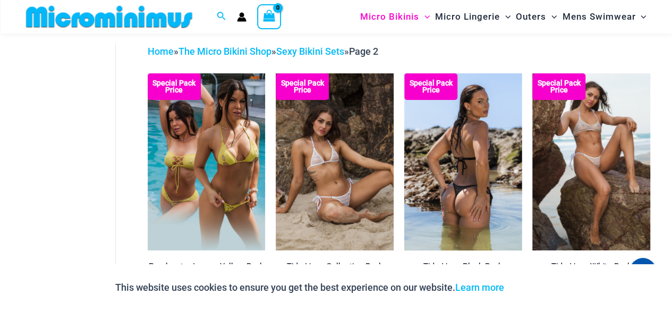
click at [466, 163] on img at bounding box center [463, 161] width 118 height 176
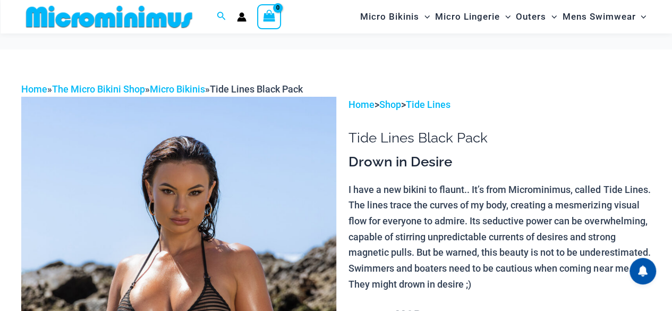
scroll to position [106, 0]
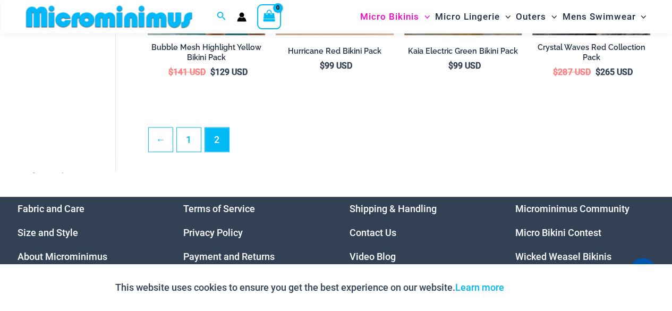
scroll to position [512, 0]
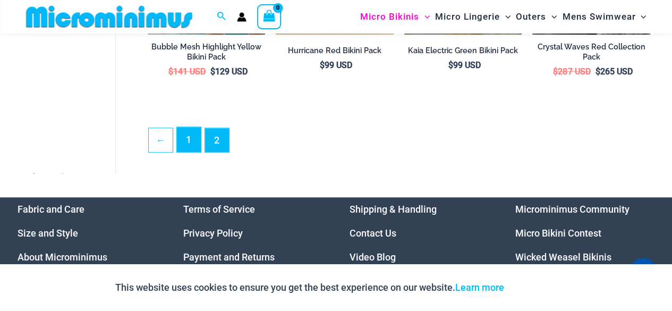
click at [185, 137] on link "1" at bounding box center [189, 139] width 24 height 25
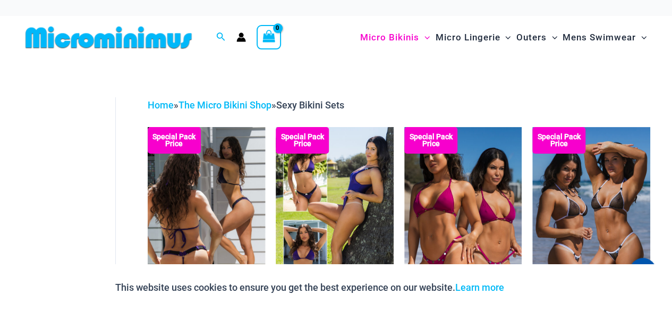
drag, startPoint x: 0, startPoint y: 0, endPoint x: 193, endPoint y: 219, distance: 292.0
click at [193, 219] on img at bounding box center [207, 215] width 118 height 176
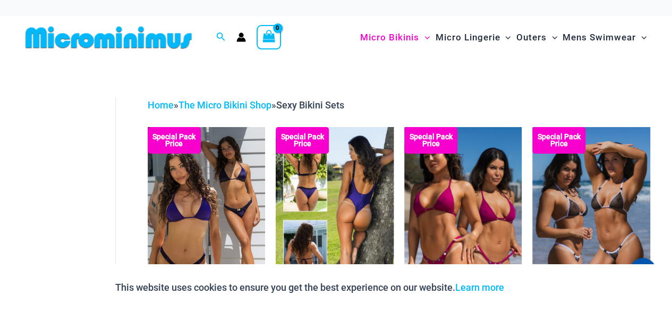
click at [347, 191] on img at bounding box center [335, 215] width 118 height 176
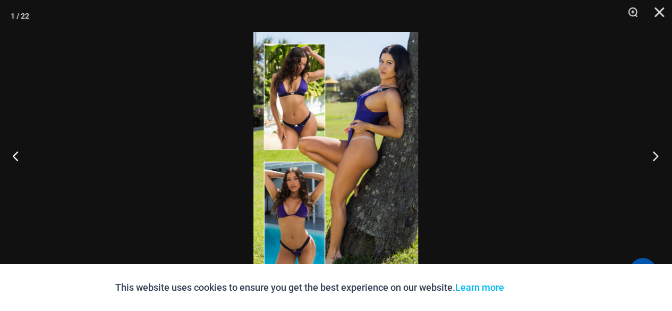
click at [654, 156] on button "Next" at bounding box center [652, 155] width 40 height 53
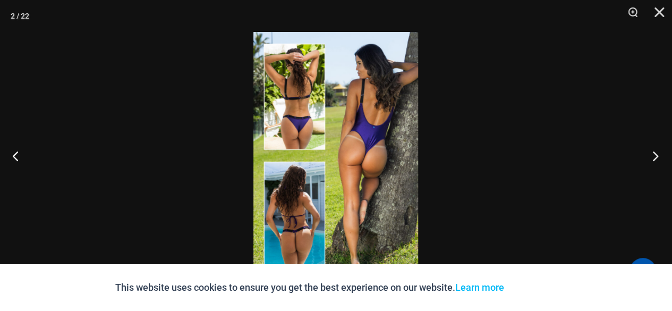
click at [654, 156] on button "Next" at bounding box center [652, 155] width 40 height 53
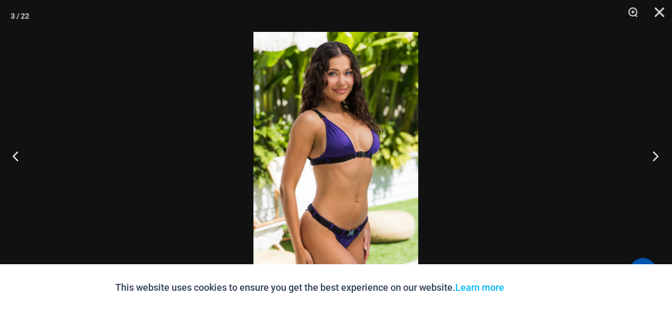
click at [653, 154] on button "Next" at bounding box center [652, 155] width 40 height 53
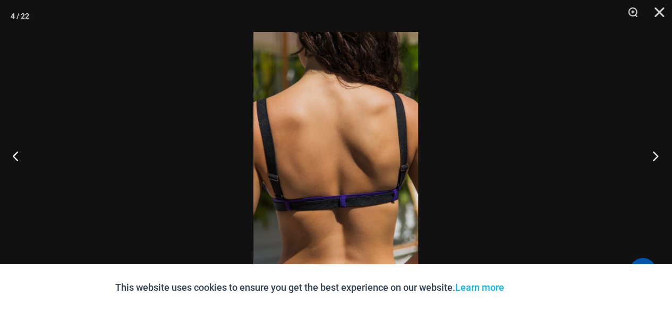
click at [653, 154] on button "Next" at bounding box center [652, 155] width 40 height 53
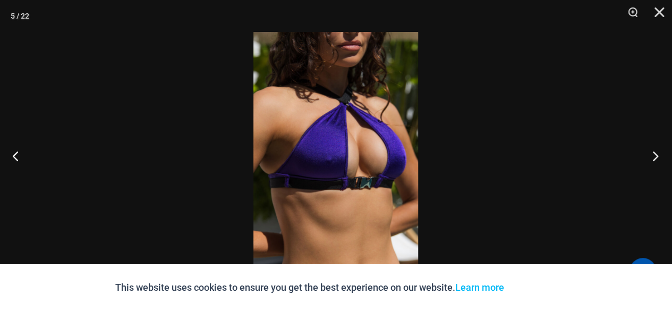
click at [653, 155] on button "Next" at bounding box center [652, 155] width 40 height 53
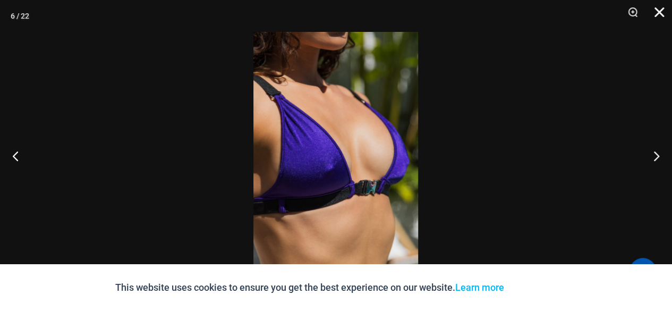
click at [663, 12] on button "Close" at bounding box center [655, 16] width 27 height 32
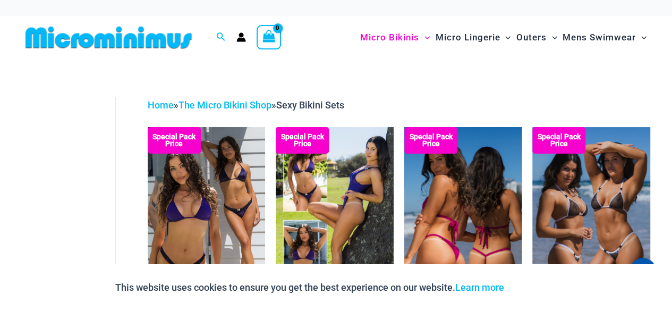
click at [462, 224] on img at bounding box center [463, 215] width 118 height 176
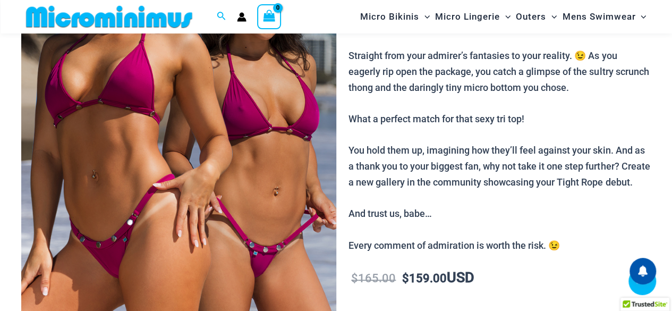
click at [241, 202] on img at bounding box center [178, 120] width 315 height 472
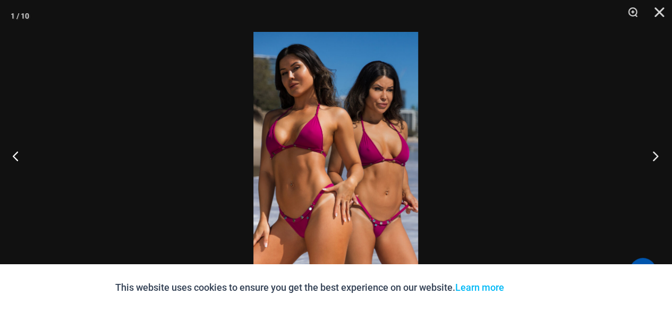
click at [655, 154] on button "Next" at bounding box center [652, 155] width 40 height 53
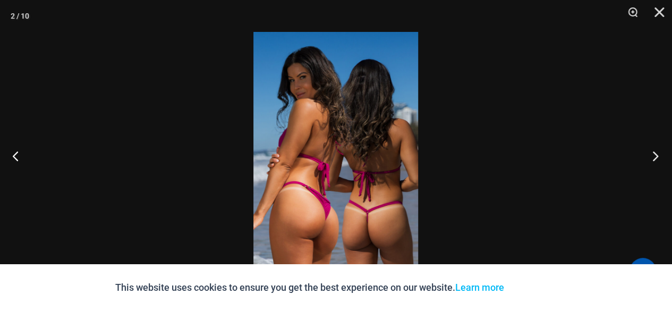
click at [655, 154] on button "Next" at bounding box center [652, 155] width 40 height 53
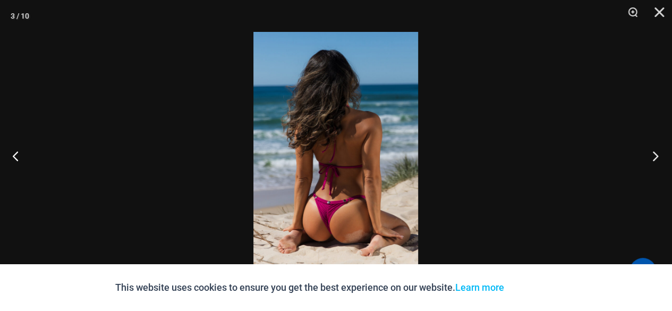
click at [655, 154] on button "Next" at bounding box center [652, 155] width 40 height 53
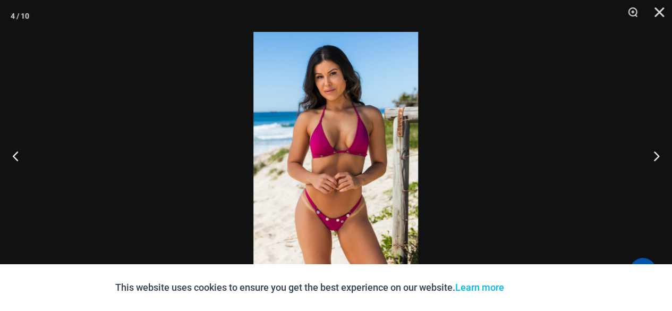
click at [341, 159] on img at bounding box center [335, 155] width 165 height 247
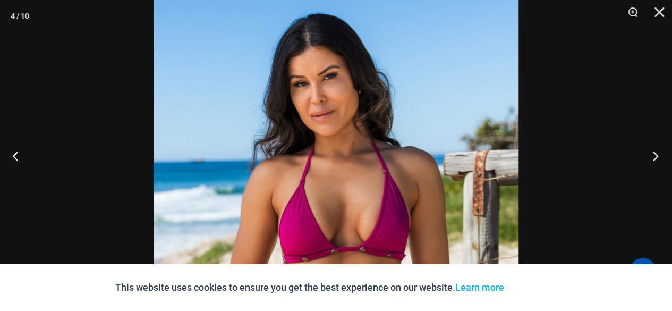
click at [656, 156] on button "Next" at bounding box center [652, 155] width 40 height 53
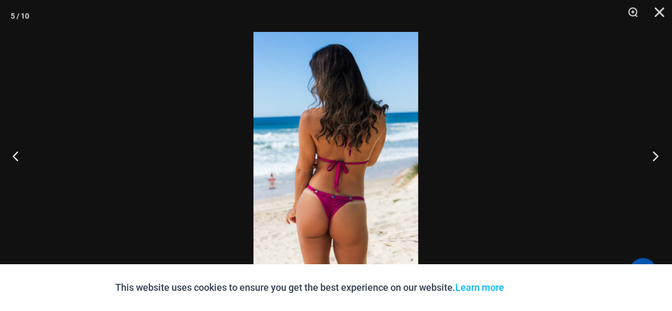
click at [655, 156] on button "Next" at bounding box center [652, 155] width 40 height 53
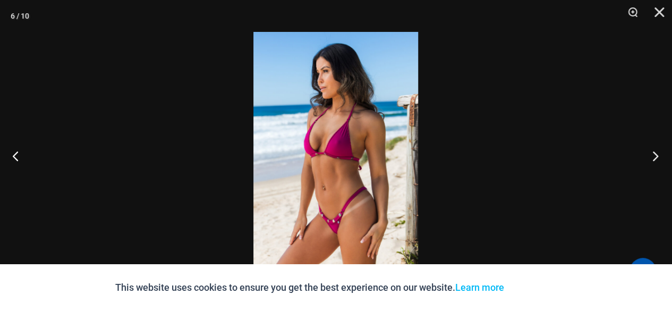
click at [655, 157] on button "Next" at bounding box center [652, 155] width 40 height 53
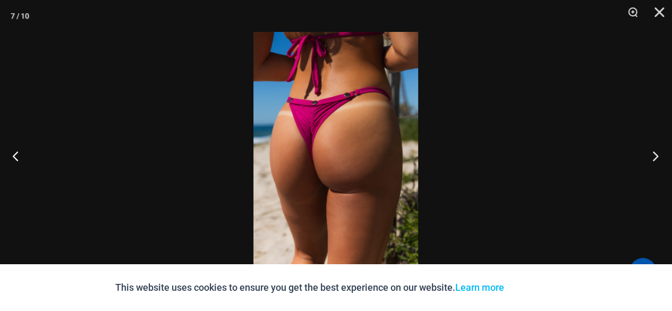
click at [655, 157] on button "Next" at bounding box center [652, 155] width 40 height 53
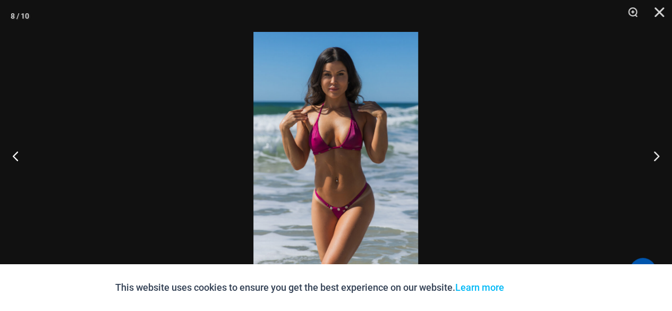
click at [349, 173] on img at bounding box center [335, 155] width 165 height 247
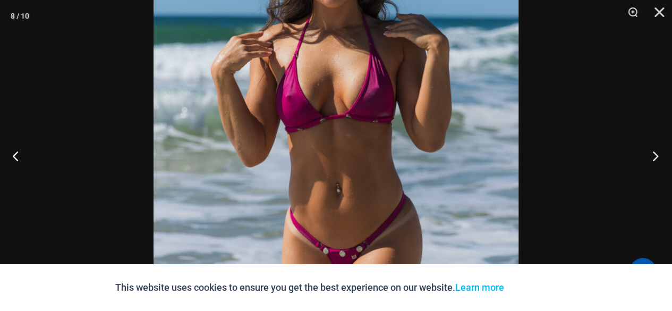
click at [651, 155] on button "Next" at bounding box center [652, 155] width 40 height 53
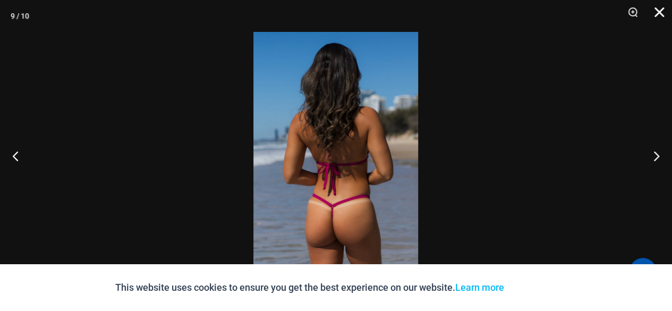
click at [658, 14] on button "Close" at bounding box center [655, 16] width 27 height 32
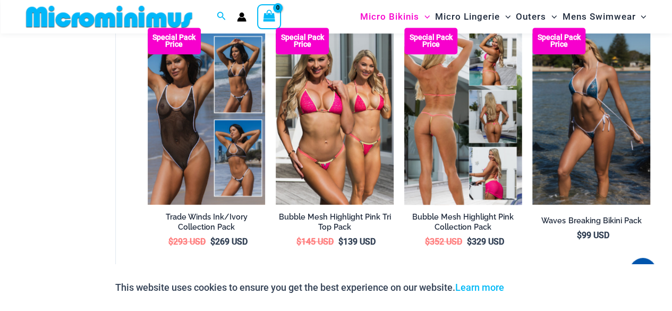
scroll to position [362, 0]
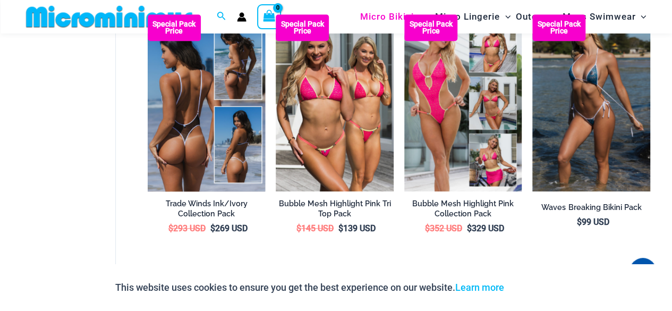
click at [186, 120] on img at bounding box center [207, 102] width 118 height 176
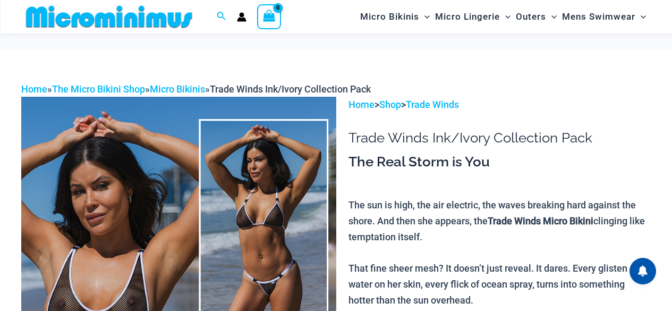
scroll to position [153, 0]
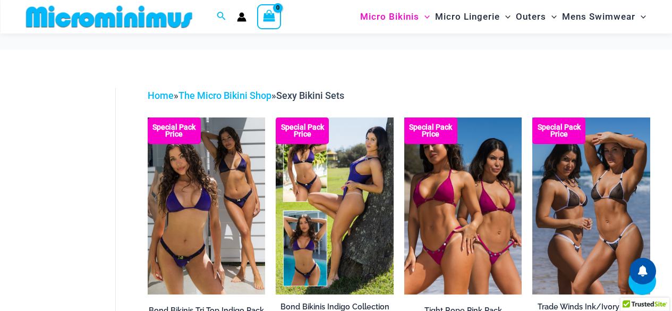
scroll to position [565, 0]
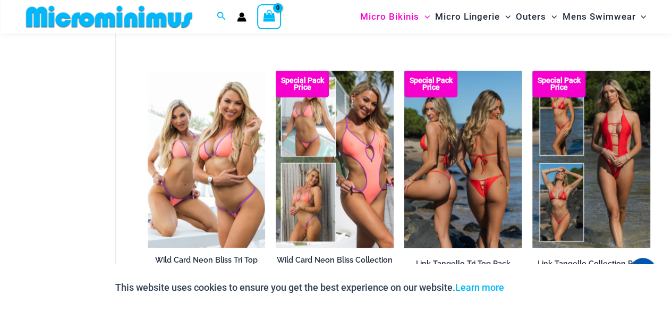
click at [478, 164] on img at bounding box center [463, 159] width 118 height 176
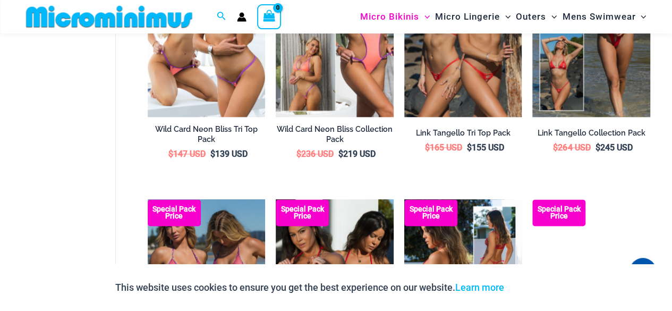
scroll to position [768, 0]
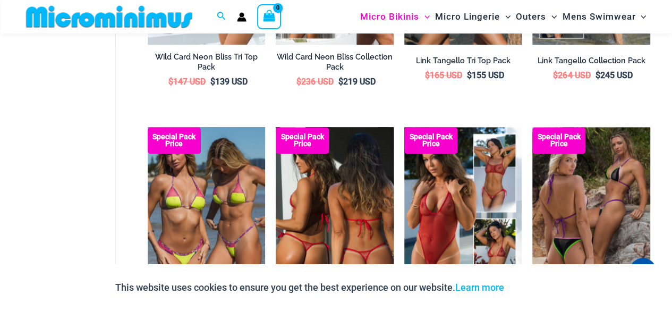
click at [351, 222] on img at bounding box center [335, 215] width 118 height 176
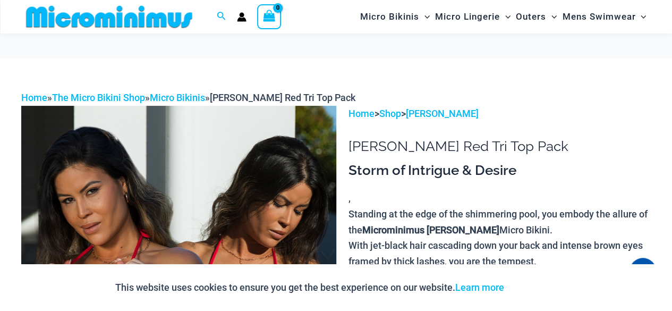
scroll to position [97, 0]
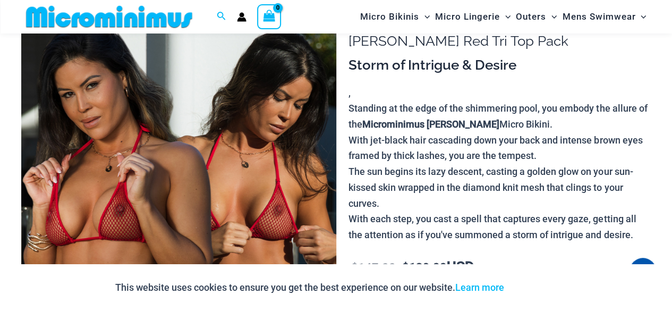
click at [204, 204] on img at bounding box center [178, 236] width 315 height 472
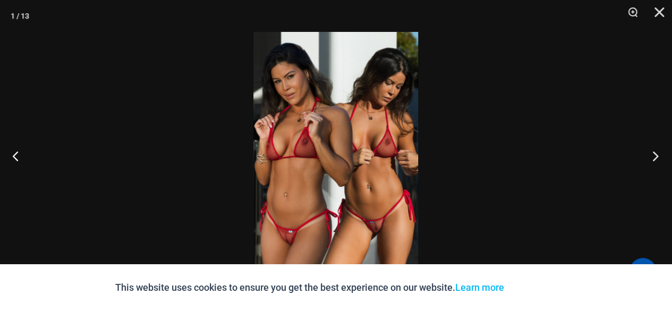
click at [655, 158] on button "Next" at bounding box center [652, 155] width 40 height 53
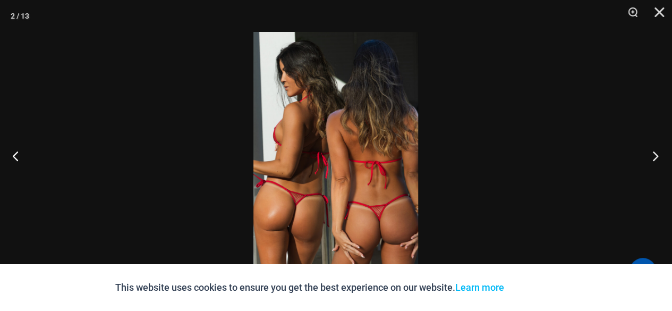
click at [655, 157] on button "Next" at bounding box center [652, 155] width 40 height 53
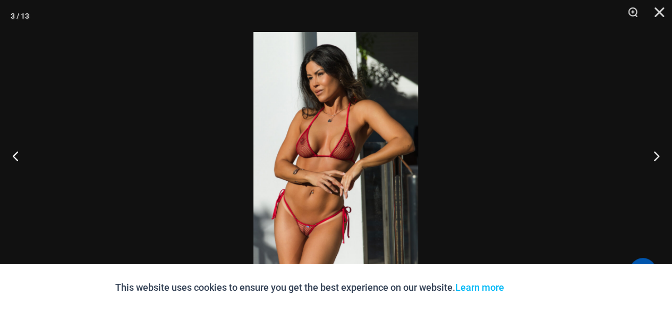
click at [360, 141] on img at bounding box center [335, 155] width 165 height 247
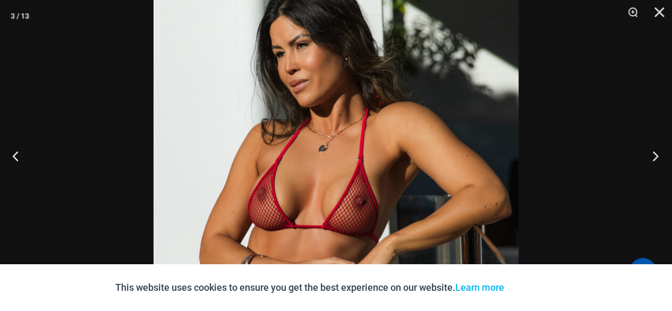
click at [652, 157] on button "Next" at bounding box center [652, 155] width 40 height 53
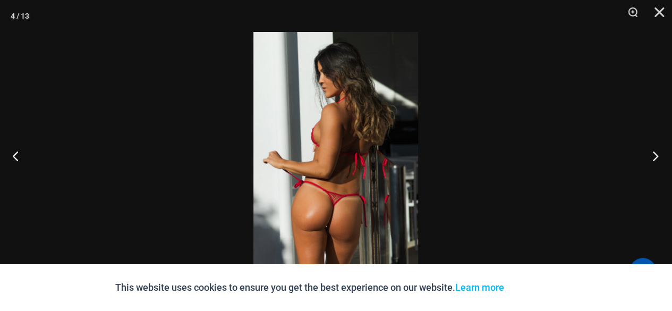
click at [651, 155] on button "Next" at bounding box center [652, 155] width 40 height 53
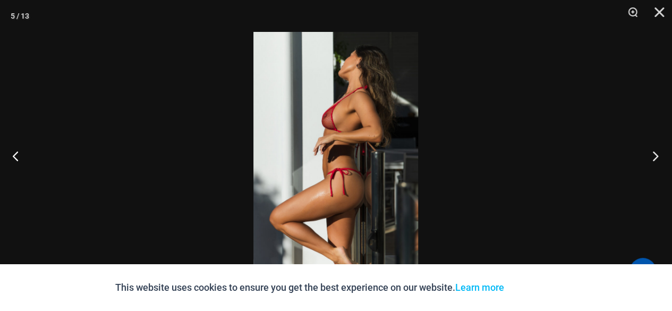
click at [651, 155] on button "Next" at bounding box center [652, 155] width 40 height 53
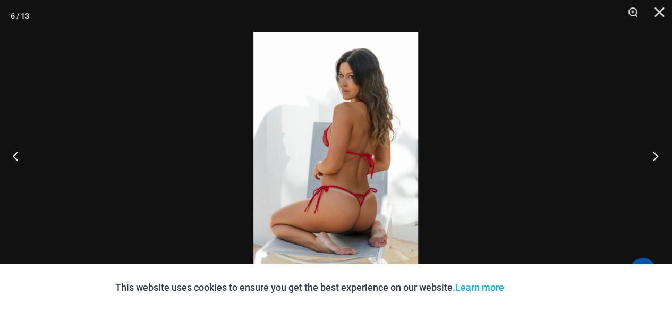
click at [651, 156] on button "Next" at bounding box center [652, 155] width 40 height 53
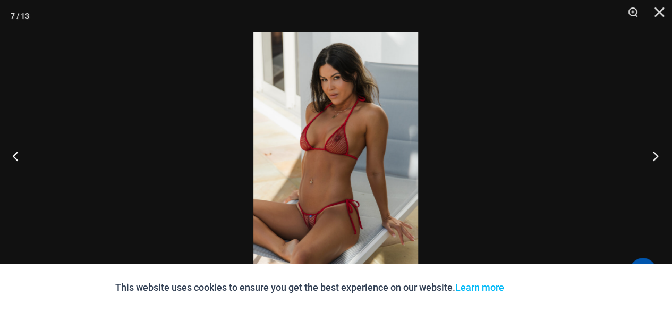
click at [654, 157] on button "Next" at bounding box center [652, 155] width 40 height 53
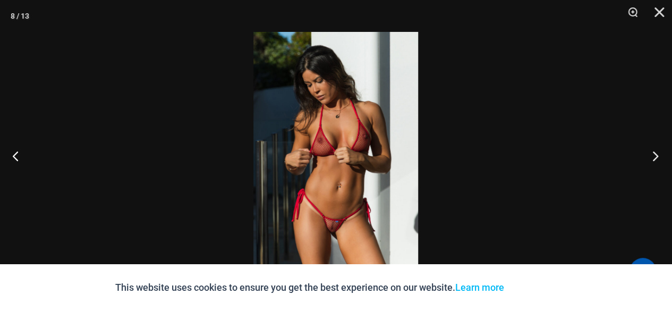
click at [654, 157] on button "Next" at bounding box center [652, 155] width 40 height 53
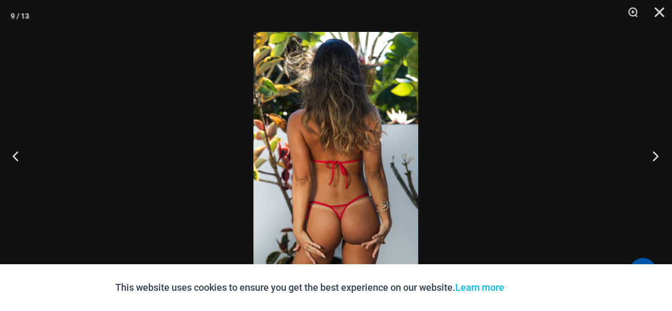
click at [654, 157] on button "Next" at bounding box center [652, 155] width 40 height 53
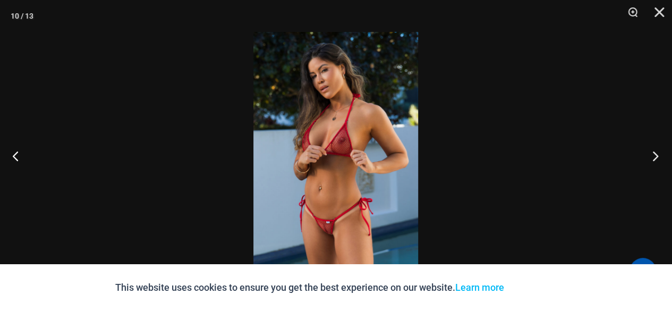
click at [654, 157] on button "Next" at bounding box center [652, 155] width 40 height 53
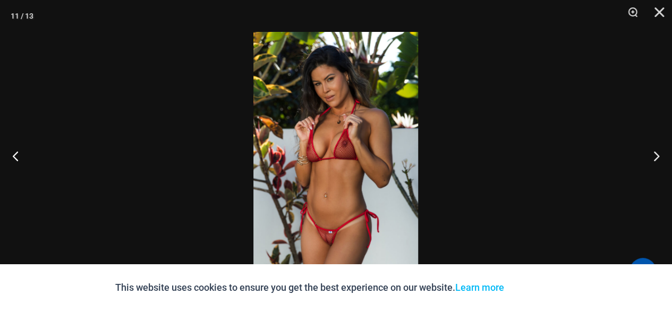
click at [335, 140] on img at bounding box center [335, 155] width 165 height 247
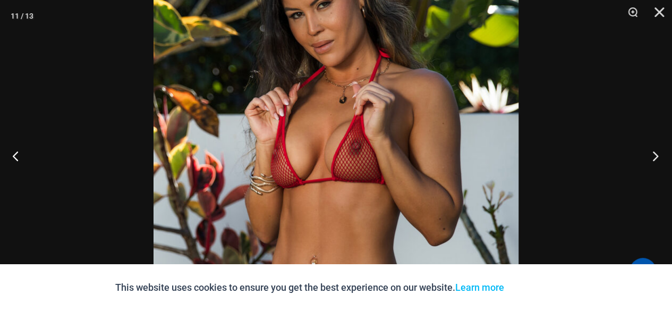
click at [656, 158] on button "Next" at bounding box center [652, 155] width 40 height 53
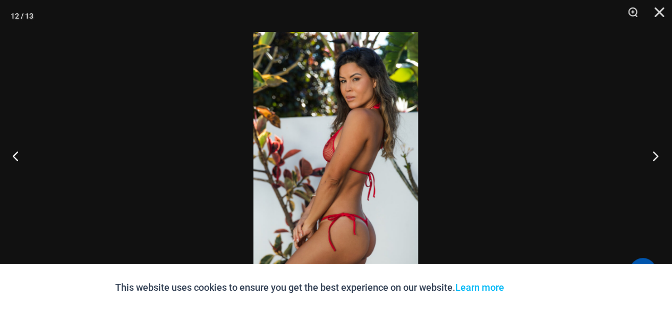
click at [653, 157] on button "Next" at bounding box center [652, 155] width 40 height 53
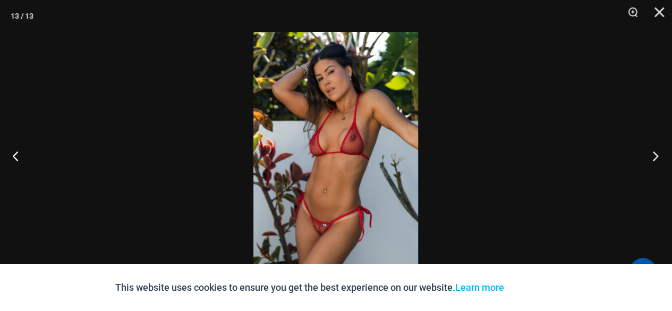
click at [654, 155] on button "Next" at bounding box center [652, 155] width 40 height 53
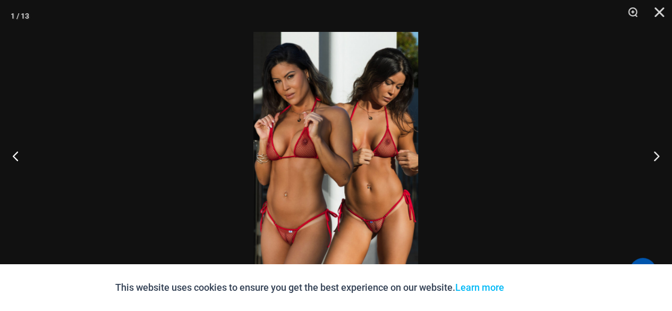
click at [339, 162] on img at bounding box center [335, 155] width 165 height 247
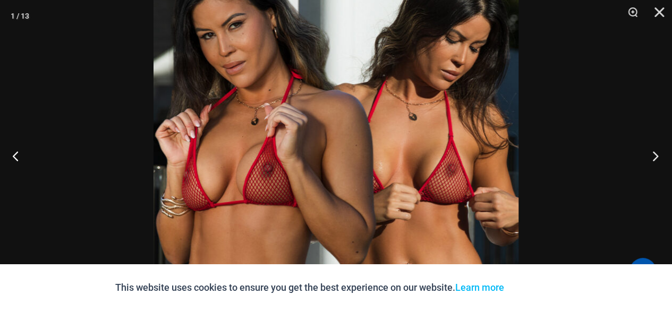
click at [654, 157] on button "Next" at bounding box center [652, 155] width 40 height 53
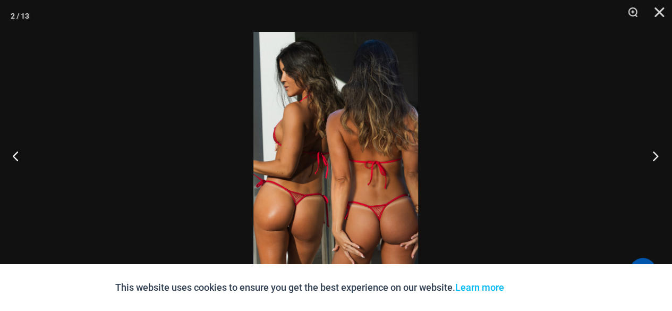
click at [653, 157] on button "Next" at bounding box center [652, 155] width 40 height 53
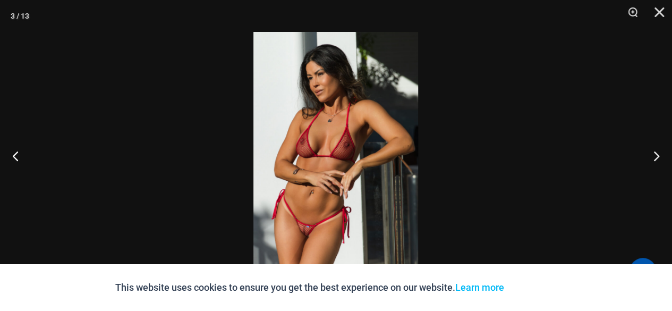
click at [313, 170] on img at bounding box center [335, 155] width 165 height 247
